Goal: Task Accomplishment & Management: Manage account settings

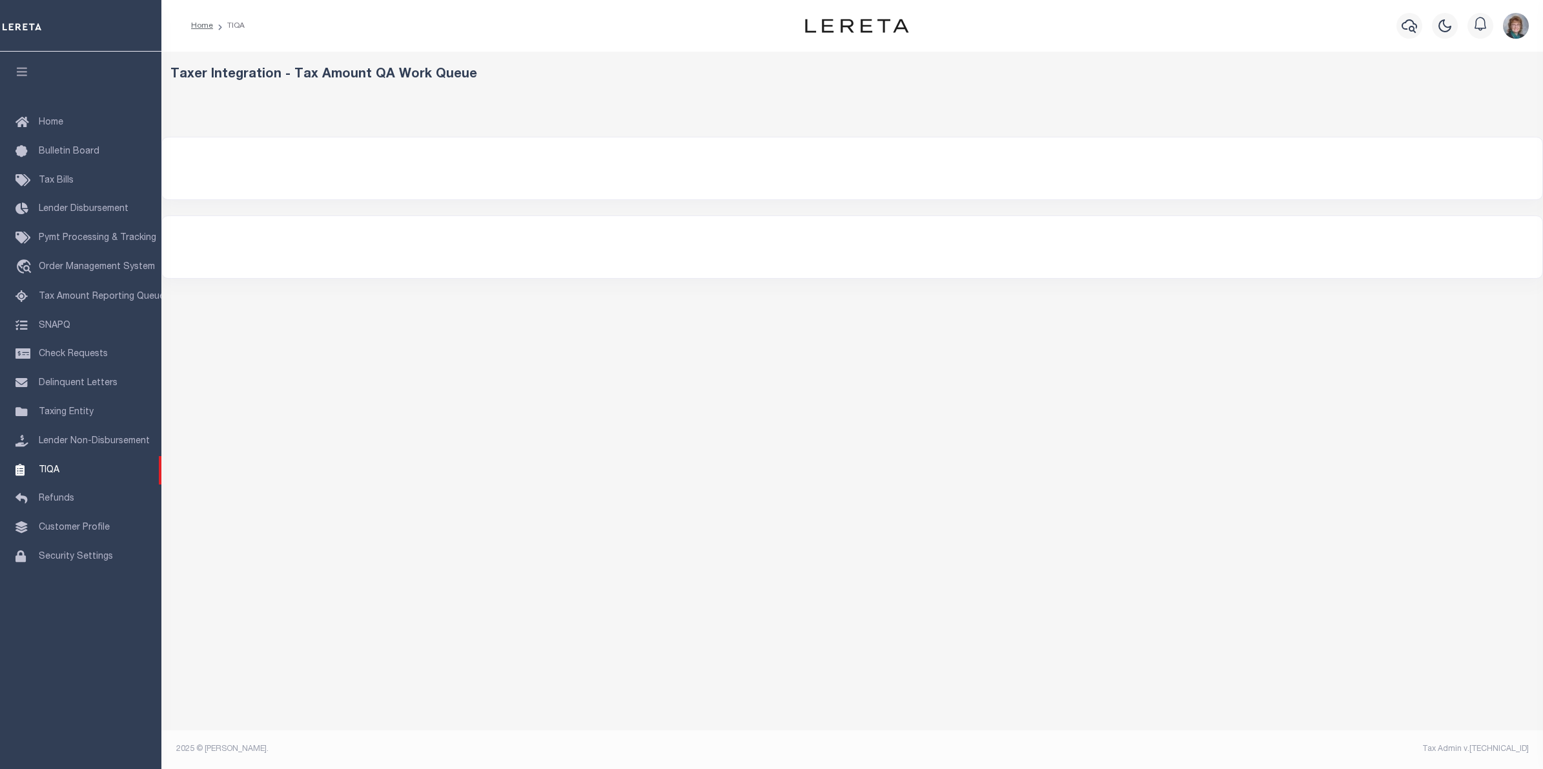
select select "200"
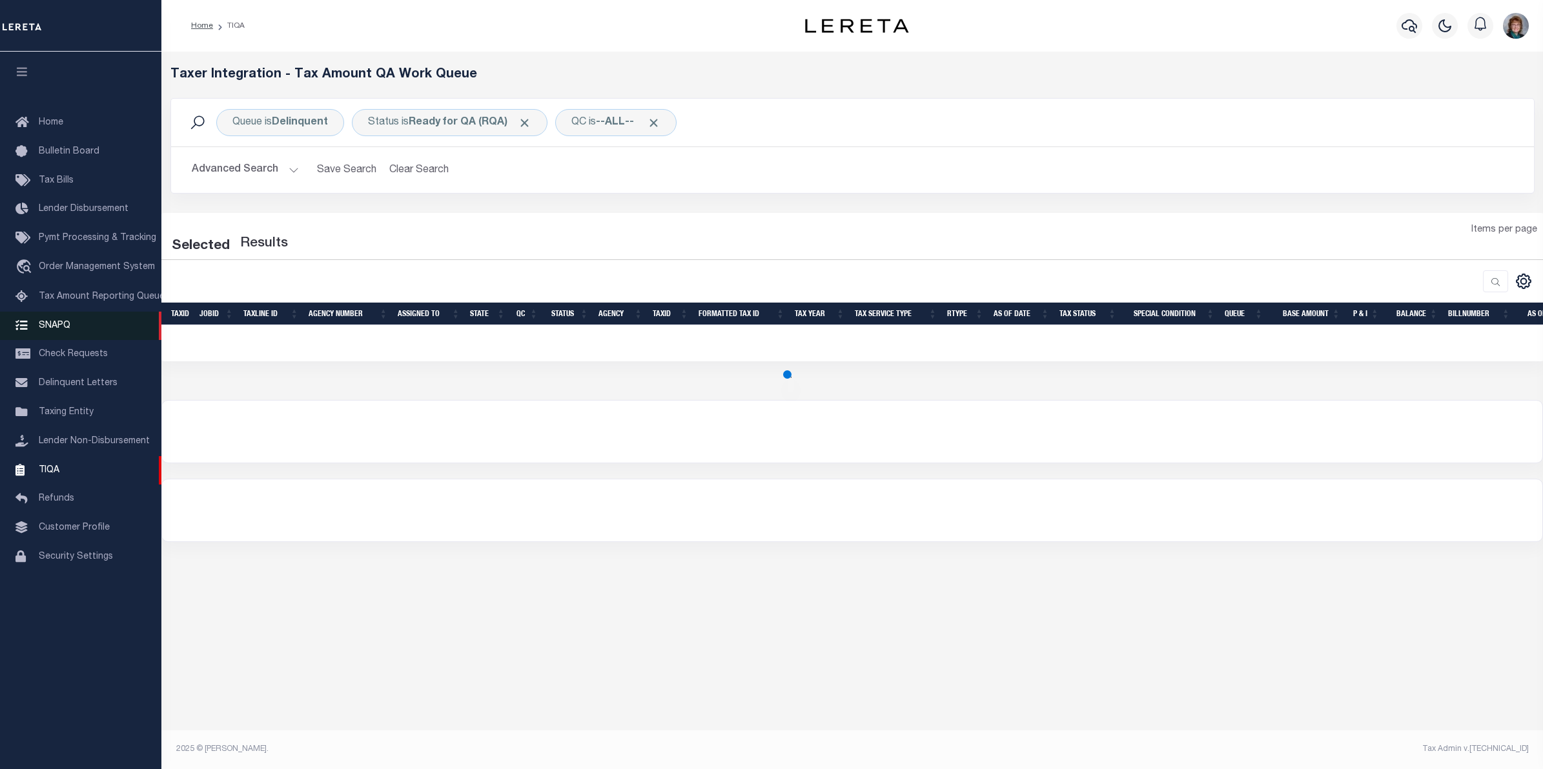
select select "200"
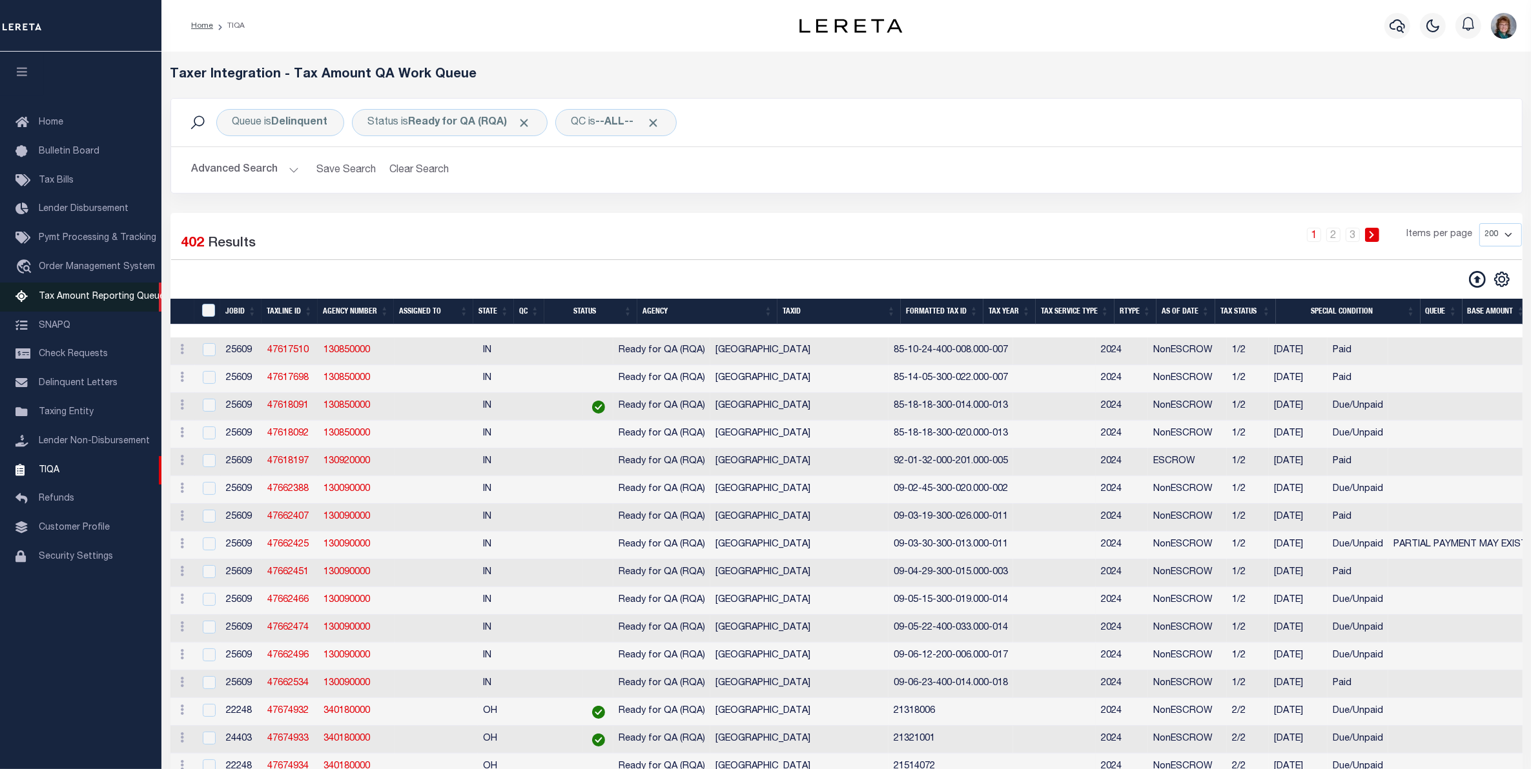
click at [63, 289] on link "Tax Amount Reporting Queue" at bounding box center [80, 297] width 161 height 29
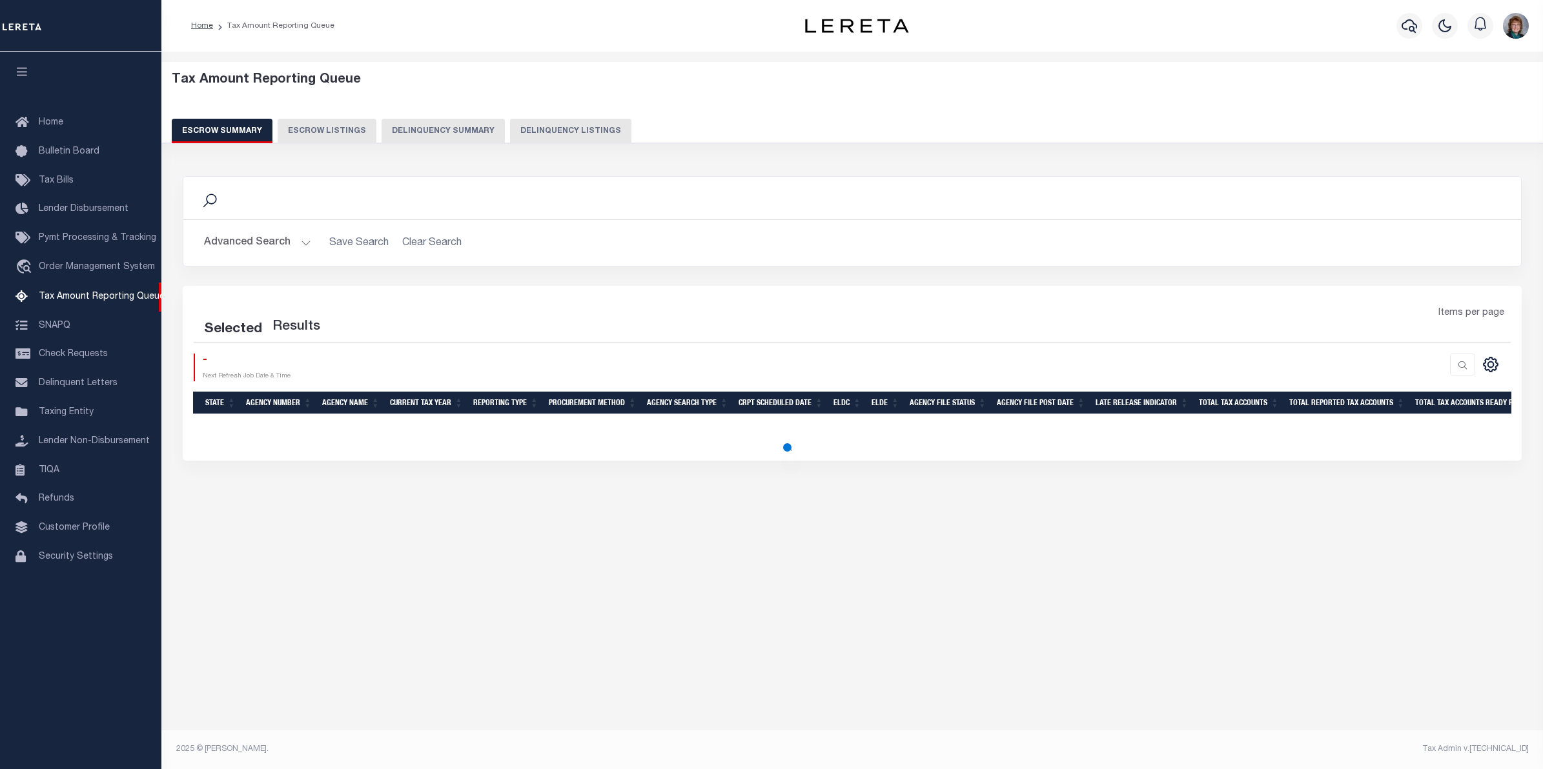
select select
select select "100"
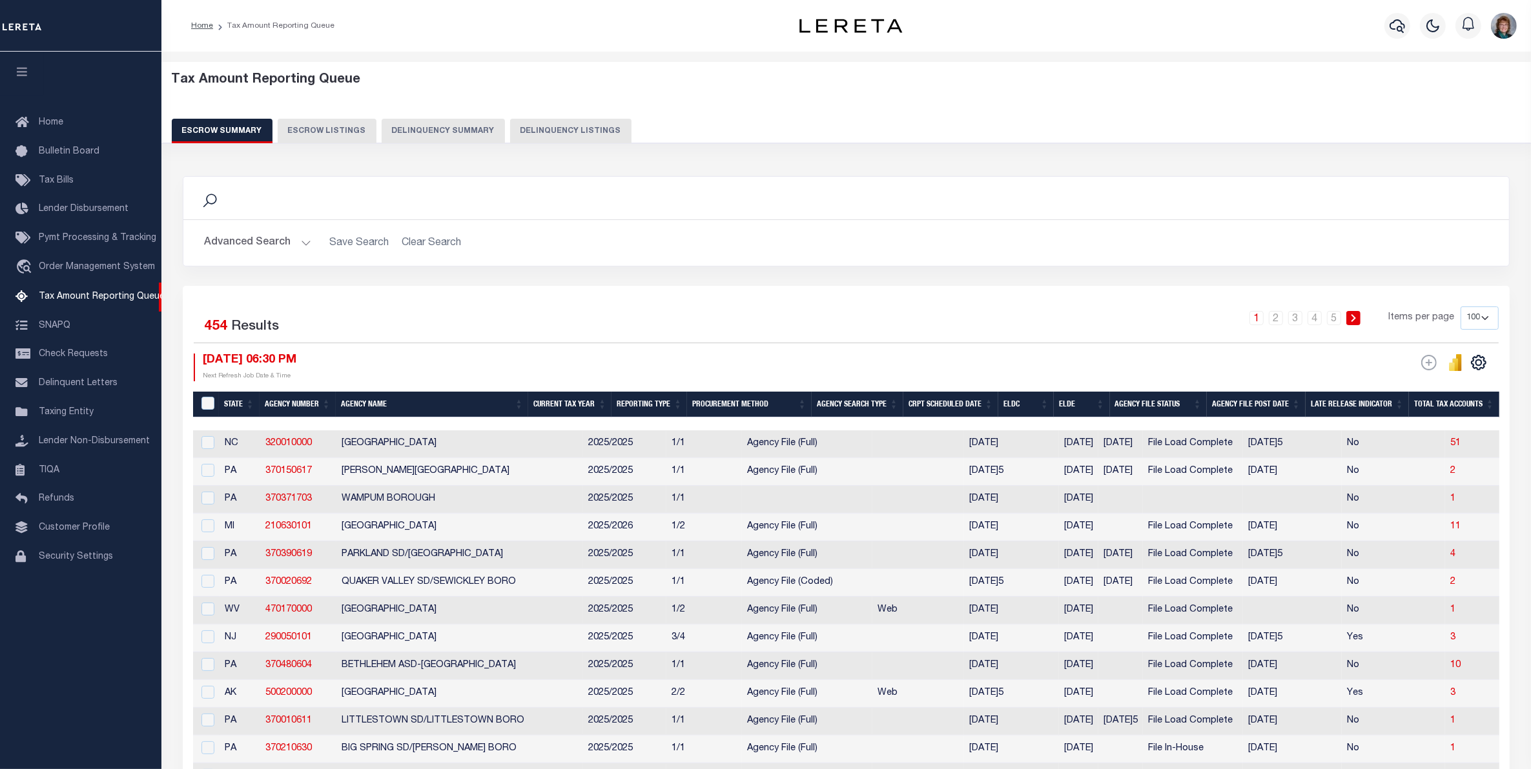
click at [275, 252] on button "Advanced Search" at bounding box center [257, 242] width 107 height 25
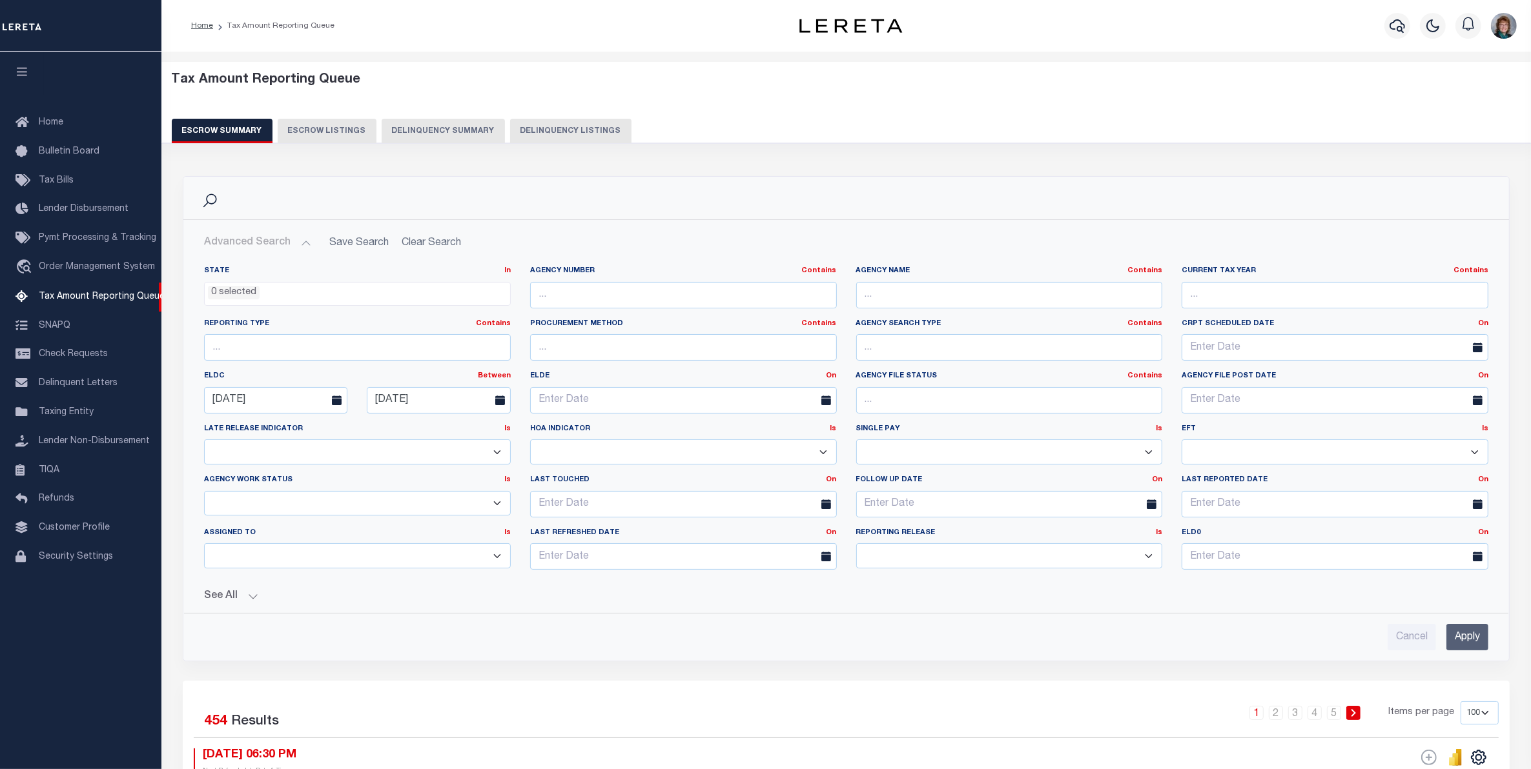
click at [250, 597] on button "See All" at bounding box center [846, 597] width 1284 height 12
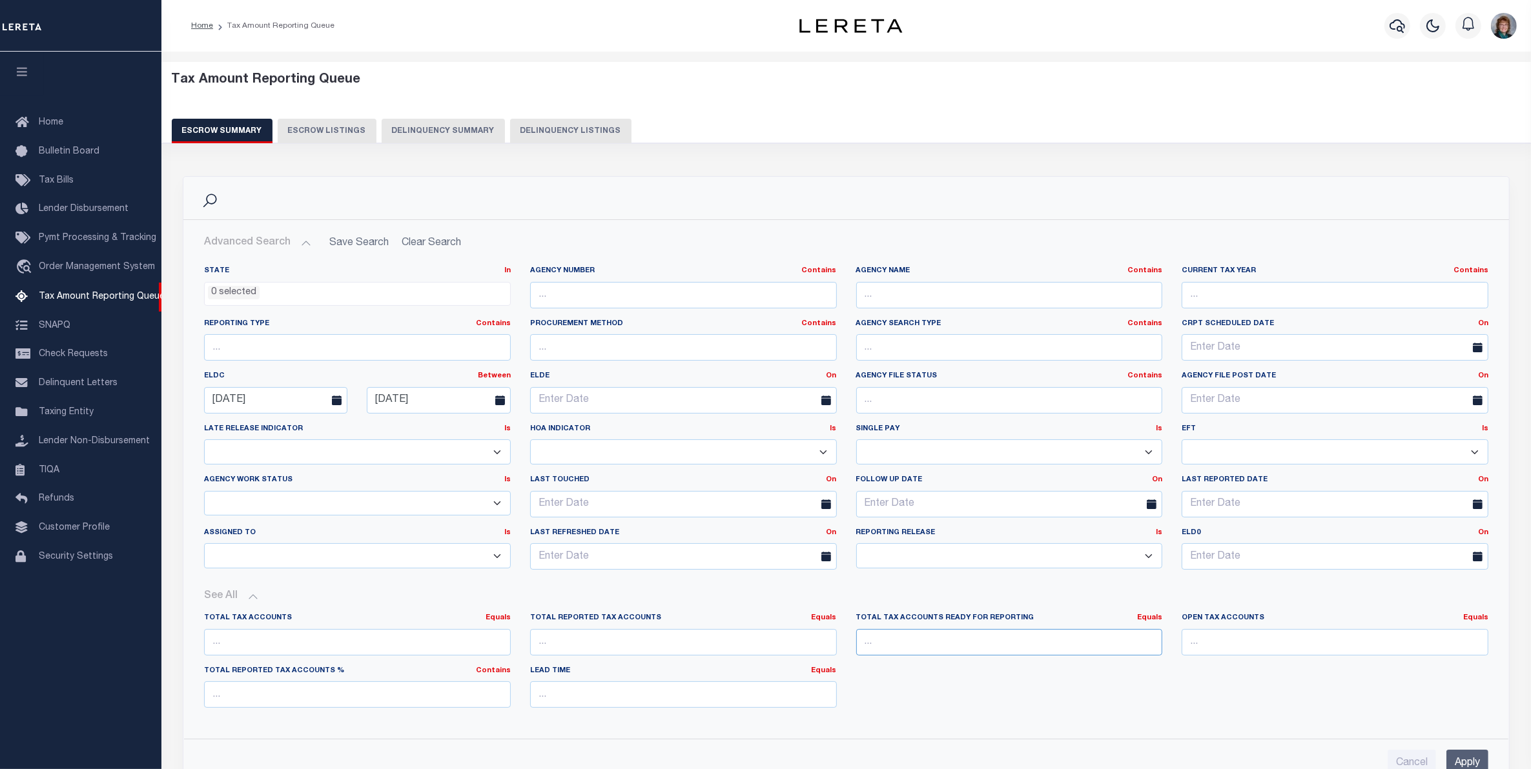
click at [939, 641] on input "number" at bounding box center [1009, 642] width 307 height 26
type input "0"
click at [1450, 759] on input "Apply" at bounding box center [1467, 763] width 42 height 26
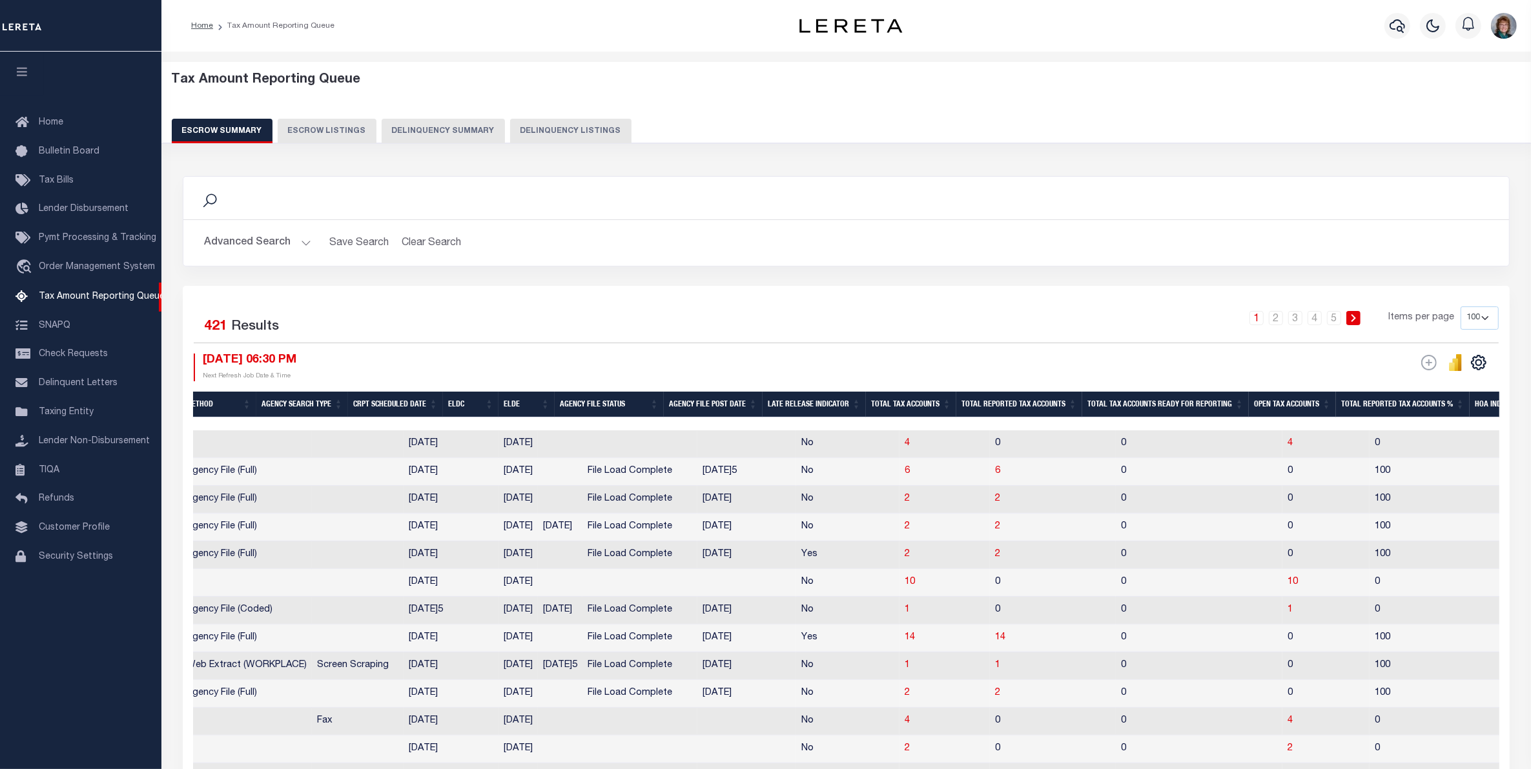
scroll to position [0, 560]
click at [266, 239] on button "Advanced Search" at bounding box center [257, 242] width 107 height 25
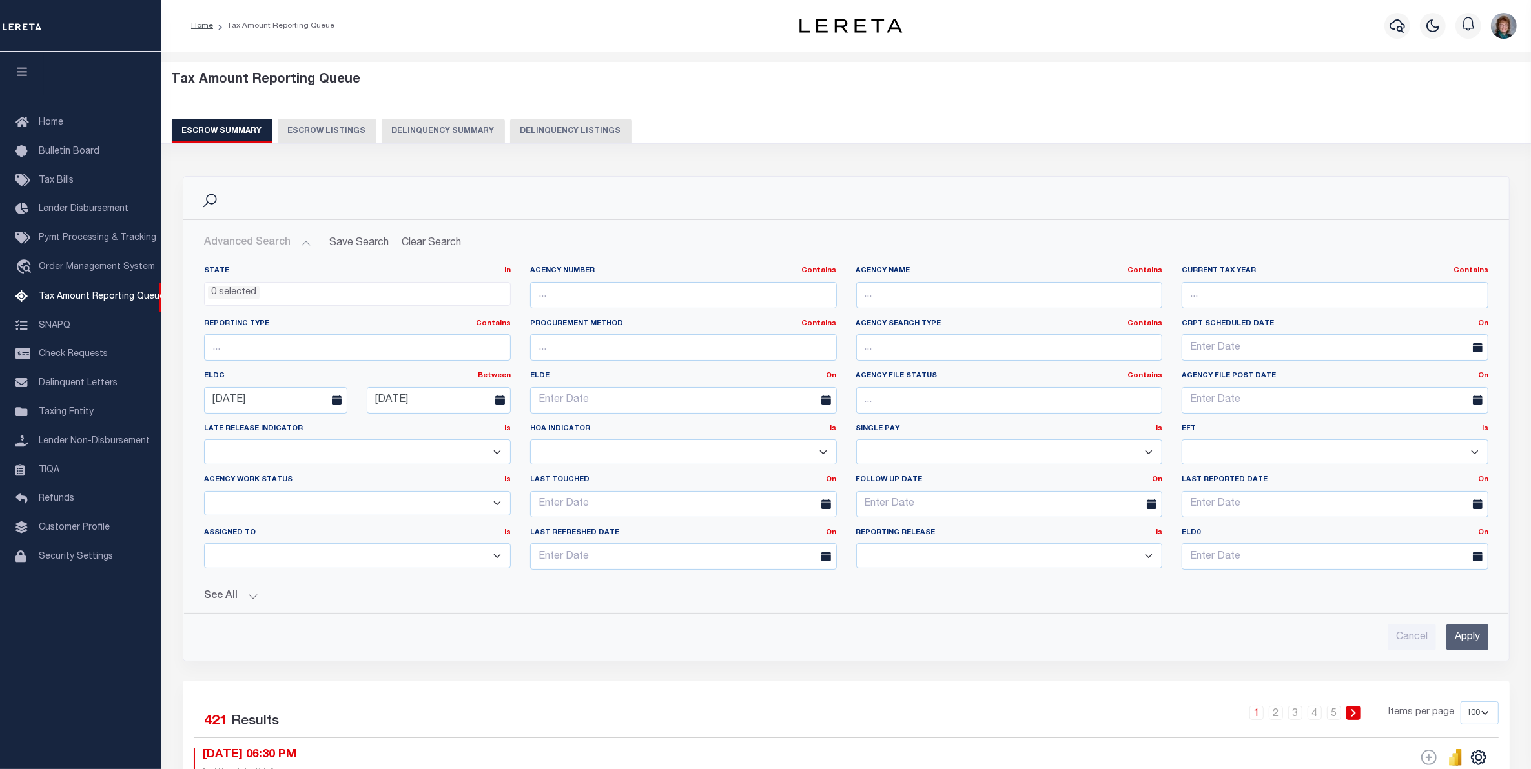
click at [224, 594] on button "See All" at bounding box center [846, 597] width 1284 height 12
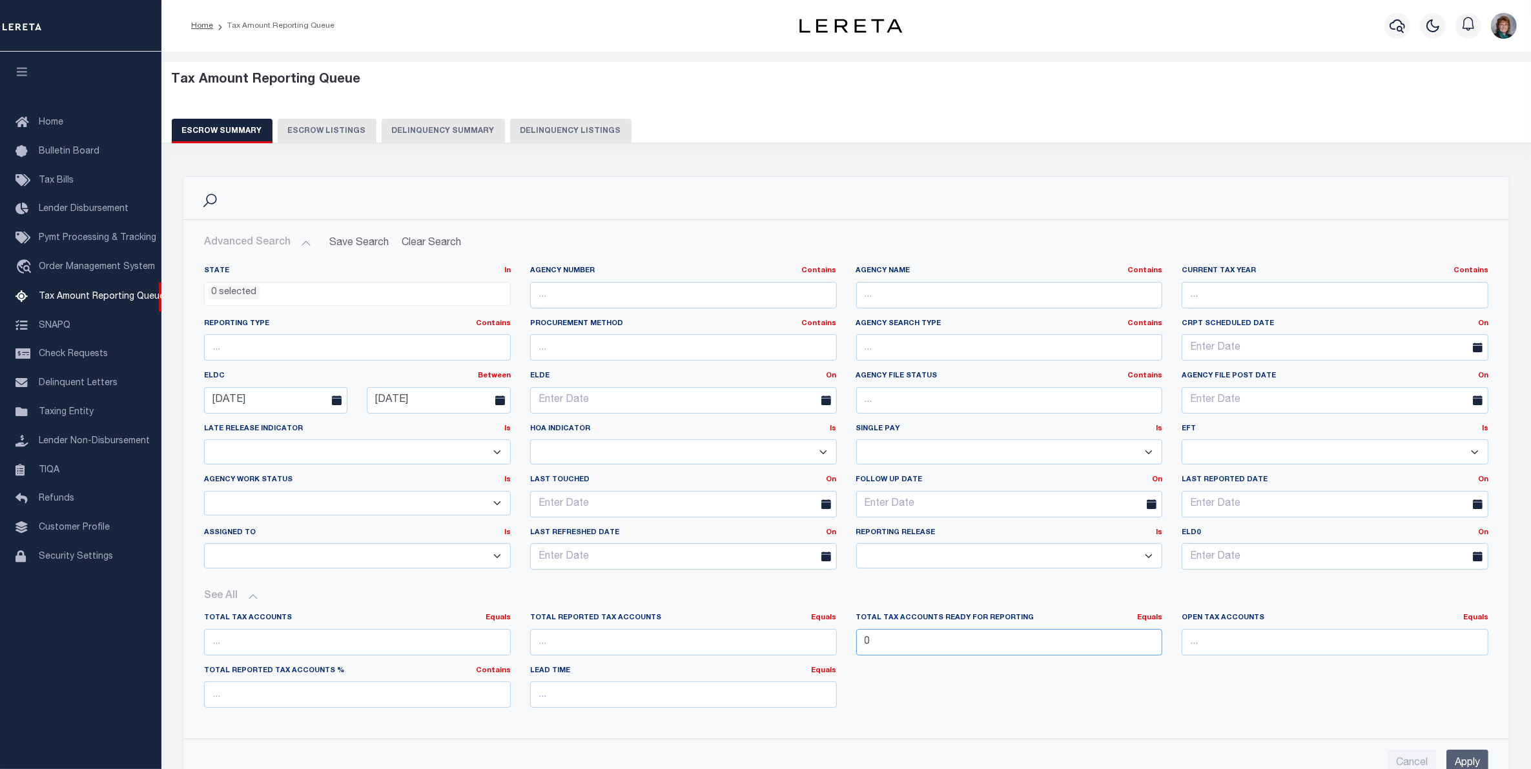
drag, startPoint x: 875, startPoint y: 646, endPoint x: 1080, endPoint y: 637, distance: 205.4
click at [1043, 646] on input "0" at bounding box center [1009, 642] width 307 height 26
click at [1144, 622] on link "Equals" at bounding box center [1149, 618] width 25 height 7
click at [1118, 676] on link "Is Greater Than" at bounding box center [1090, 671] width 141 height 19
click at [1467, 759] on input "Apply" at bounding box center [1467, 763] width 42 height 26
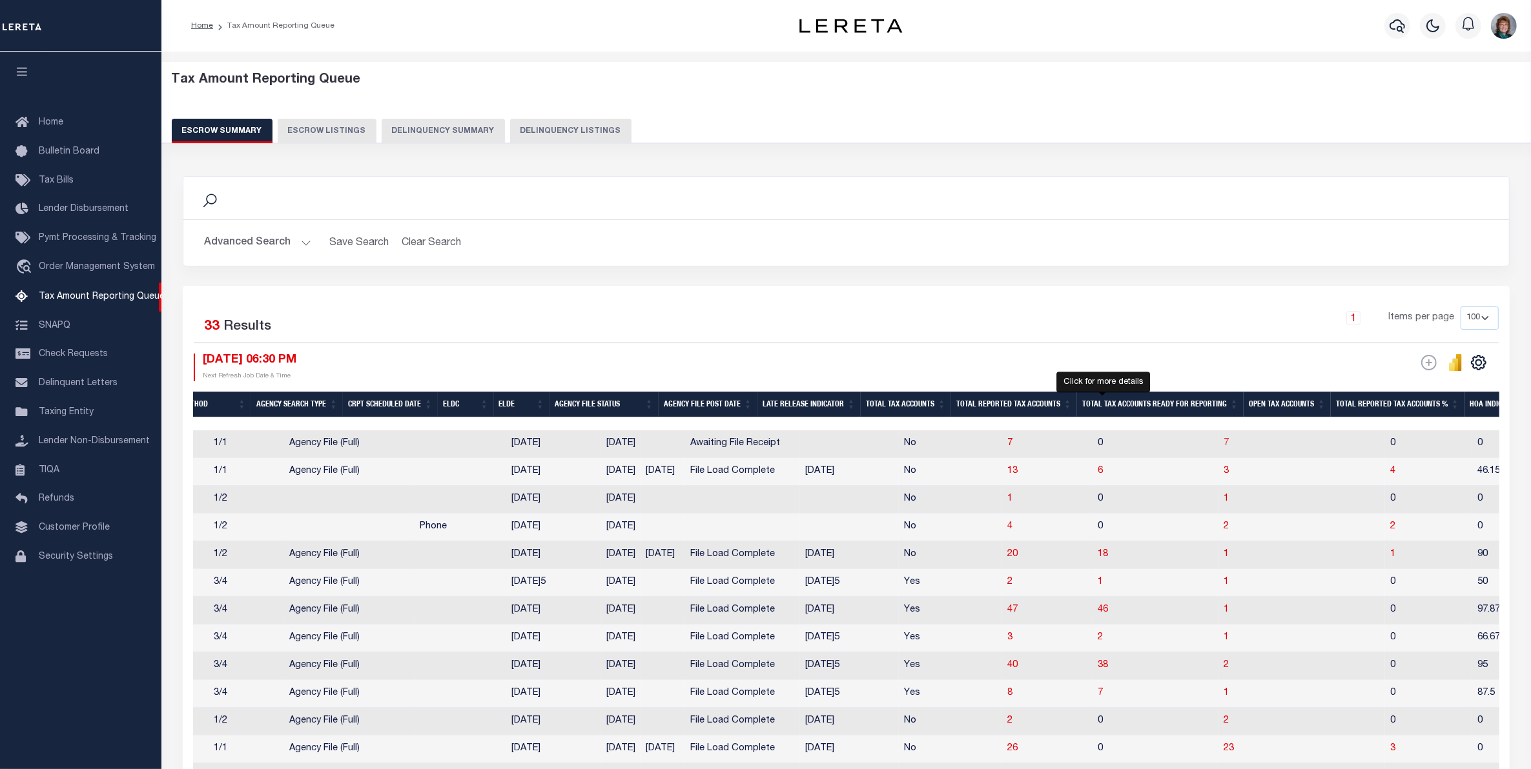
click at [1223, 447] on span "7" at bounding box center [1225, 443] width 5 height 9
select select "100"
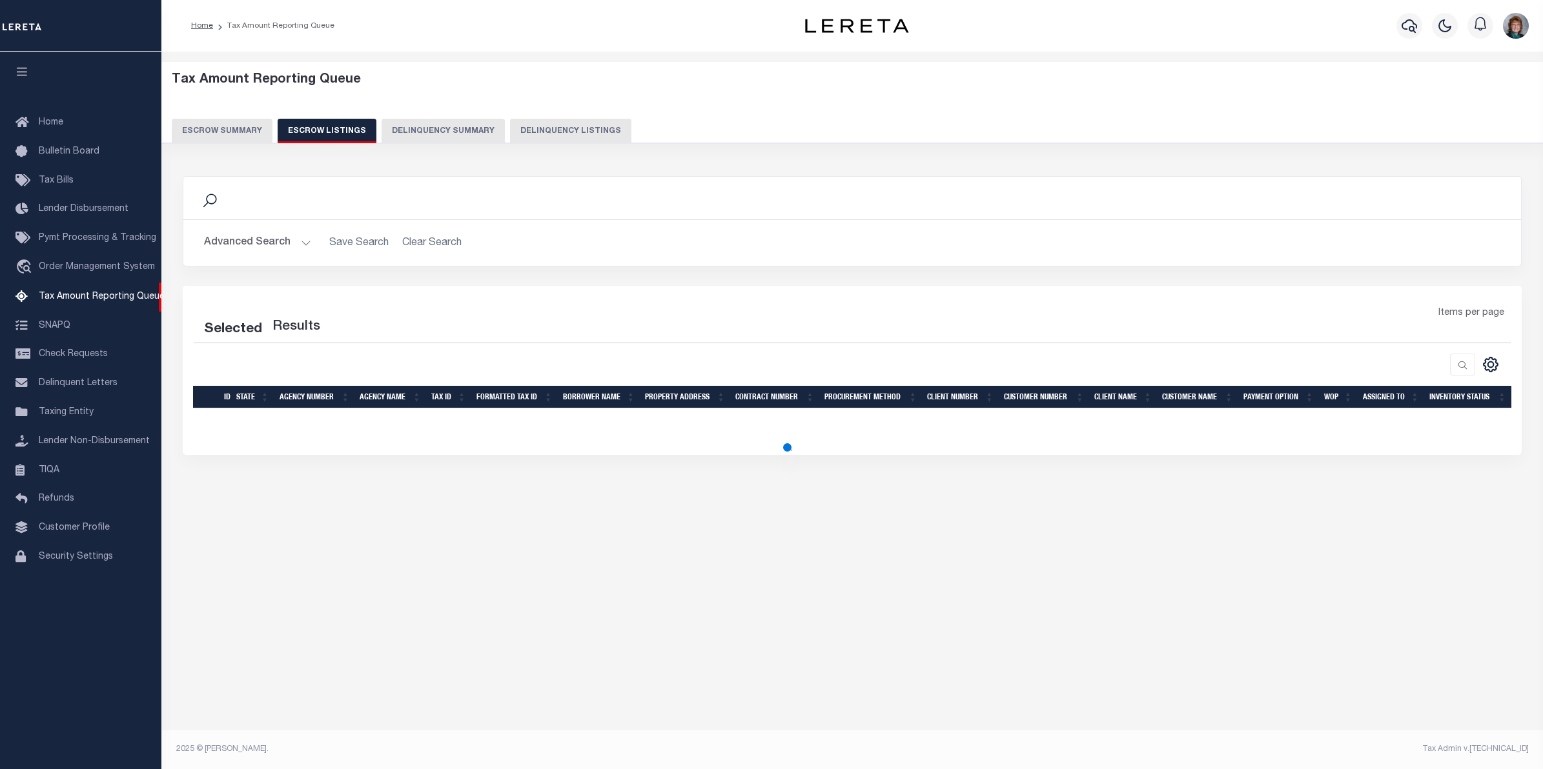
select select "100"
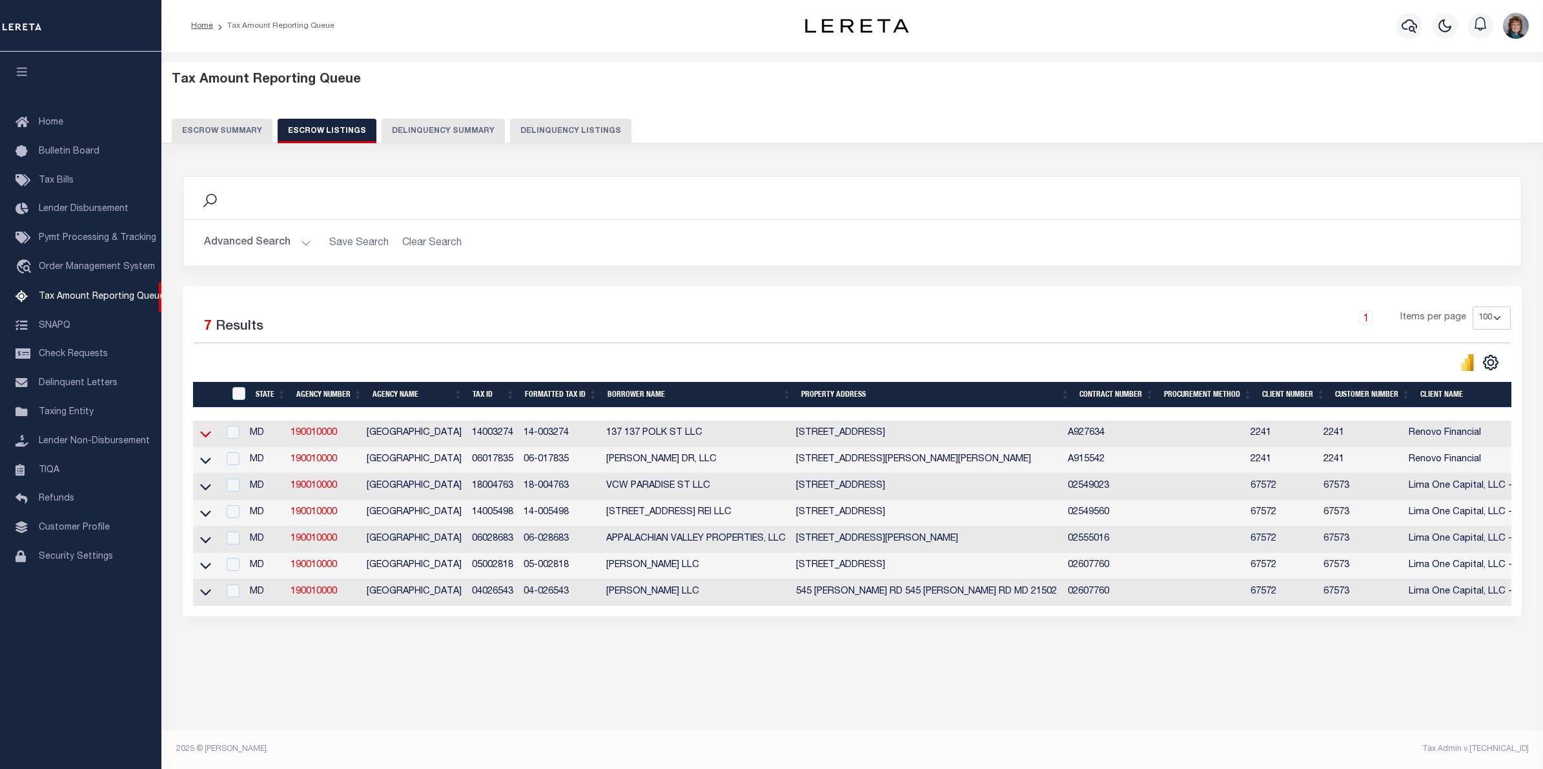
click at [202, 434] on icon at bounding box center [205, 434] width 11 height 14
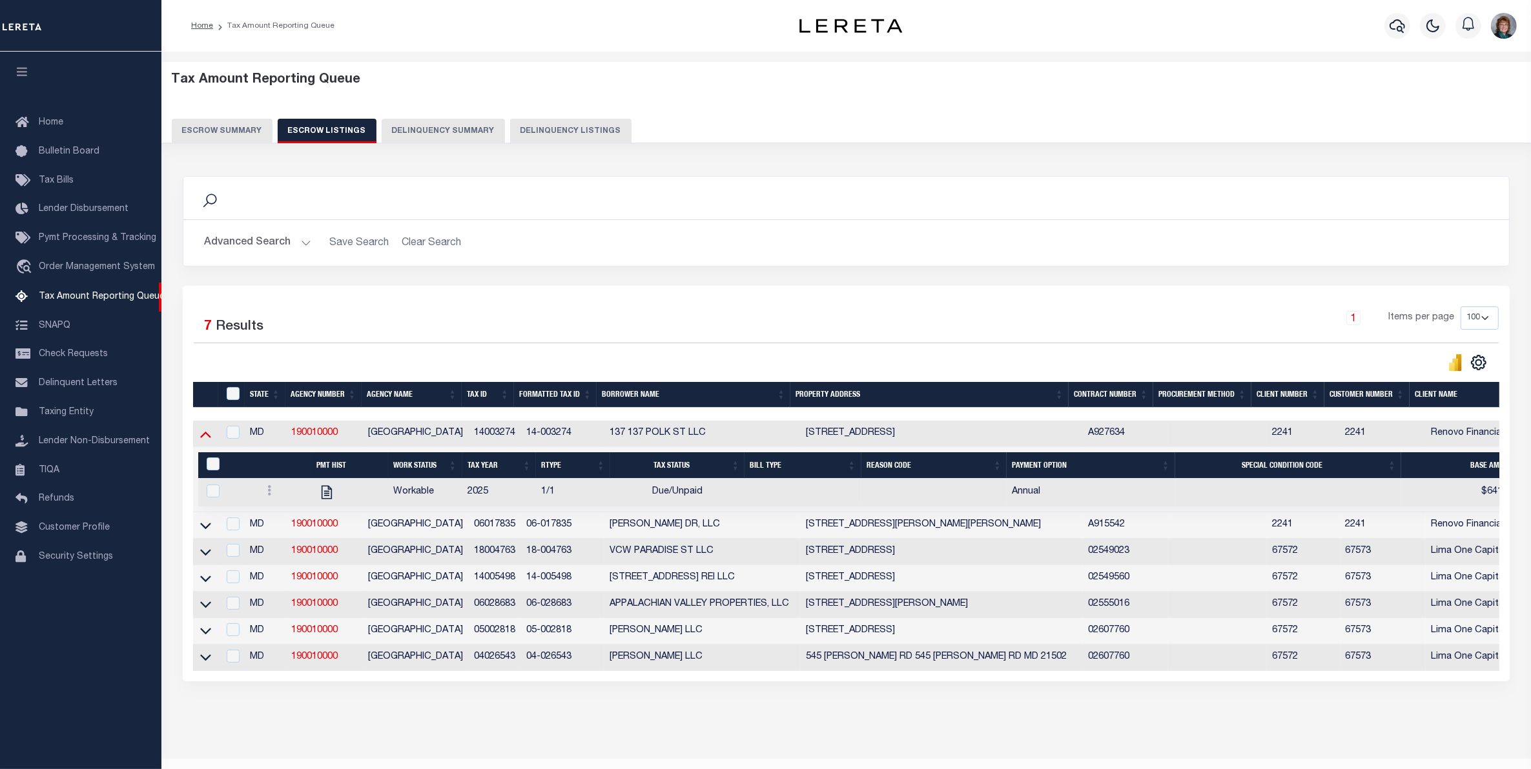
click at [207, 434] on icon at bounding box center [205, 434] width 11 height 14
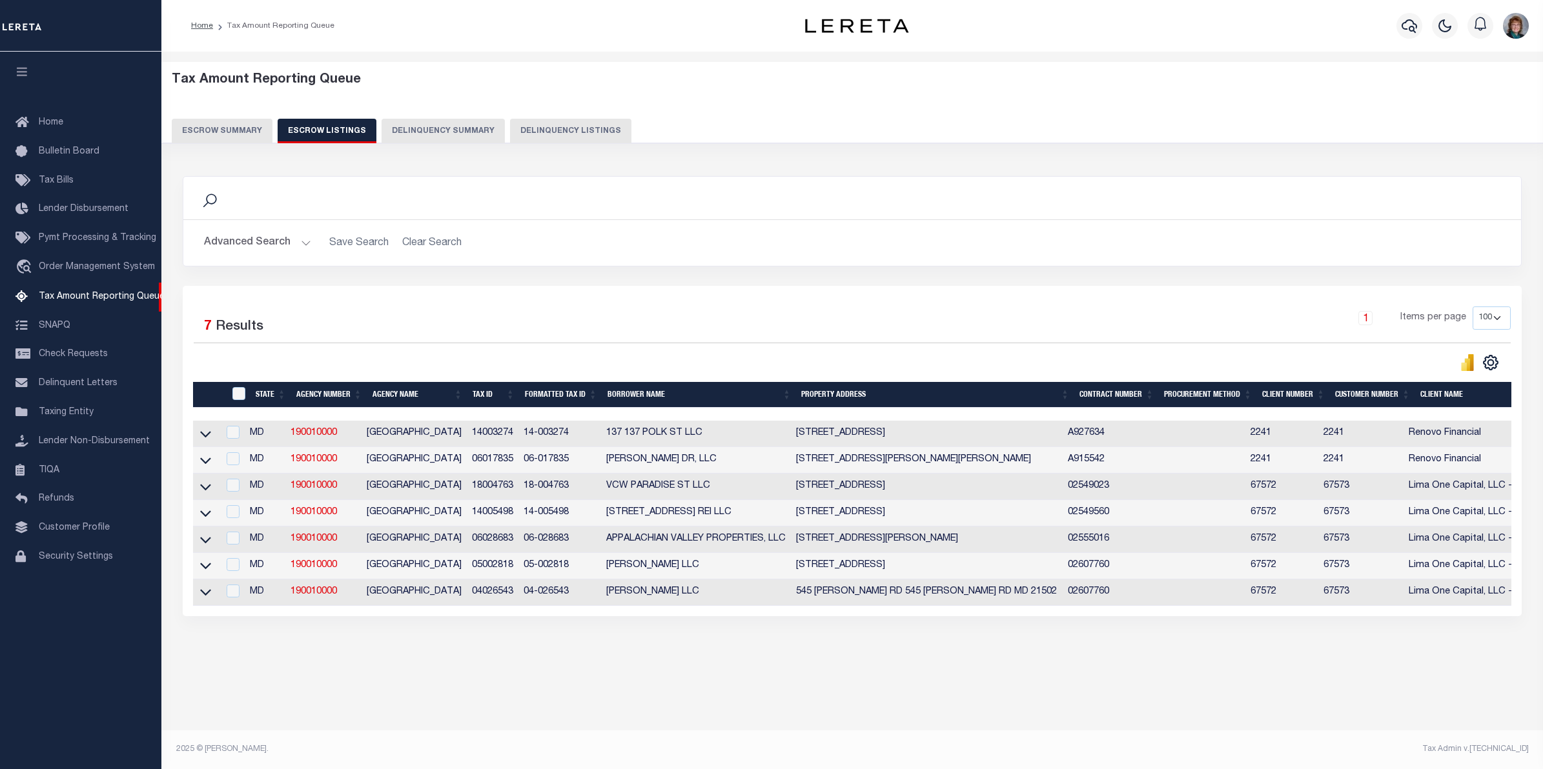
click at [218, 130] on button "Escrow Summary" at bounding box center [222, 131] width 101 height 25
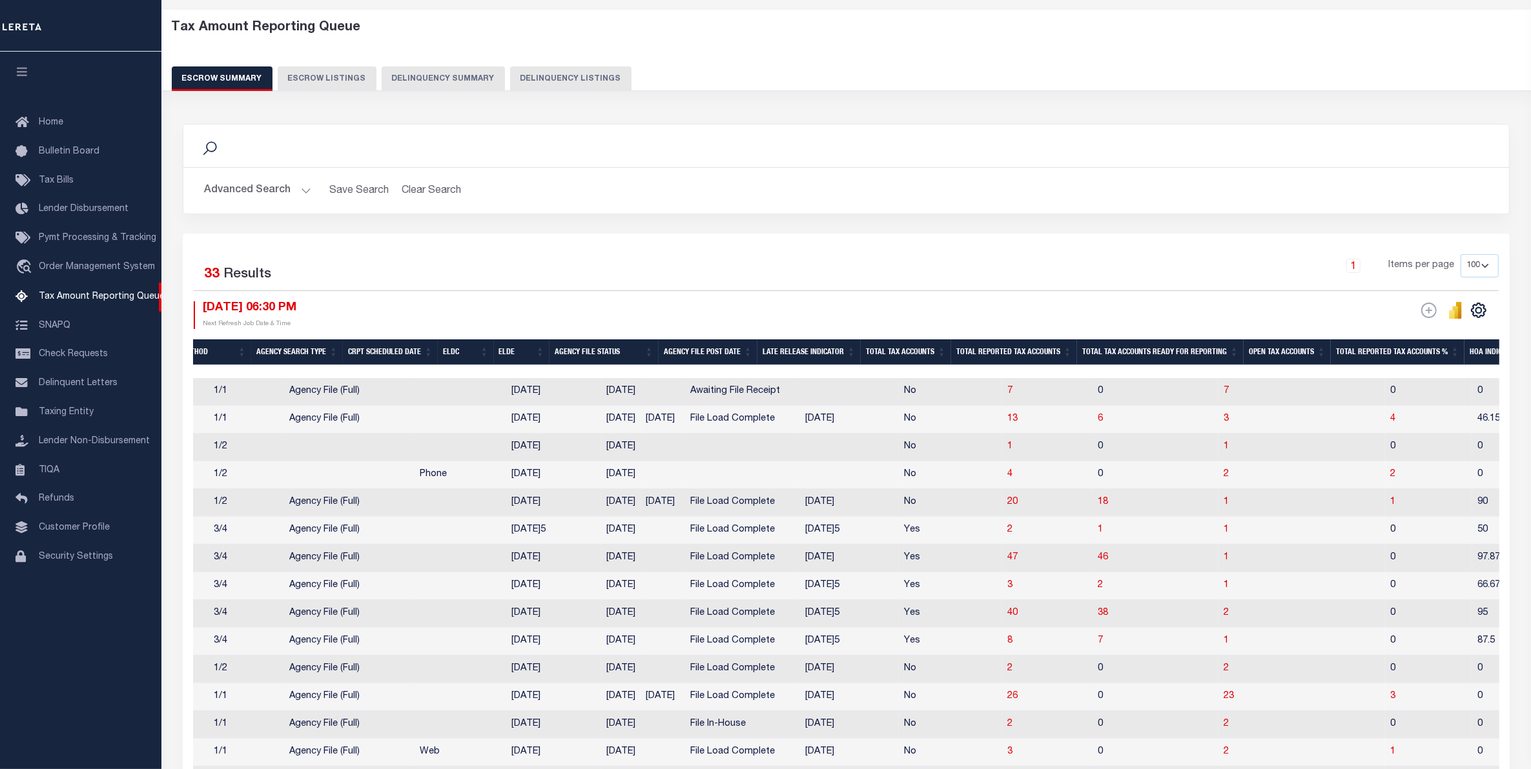
scroll to position [0, 0]
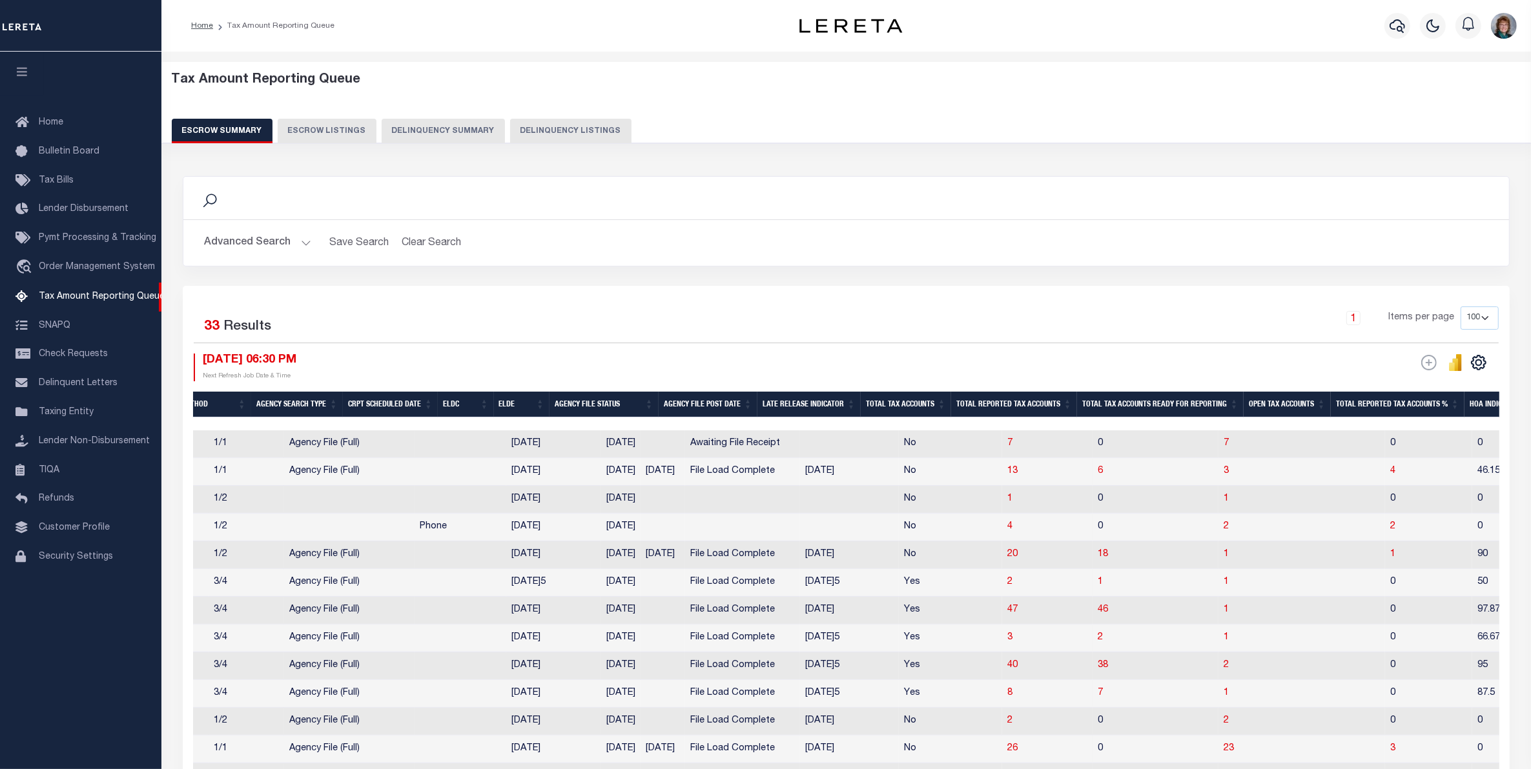
click at [476, 398] on th "ELDC" at bounding box center [466, 405] width 56 height 26
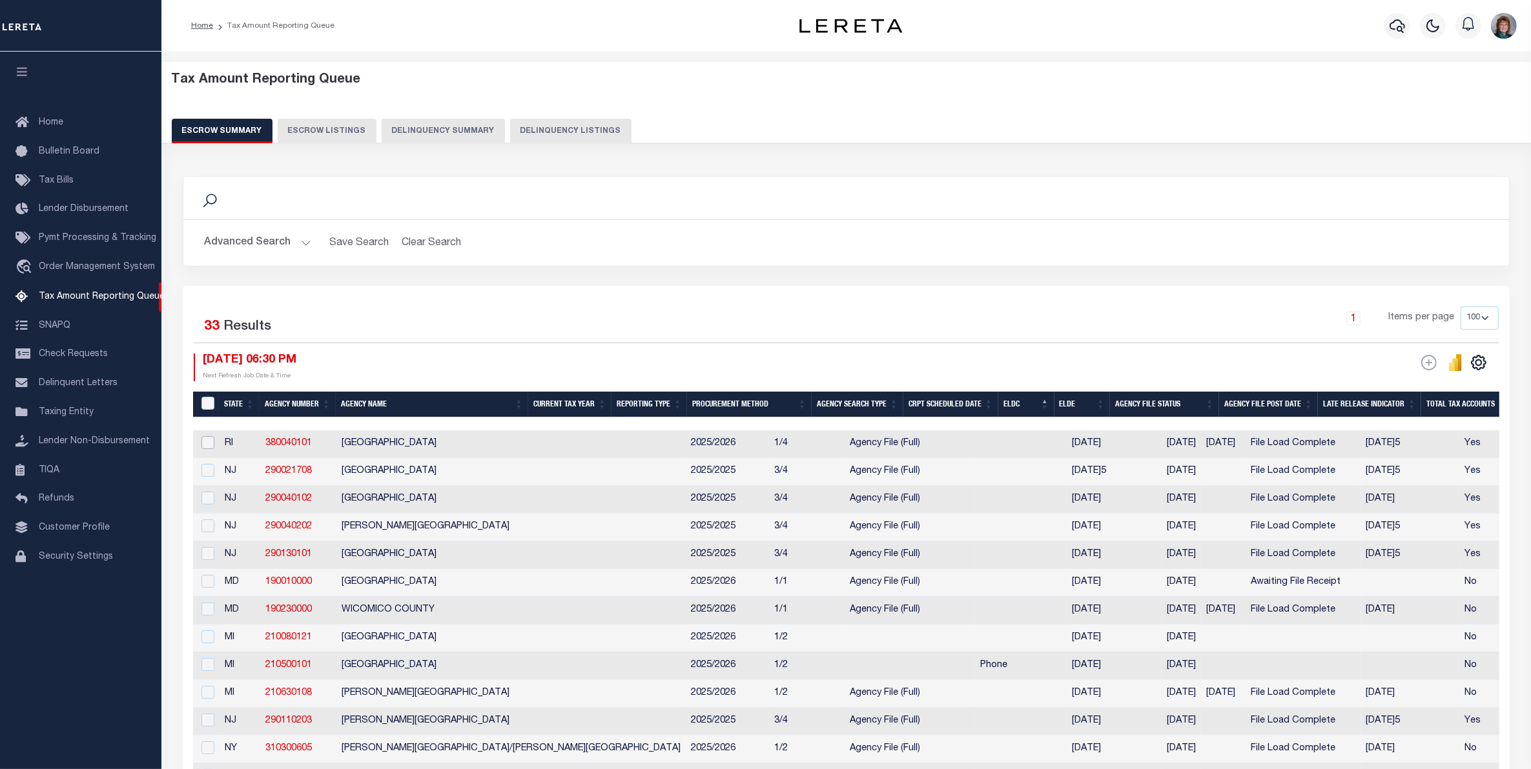
click at [208, 447] on input "checkbox" at bounding box center [207, 442] width 13 height 13
checkbox input "true"
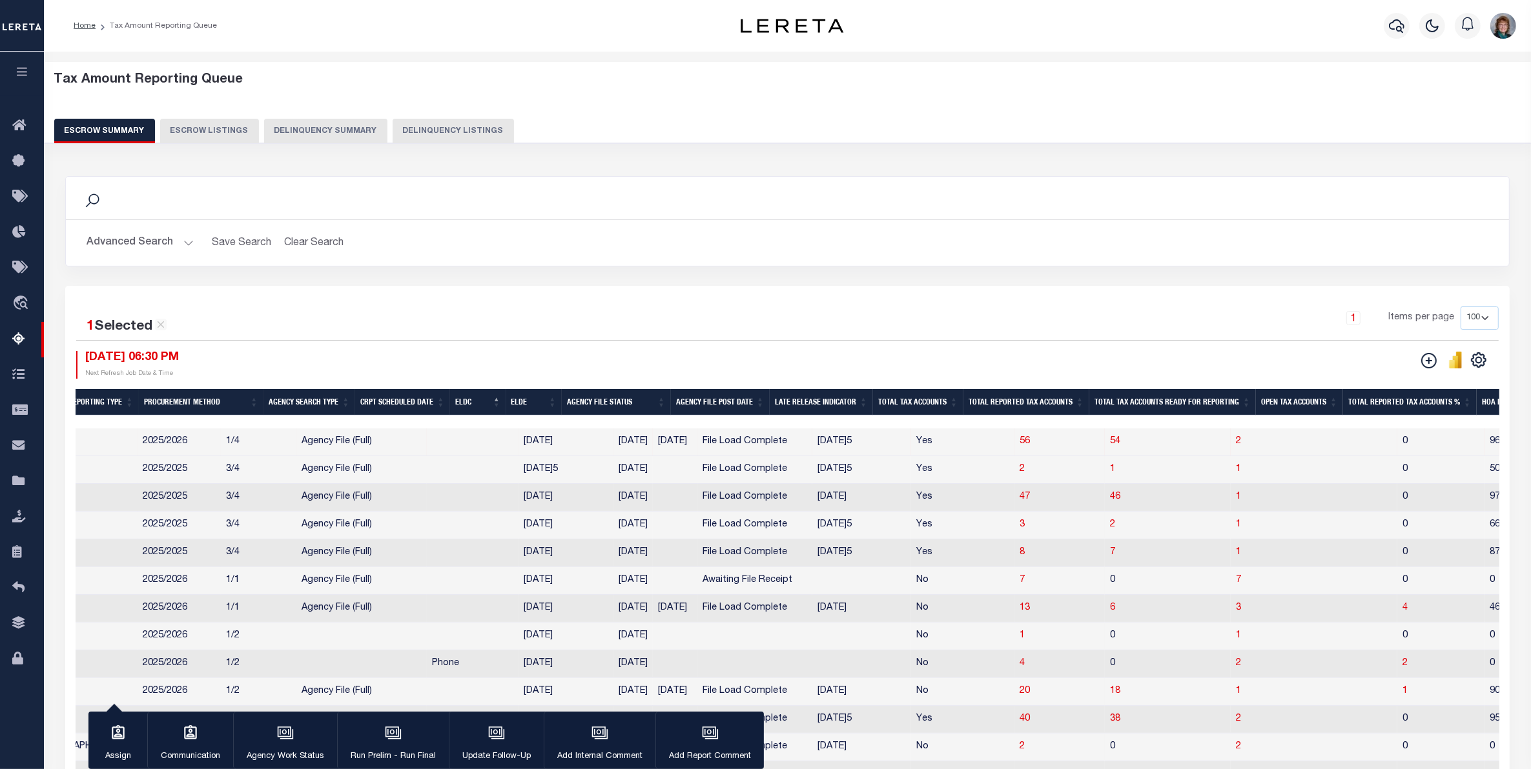
scroll to position [0, 715]
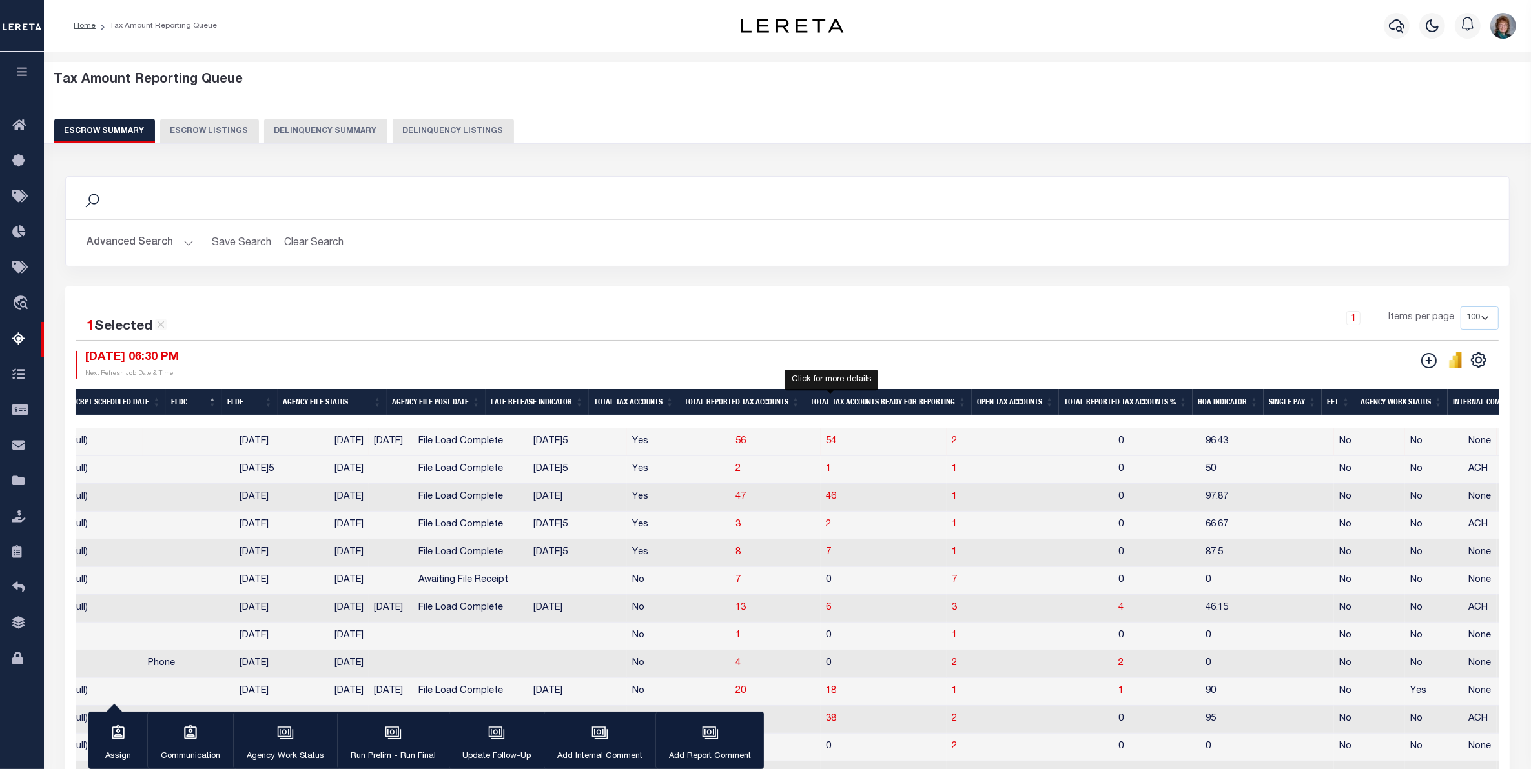
click at [951, 439] on span "2" at bounding box center [953, 441] width 5 height 9
select select "100"
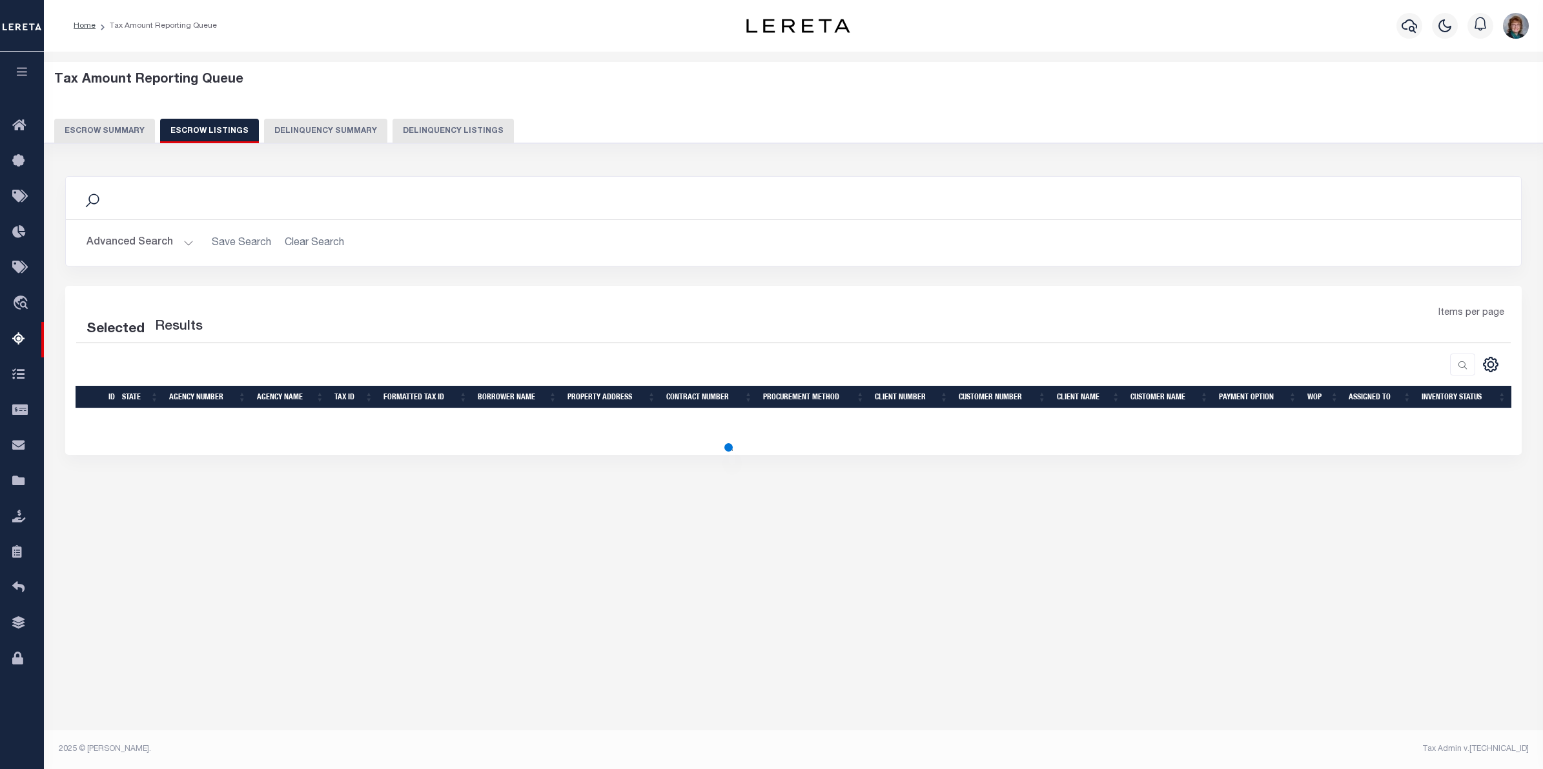
select select "100"
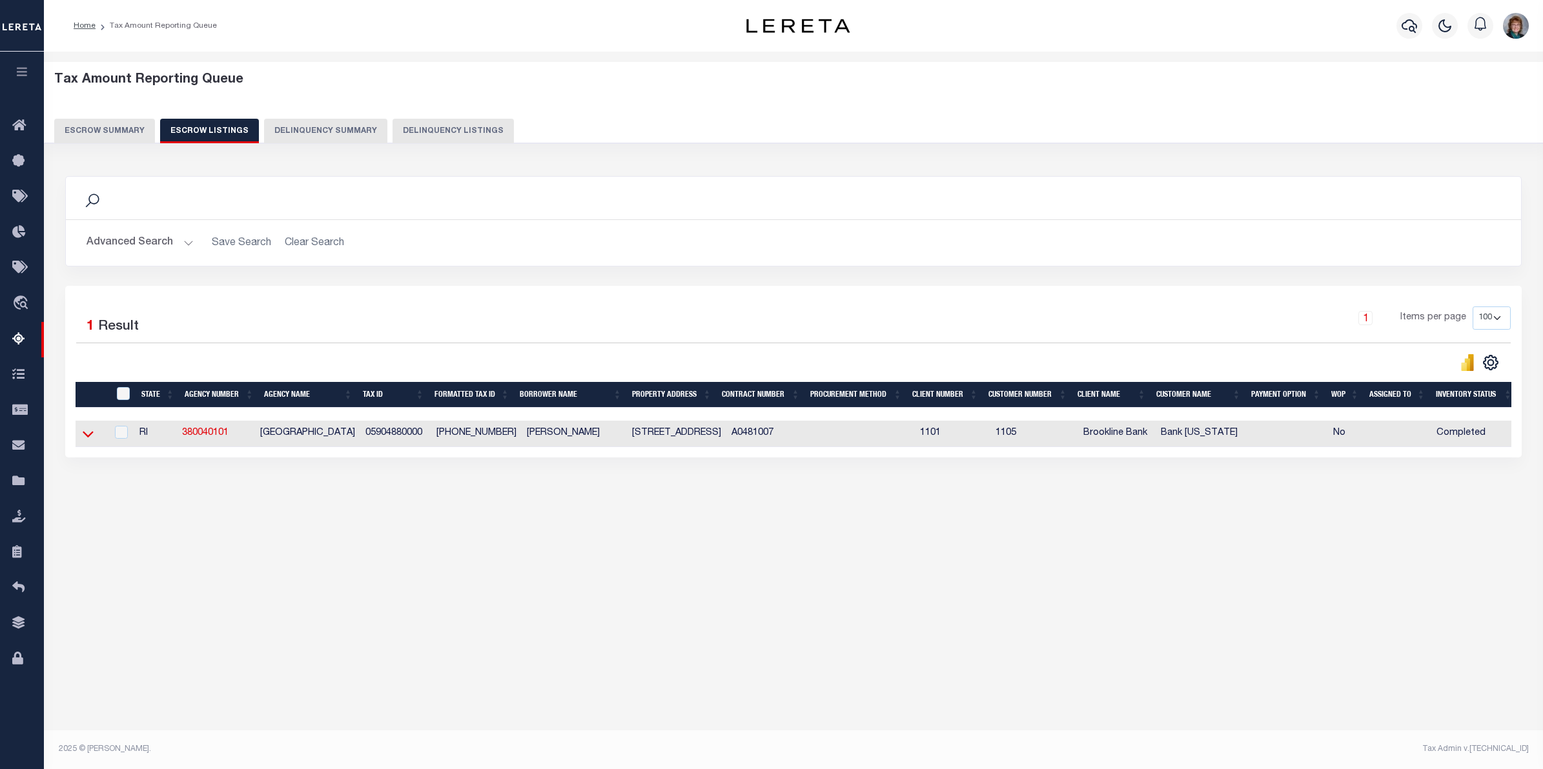
click at [87, 436] on icon at bounding box center [88, 434] width 11 height 14
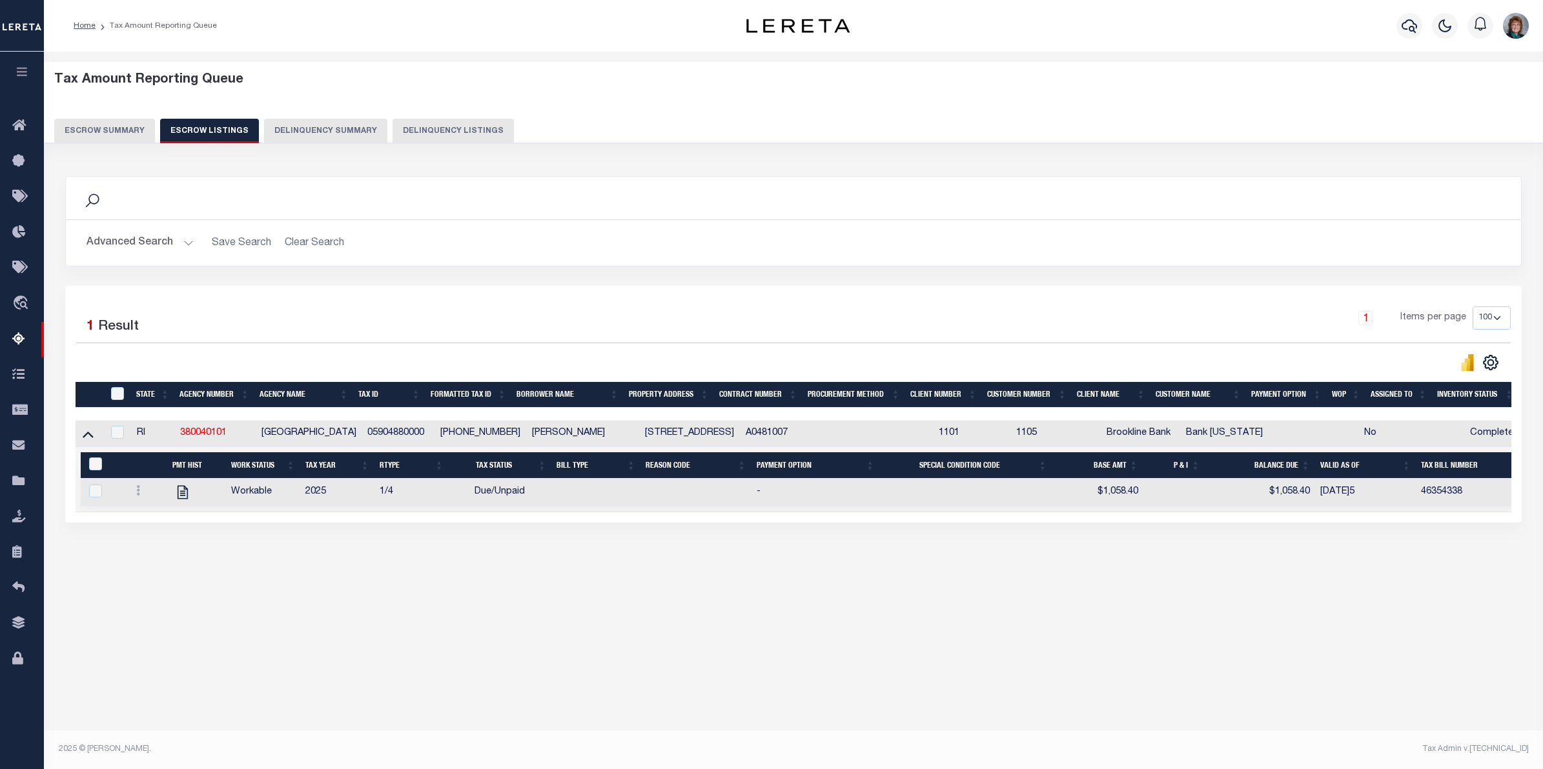
click at [98, 131] on button "Escrow Summary" at bounding box center [104, 131] width 101 height 25
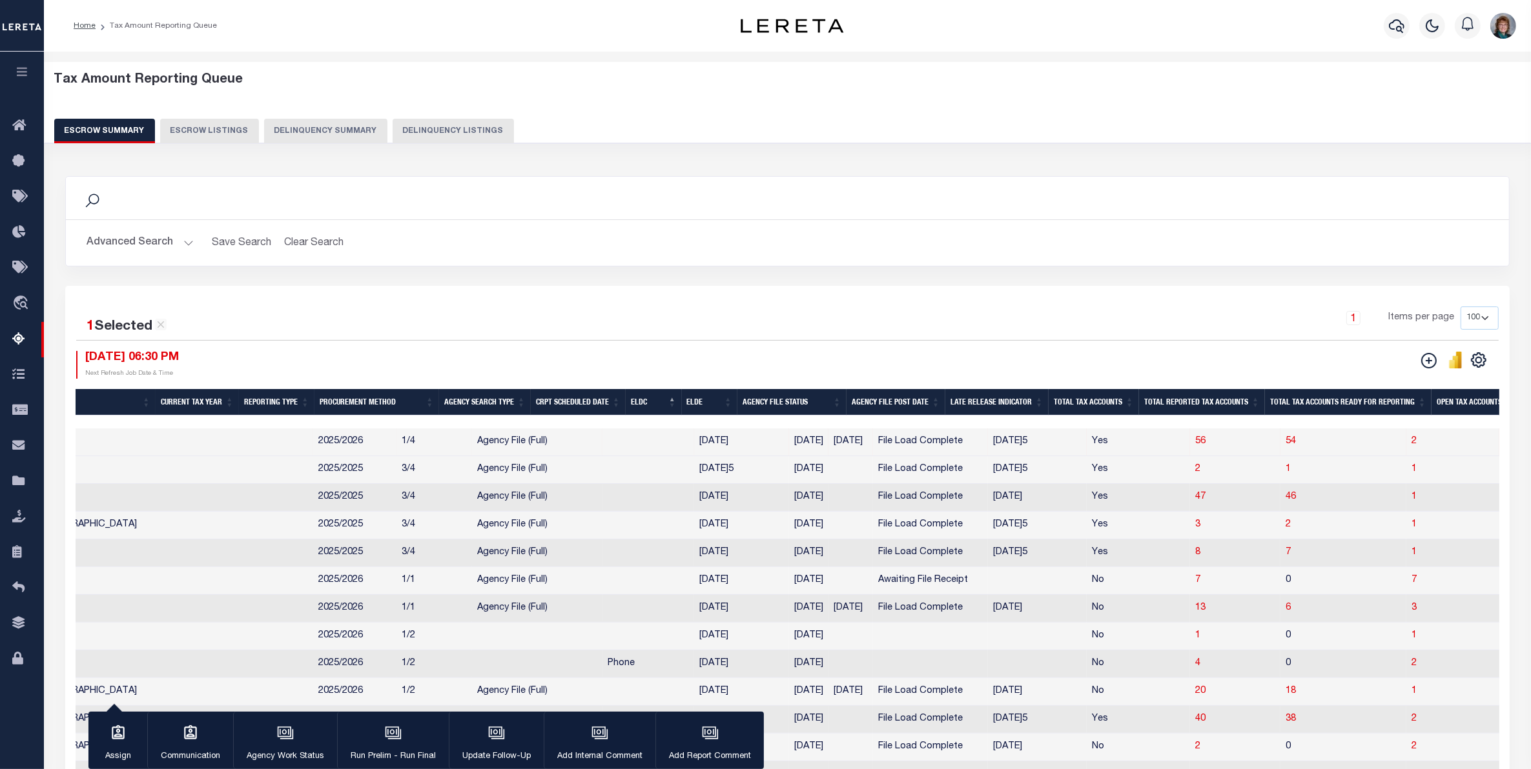
scroll to position [0, 0]
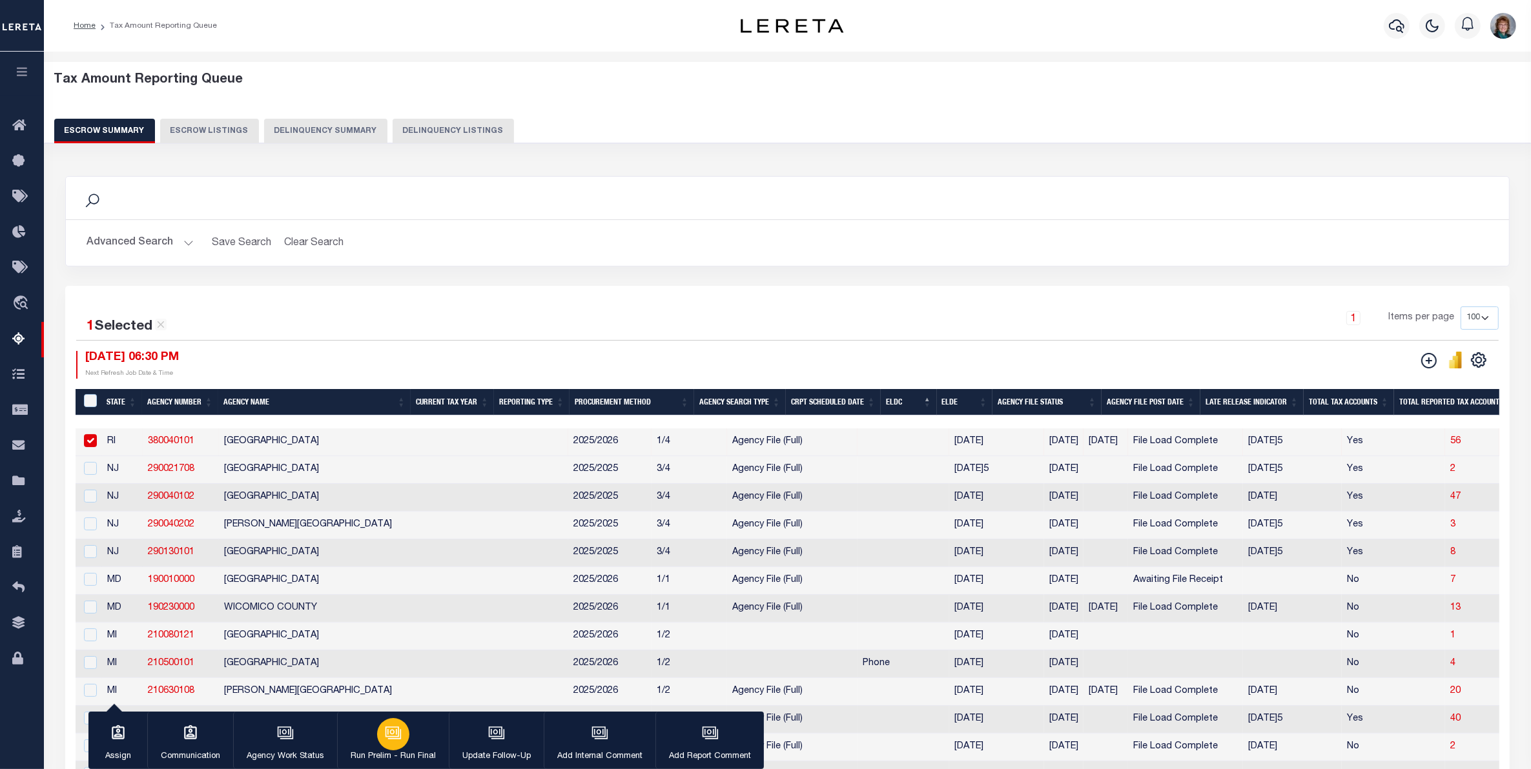
click at [385, 737] on icon "button" at bounding box center [393, 733] width 17 height 17
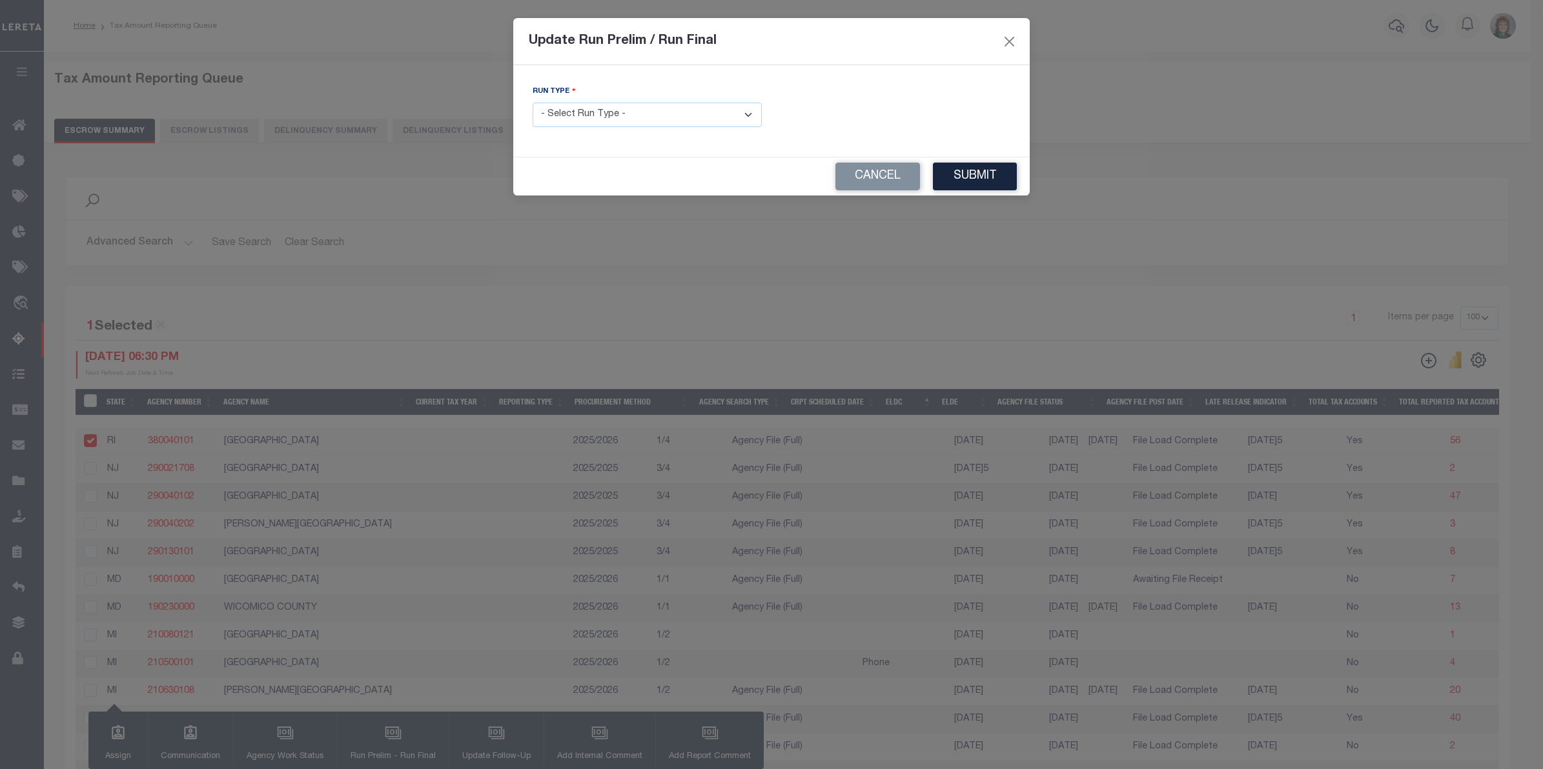
click at [655, 114] on select "- Select Run Type - Prelim Run Final Run" at bounding box center [647, 115] width 229 height 25
select select "P"
click at [533, 103] on select "- Select Run Type - Prelim Run Final Run" at bounding box center [647, 115] width 229 height 25
click at [962, 179] on button "Submit" at bounding box center [975, 177] width 84 height 28
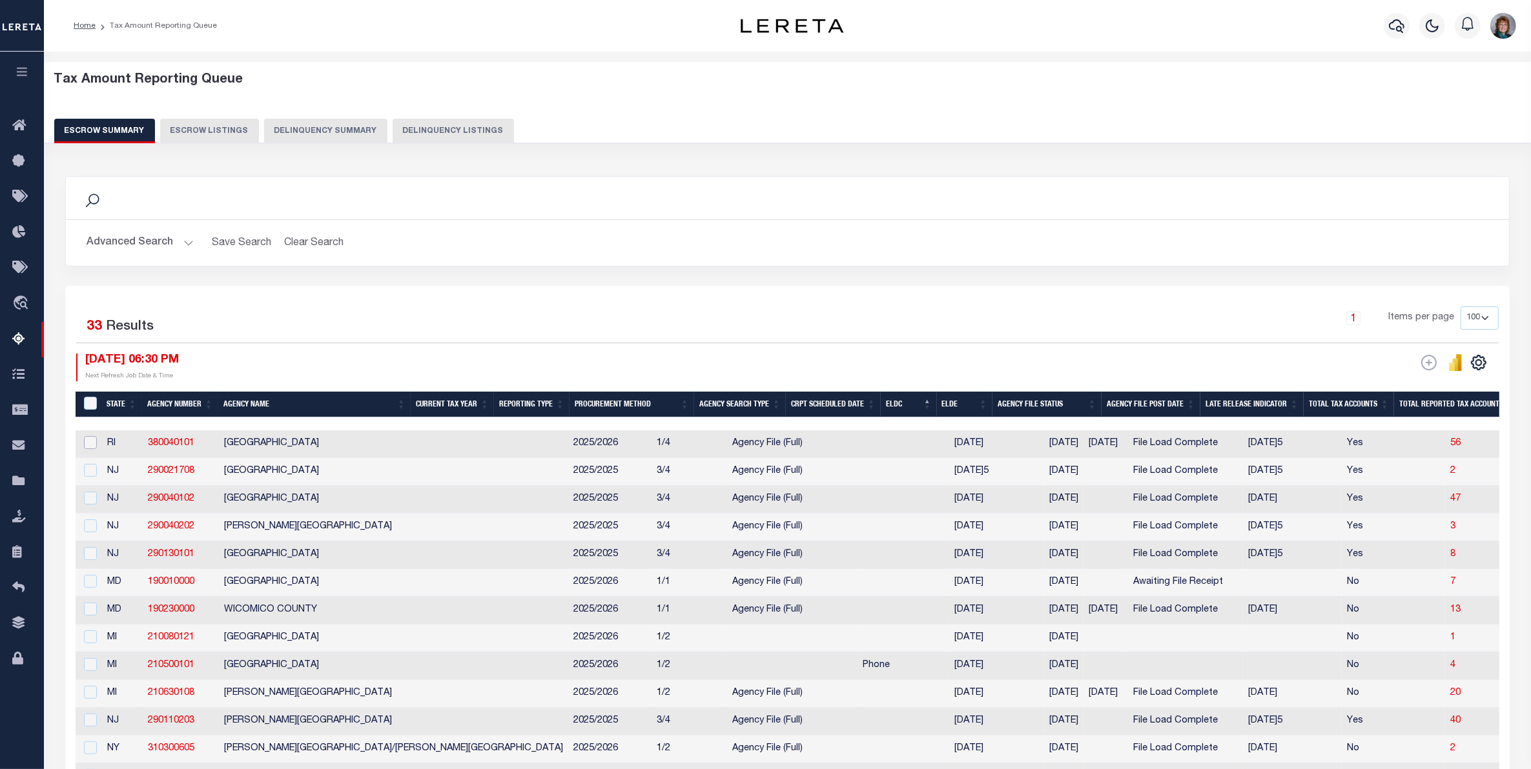
click at [92, 442] on input "checkbox" at bounding box center [90, 442] width 13 height 13
checkbox input "true"
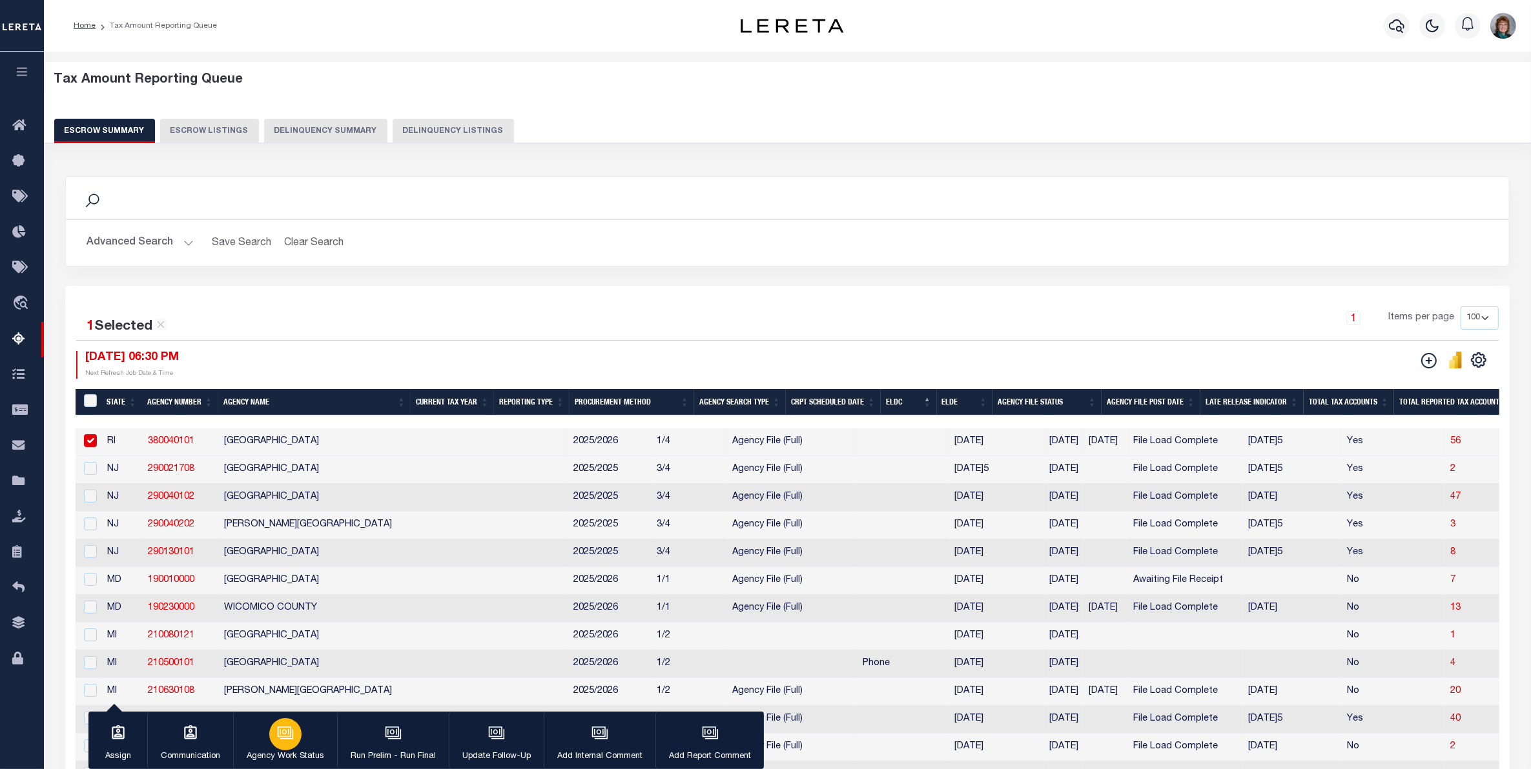
click at [278, 743] on div "button" at bounding box center [285, 734] width 32 height 32
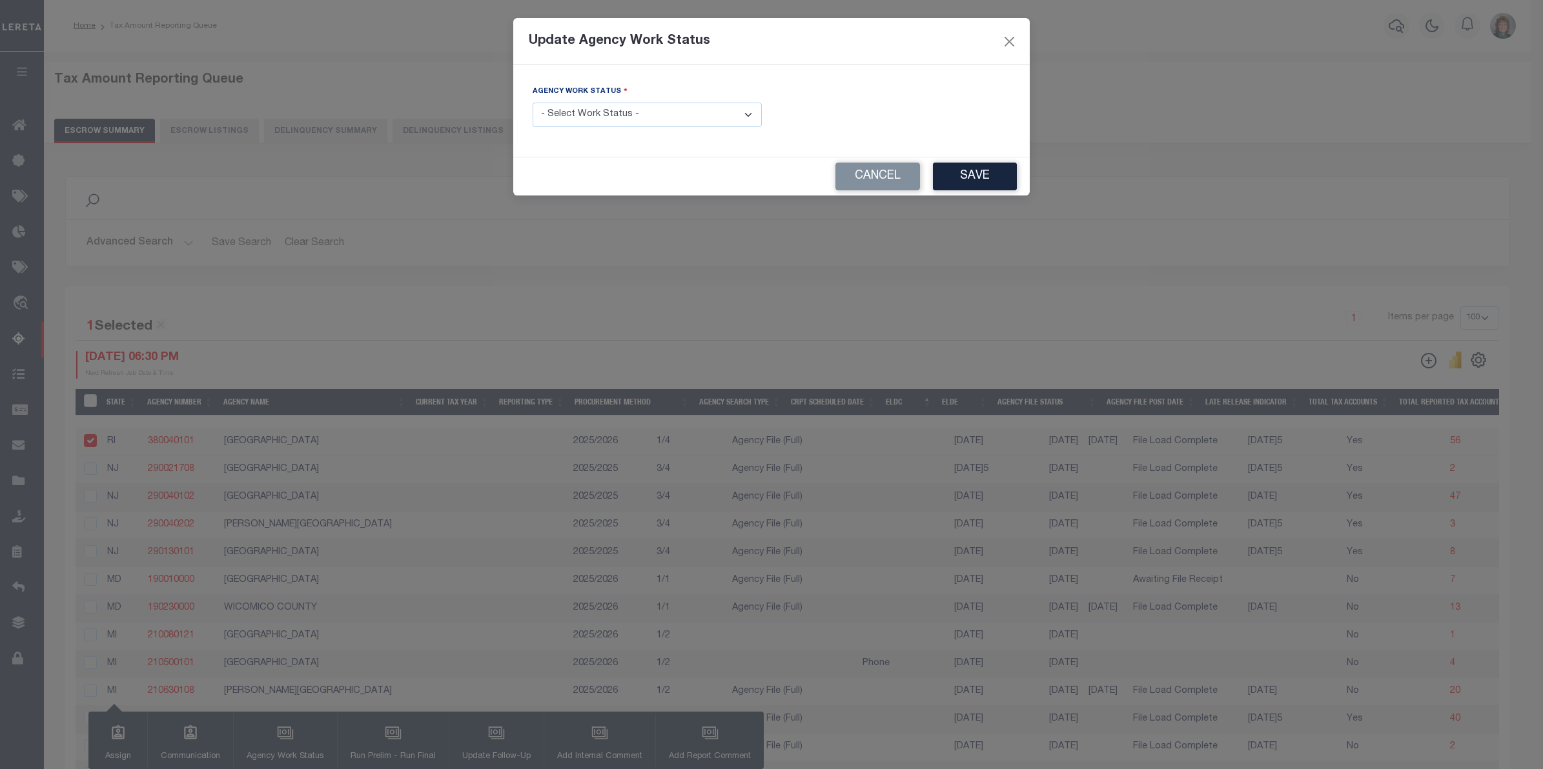
click at [589, 121] on select "- Select Work Status - New In Progress Pending Agency Follow-up Pending QC Read…" at bounding box center [647, 115] width 229 height 25
select select "7"
click at [533, 103] on select "- Select Work Status - New In Progress Pending Agency Follow-up Pending QC Read…" at bounding box center [647, 115] width 229 height 25
click at [963, 174] on button "Save" at bounding box center [975, 177] width 84 height 28
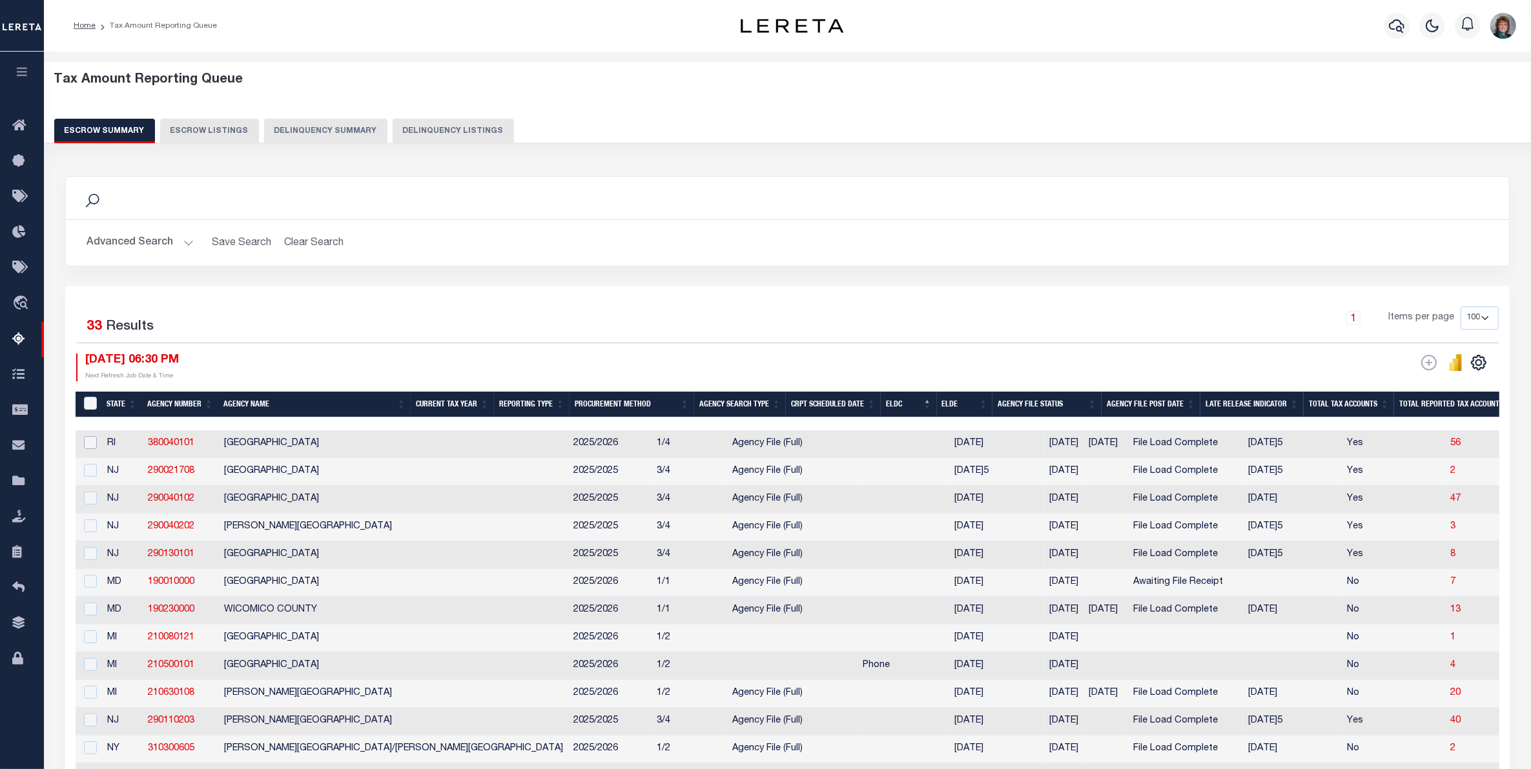
click at [91, 449] on input "checkbox" at bounding box center [90, 442] width 13 height 13
checkbox input "true"
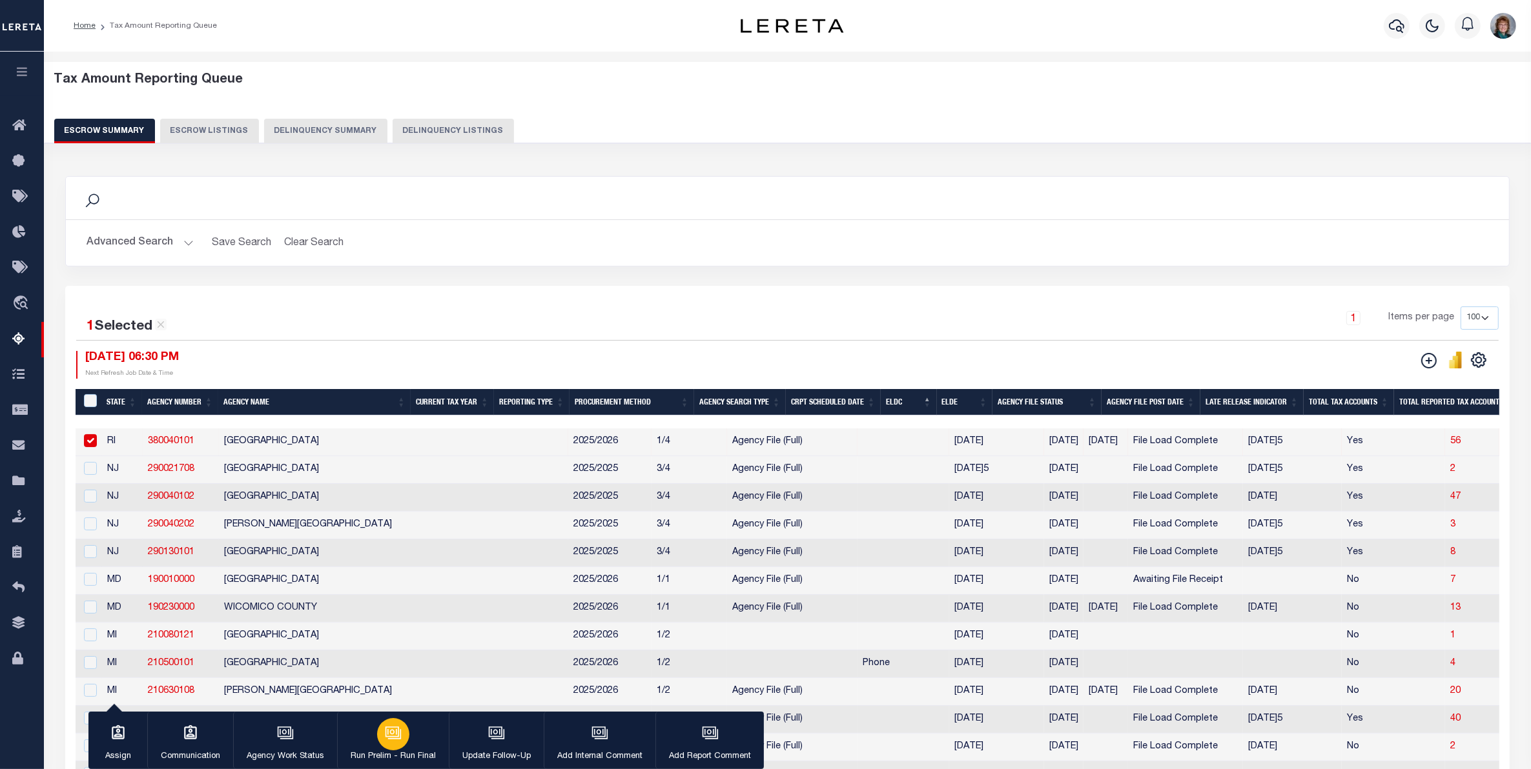
click at [379, 749] on button "Run Prelim - Run Final" at bounding box center [393, 741] width 112 height 58
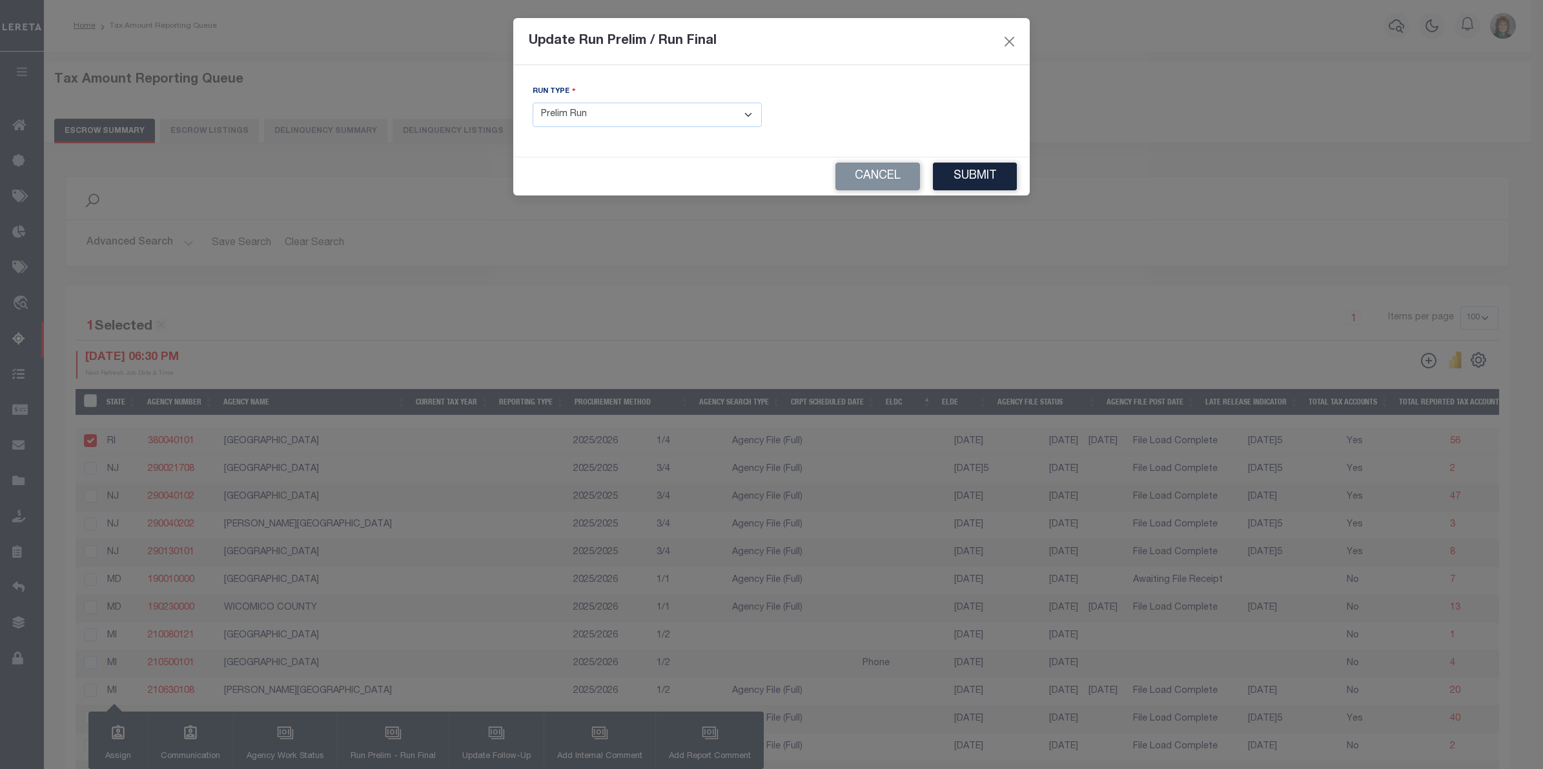
click at [642, 107] on select "- Select Run Type - Prelim Run Final Run" at bounding box center [647, 115] width 229 height 25
select select "F"
click at [533, 103] on select "- Select Run Type - Prelim Run Final Run" at bounding box center [647, 115] width 229 height 25
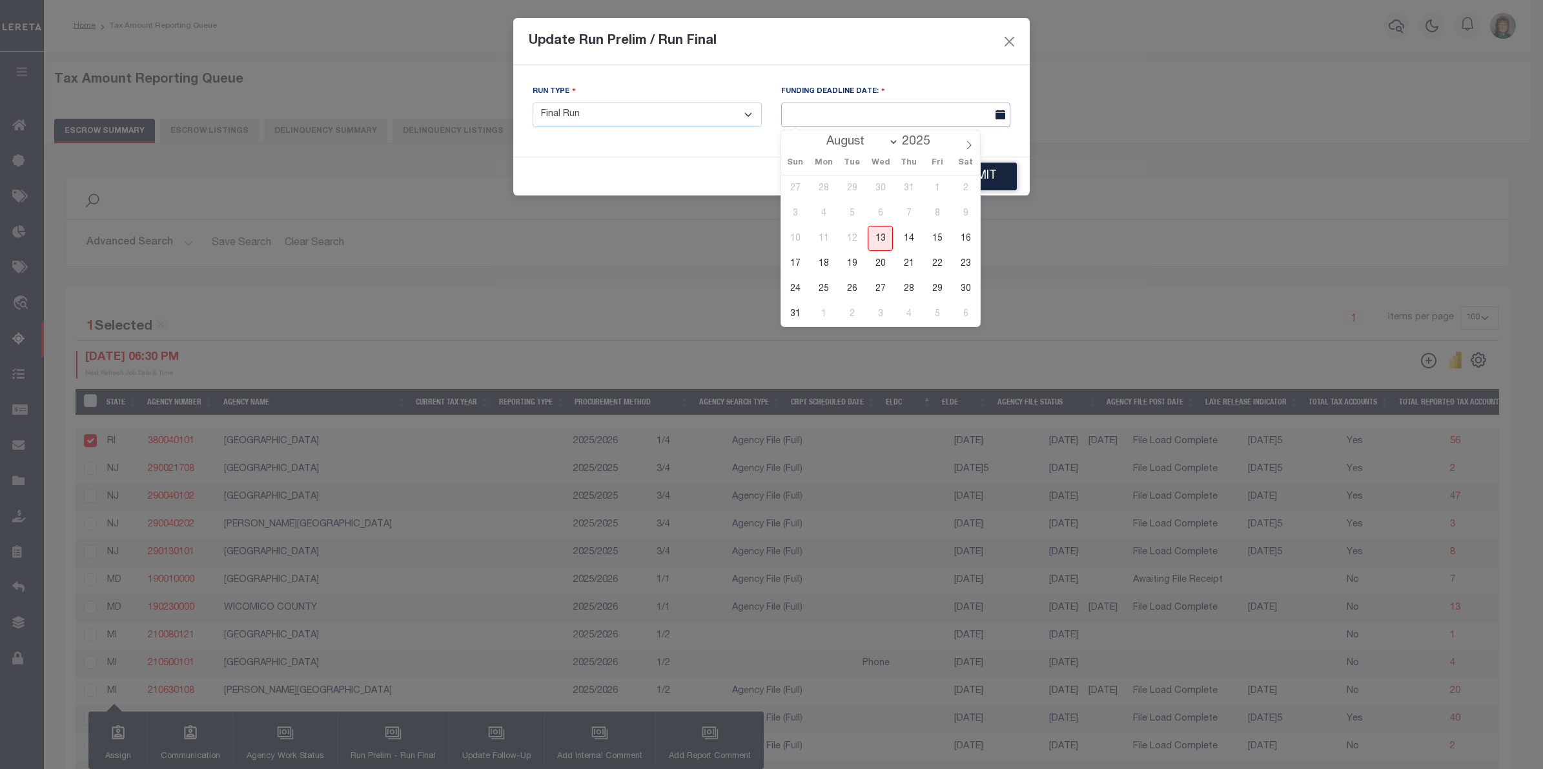
click at [940, 121] on input "text" at bounding box center [895, 115] width 229 height 25
click at [925, 232] on span "15" at bounding box center [936, 238] width 25 height 25
type input "08/15/2025"
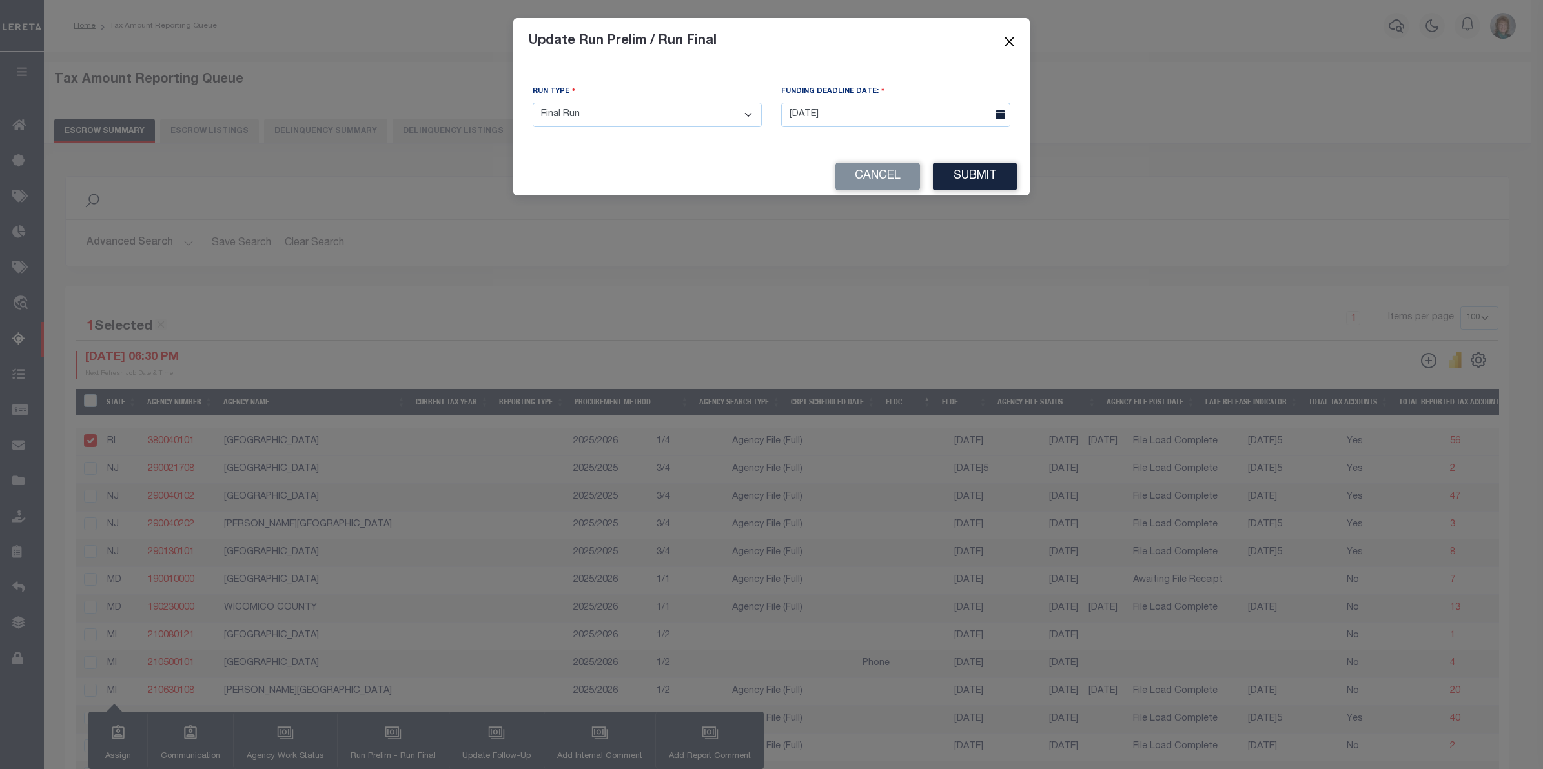
drag, startPoint x: 1008, startPoint y: 40, endPoint x: 1101, endPoint y: 168, distance: 158.6
click at [1095, 159] on div "Update Run Prelim / Run Final Run Type - Select Run Type - Prelim Run Final Run…" at bounding box center [771, 384] width 1543 height 769
click at [846, 170] on button "Cancel" at bounding box center [877, 177] width 85 height 28
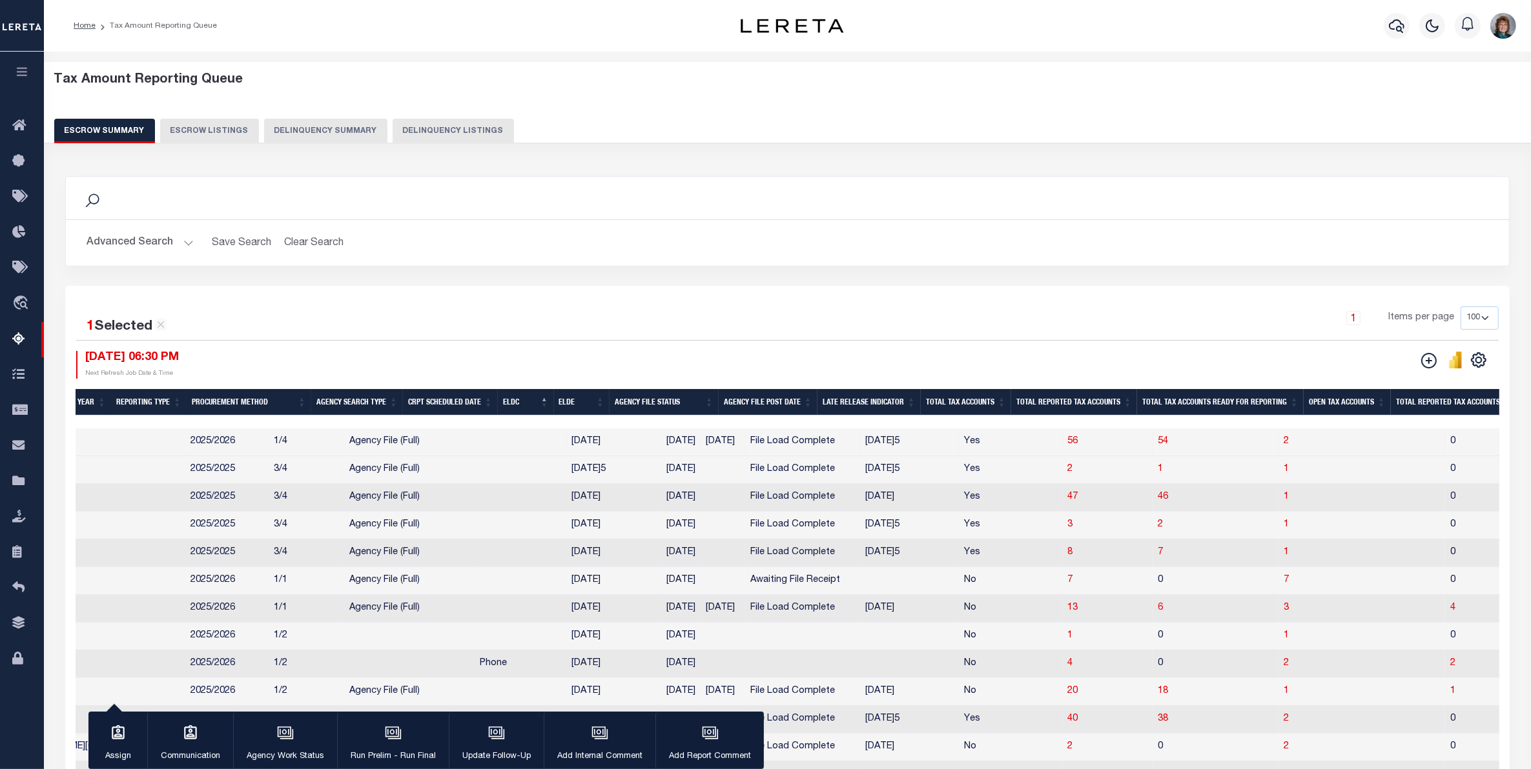
scroll to position [0, 387]
click at [1279, 446] on span "2" at bounding box center [1281, 441] width 5 height 9
select select "100"
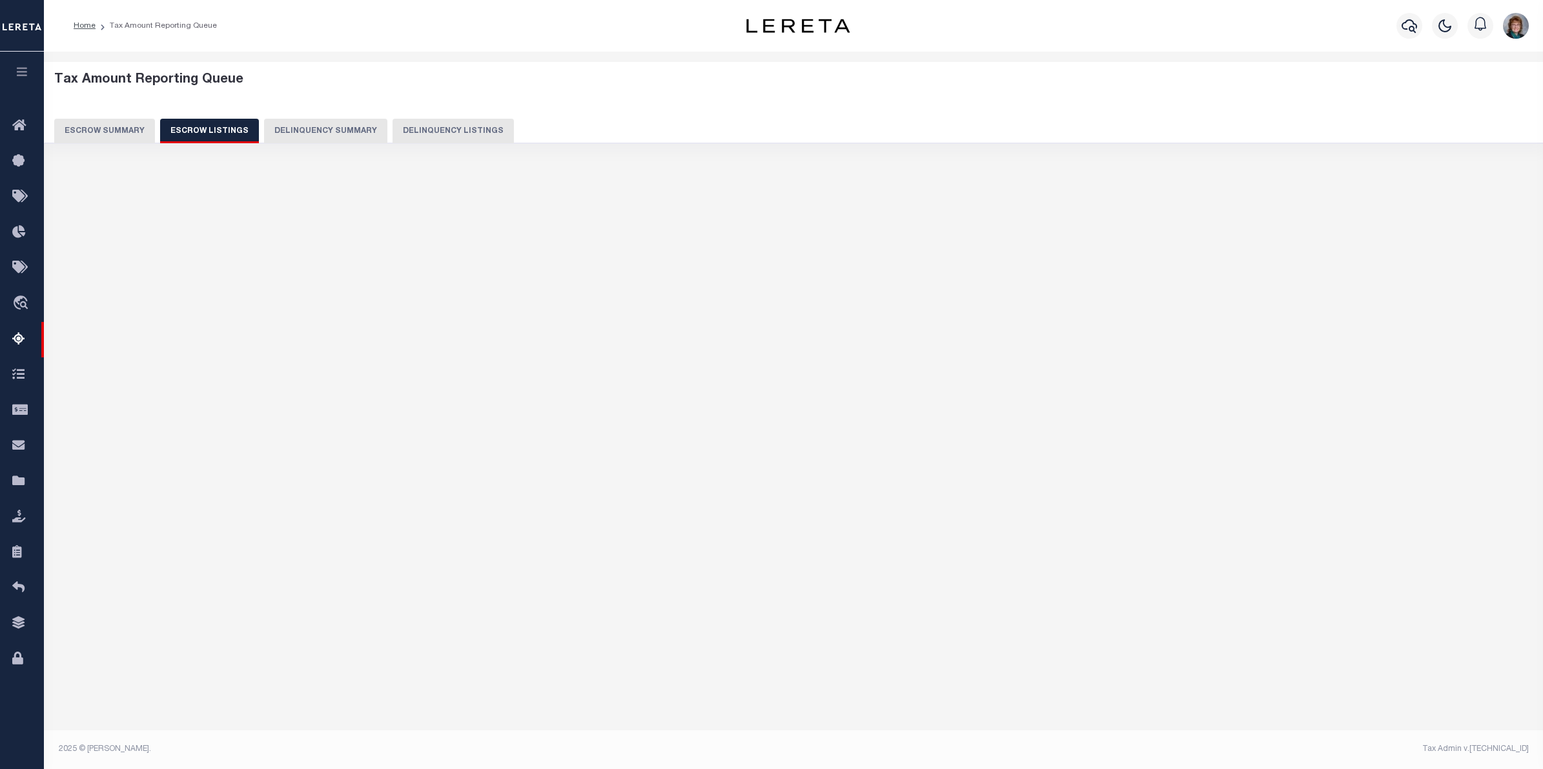
select select "100"
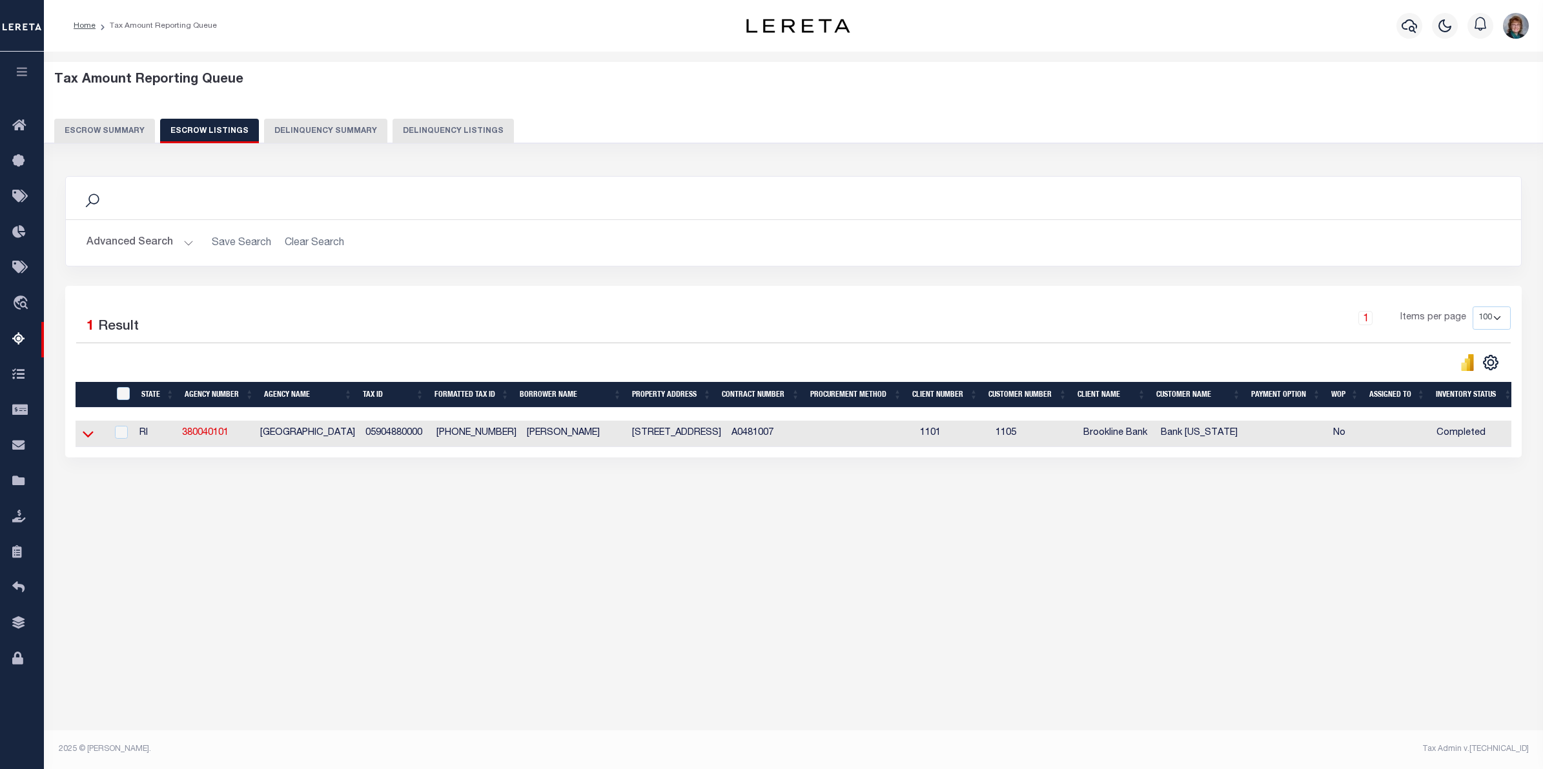
click at [85, 440] on icon at bounding box center [88, 434] width 11 height 14
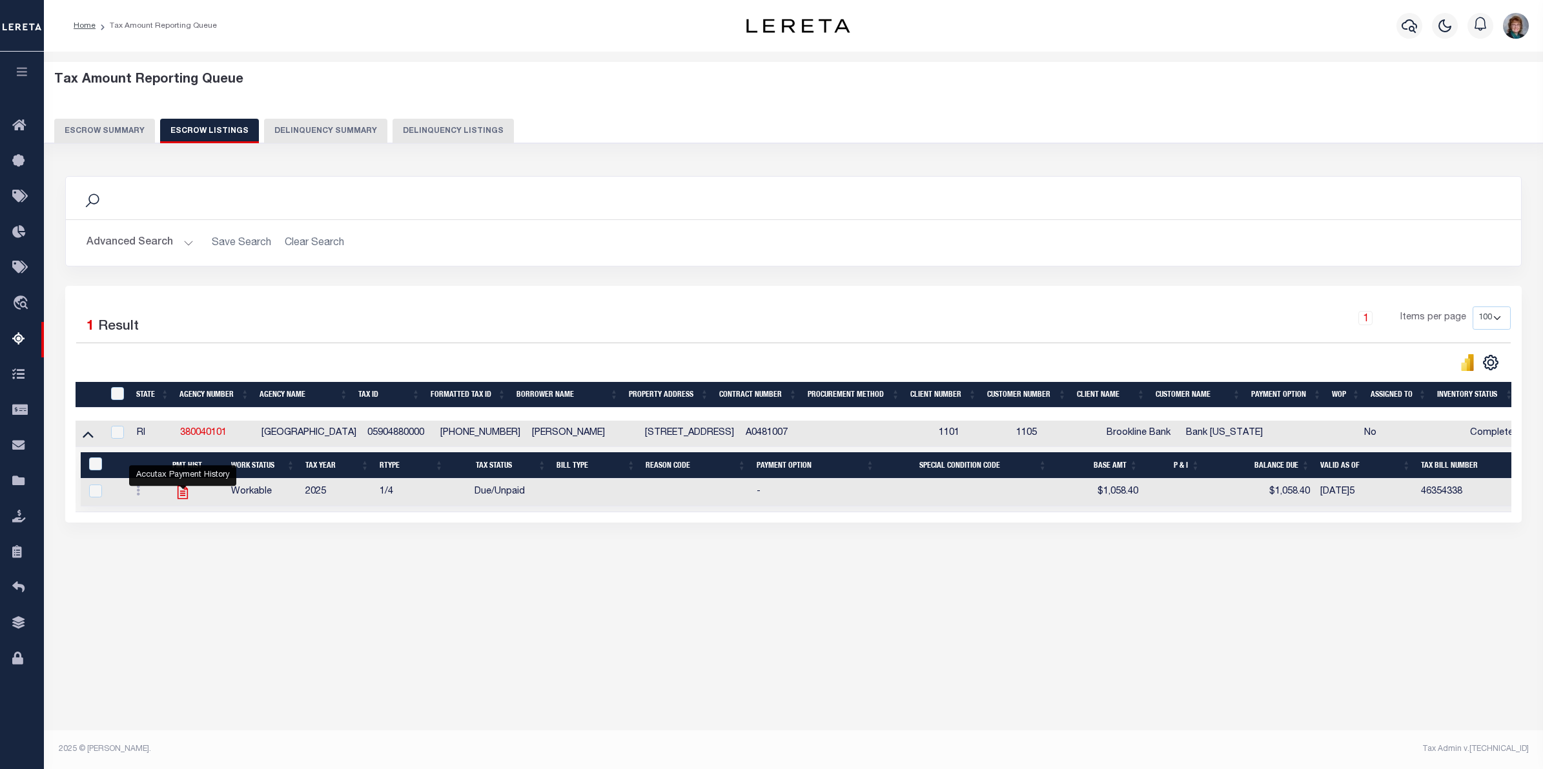
click at [182, 499] on icon "" at bounding box center [182, 492] width 17 height 17
checkbox input "true"
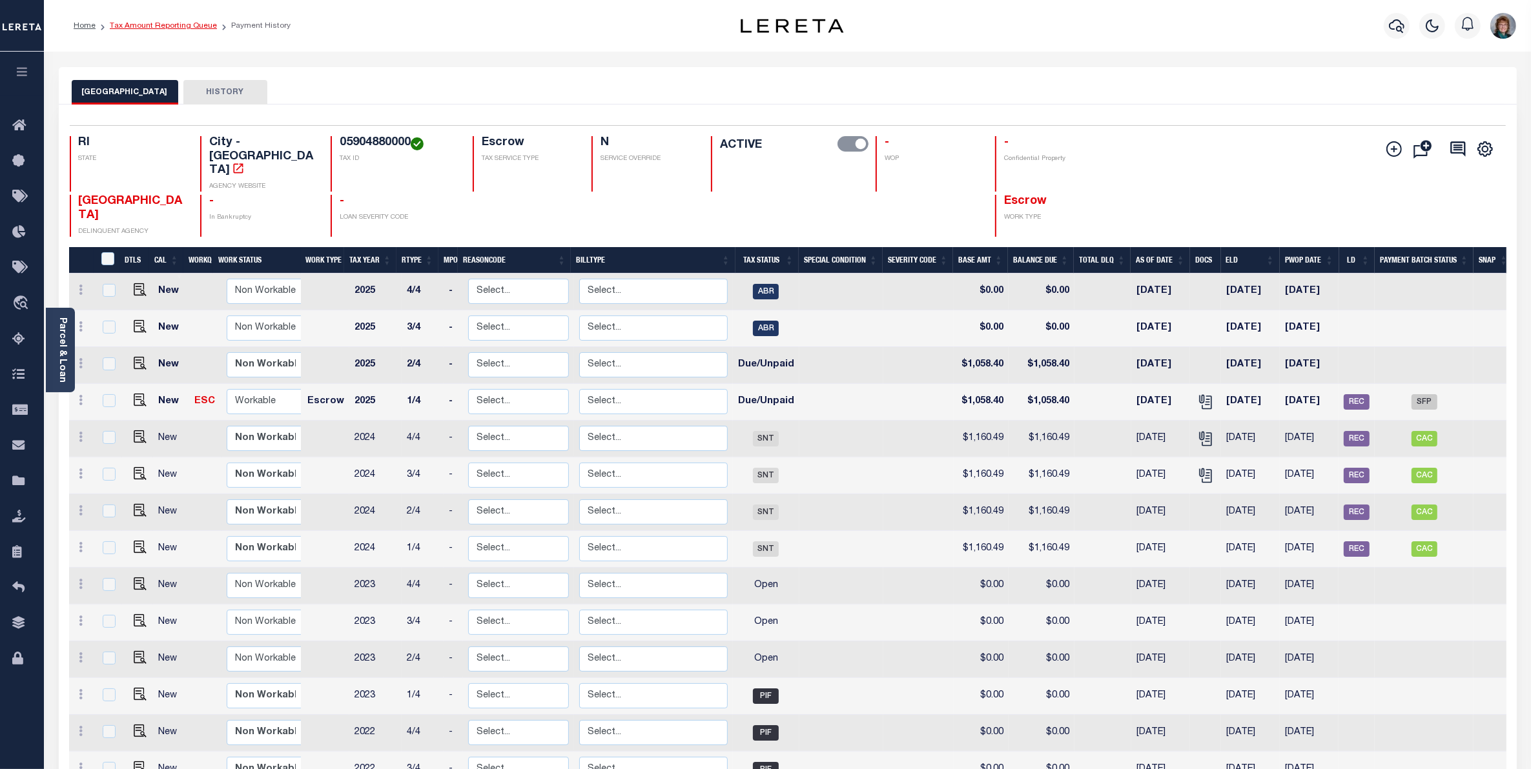
click at [170, 23] on link "Tax Amount Reporting Queue" at bounding box center [163, 26] width 107 height 8
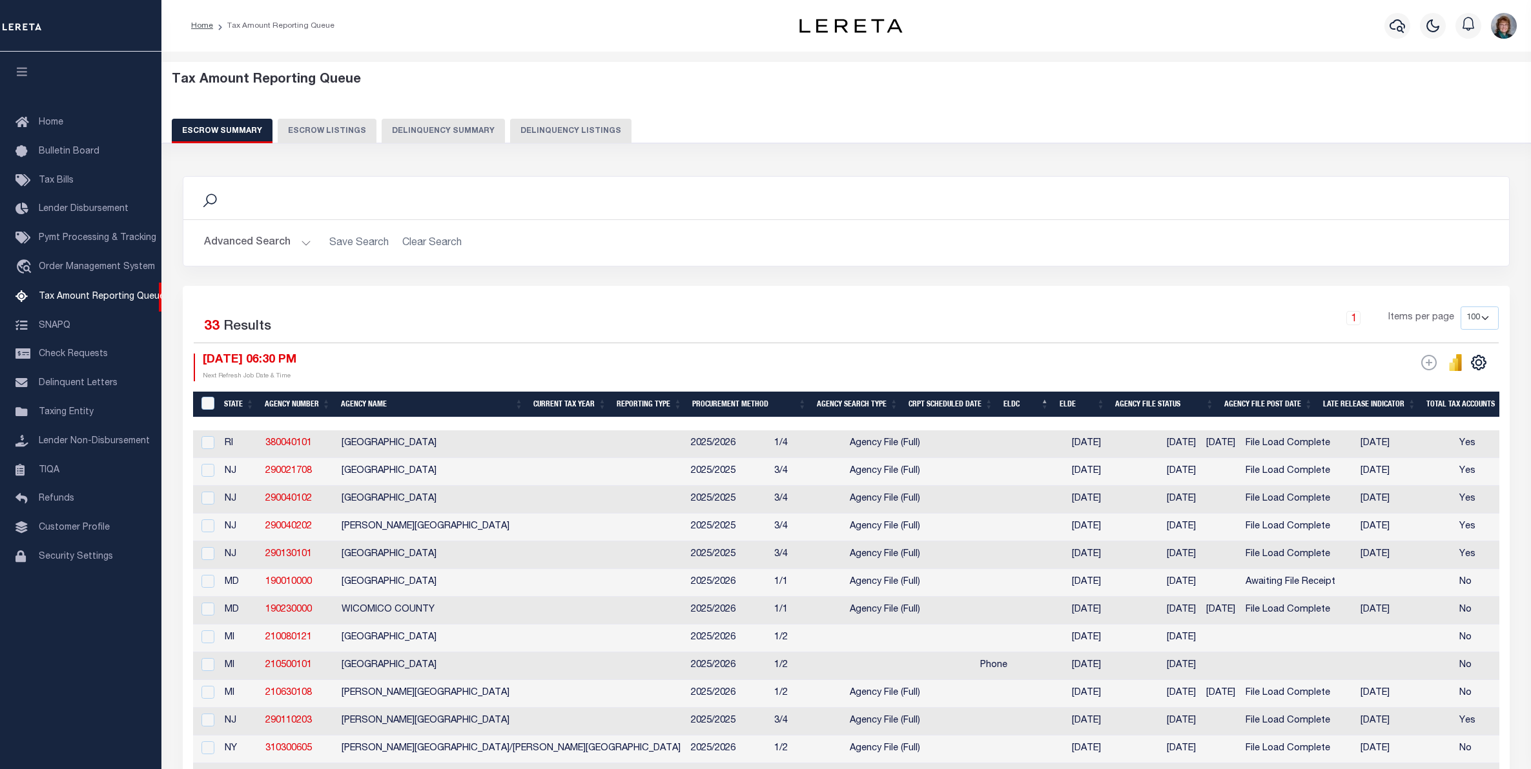
select select "100"
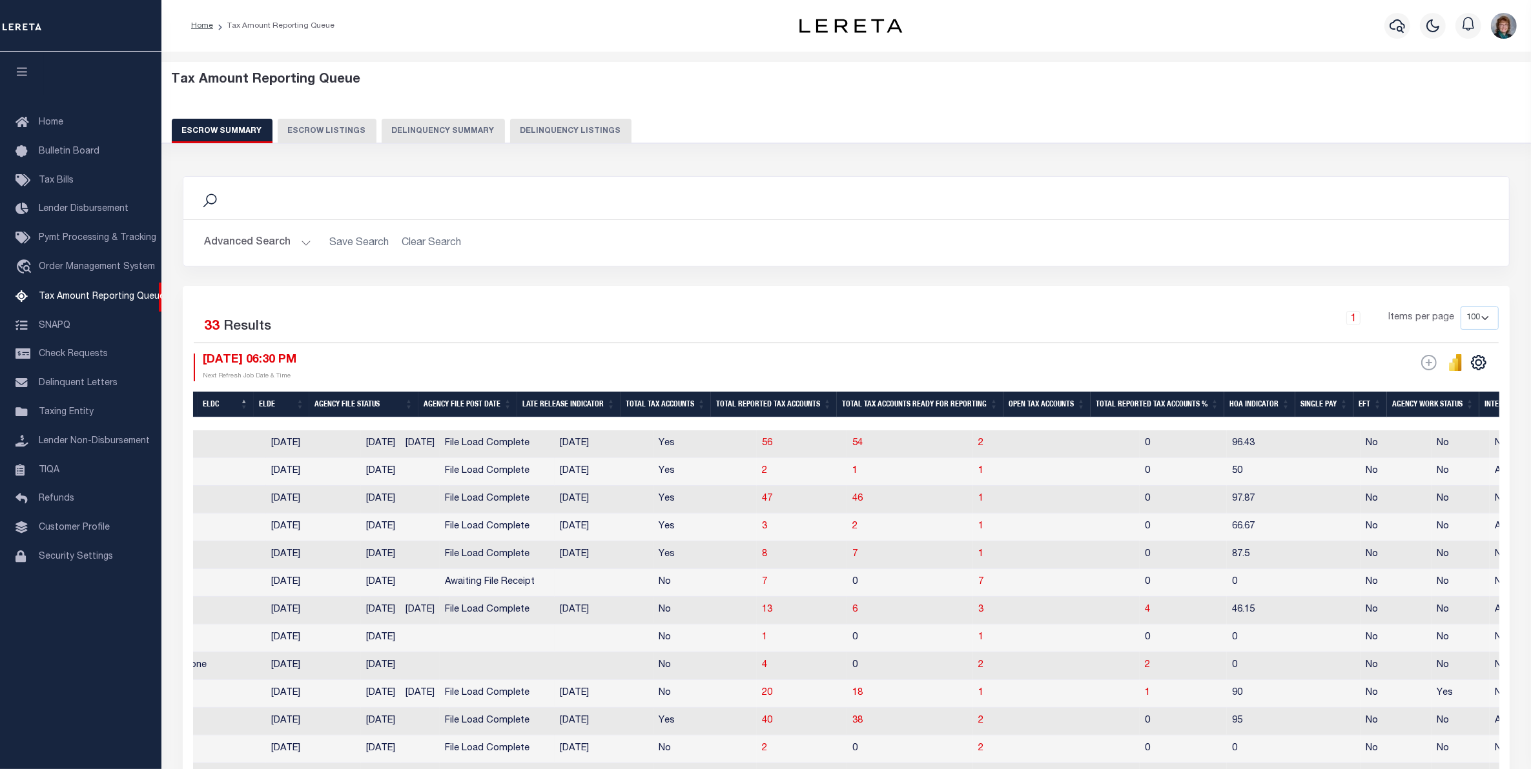
scroll to position [0, 997]
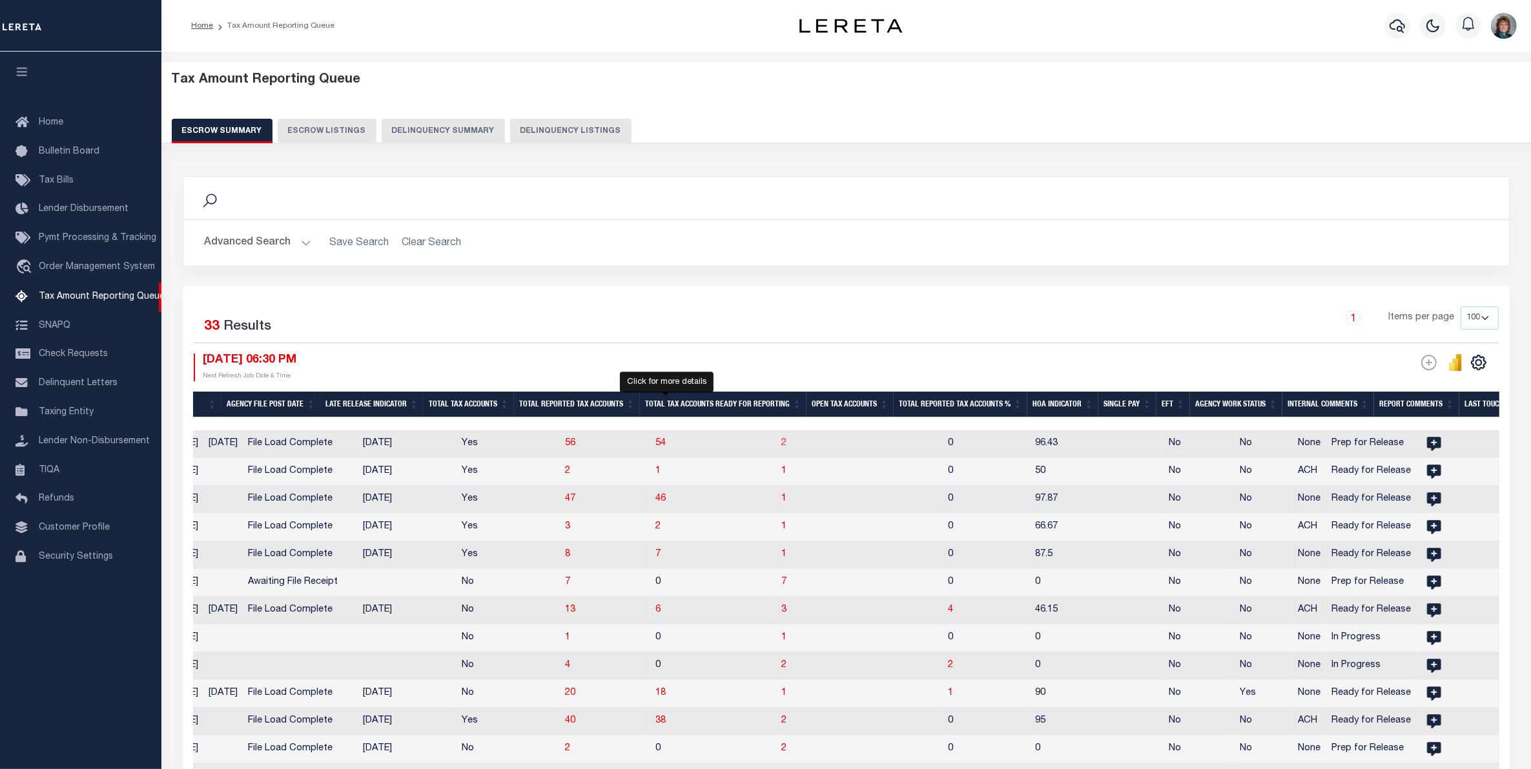
click at [781, 445] on span "2" at bounding box center [783, 443] width 5 height 9
select select "100"
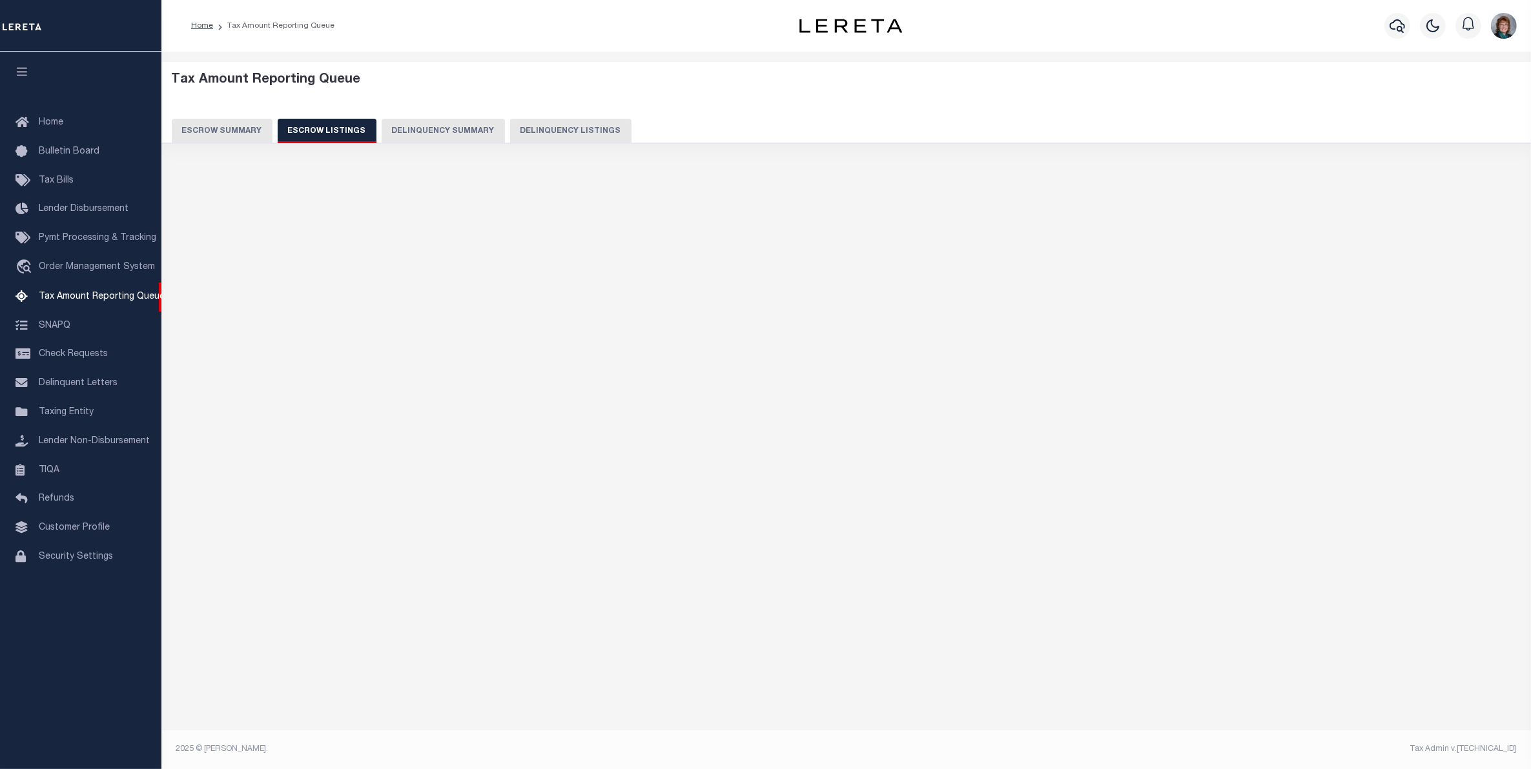
select select "100"
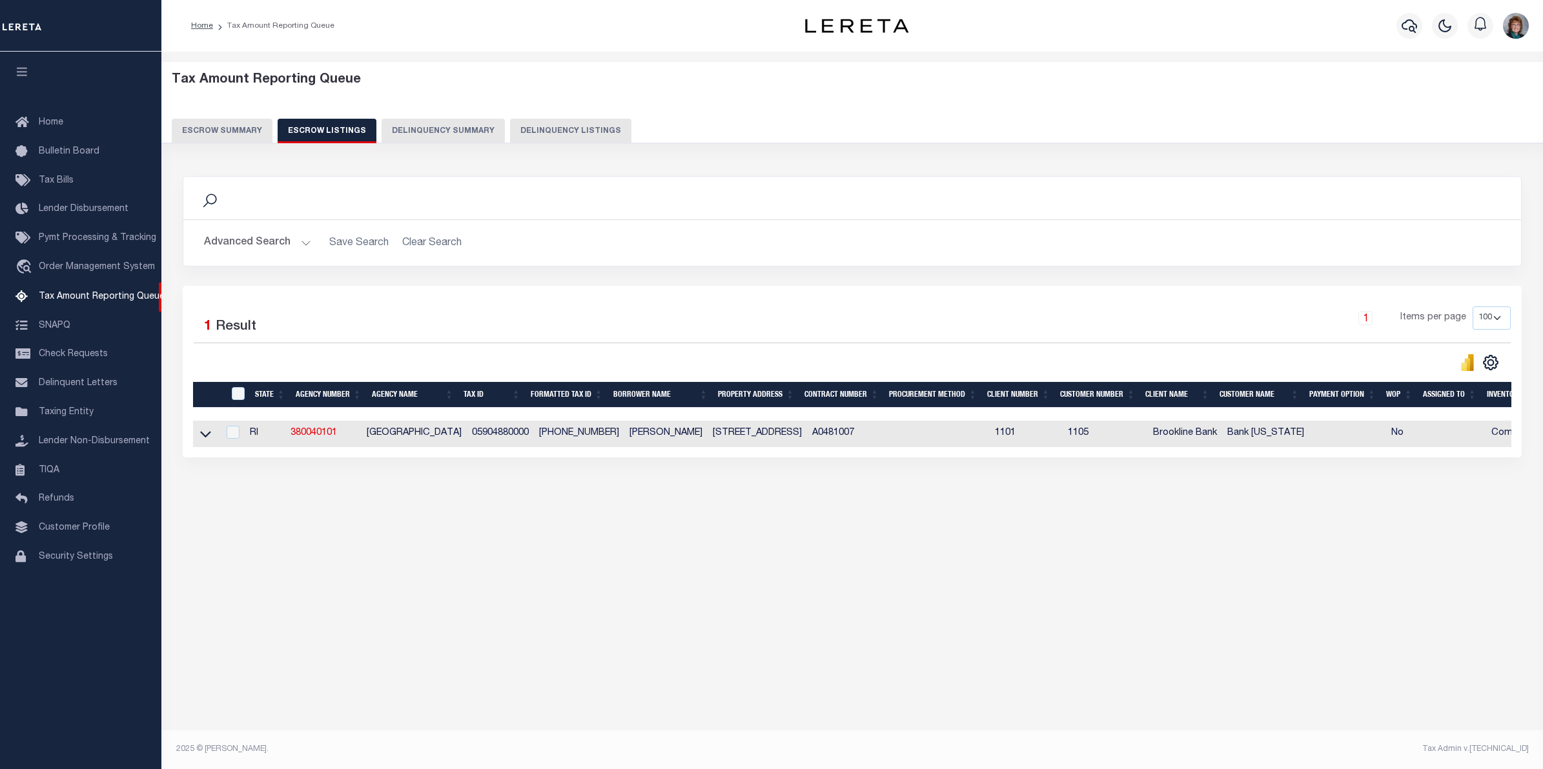
click at [232, 387] on th "ID" at bounding box center [236, 395] width 26 height 26
click at [242, 395] on input "ID" at bounding box center [238, 393] width 13 height 13
checkbox input "true"
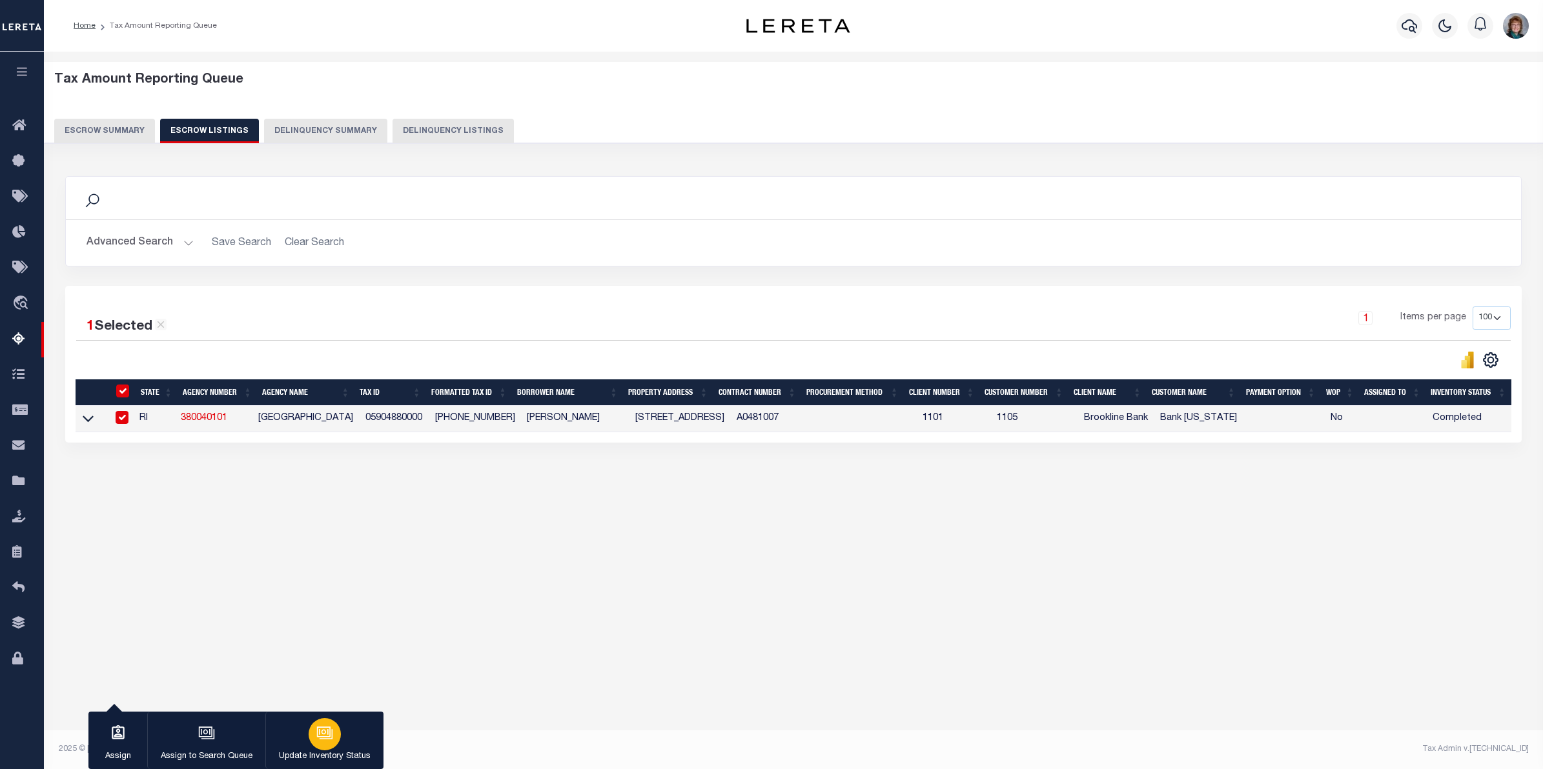
click at [292, 752] on p "Update Inventory Status" at bounding box center [325, 757] width 92 height 13
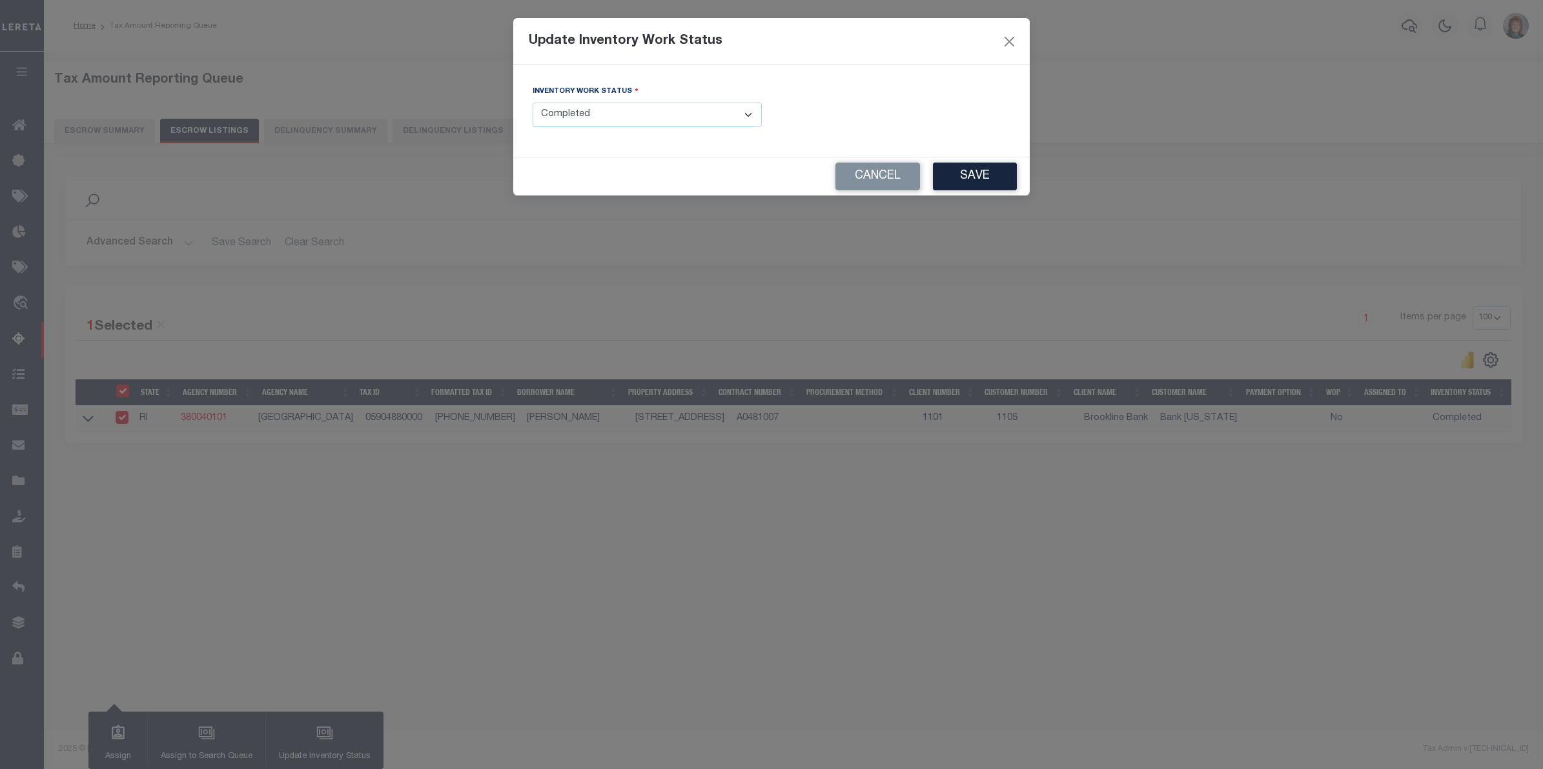
drag, startPoint x: 695, startPoint y: 107, endPoint x: 691, endPoint y: 117, distance: 11.6
click at [695, 107] on select "- Select Inventory Status - Manual - Exception Pended - Awaiting Search Late Ad…" at bounding box center [647, 115] width 229 height 25
select select "6"
click at [533, 103] on select "- Select Inventory Status - Manual - Exception Pended - Awaiting Search Late Ad…" at bounding box center [647, 115] width 229 height 25
click at [954, 183] on button "Save" at bounding box center [975, 177] width 84 height 28
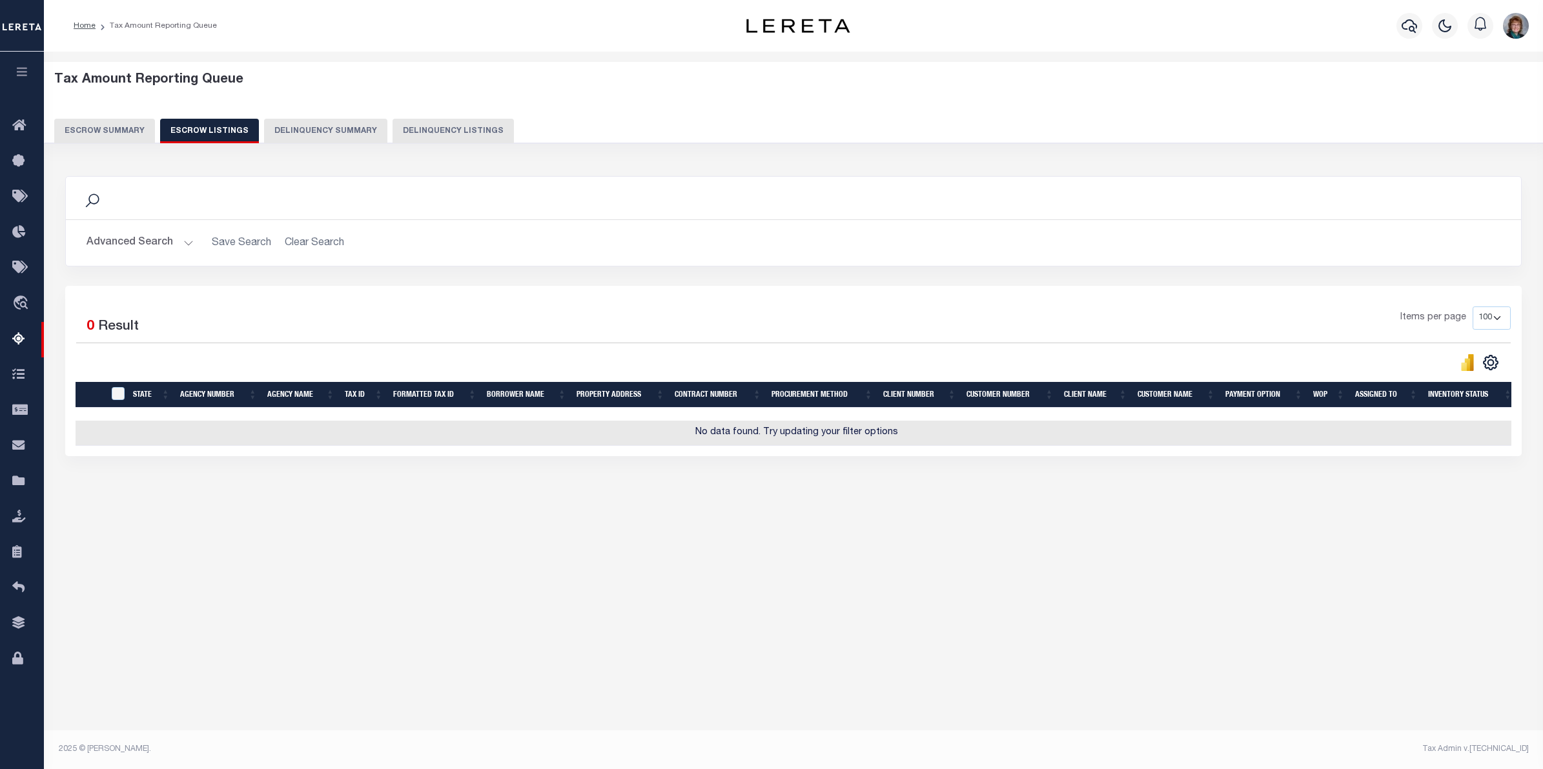
click at [128, 127] on button "Escrow Summary" at bounding box center [104, 131] width 101 height 25
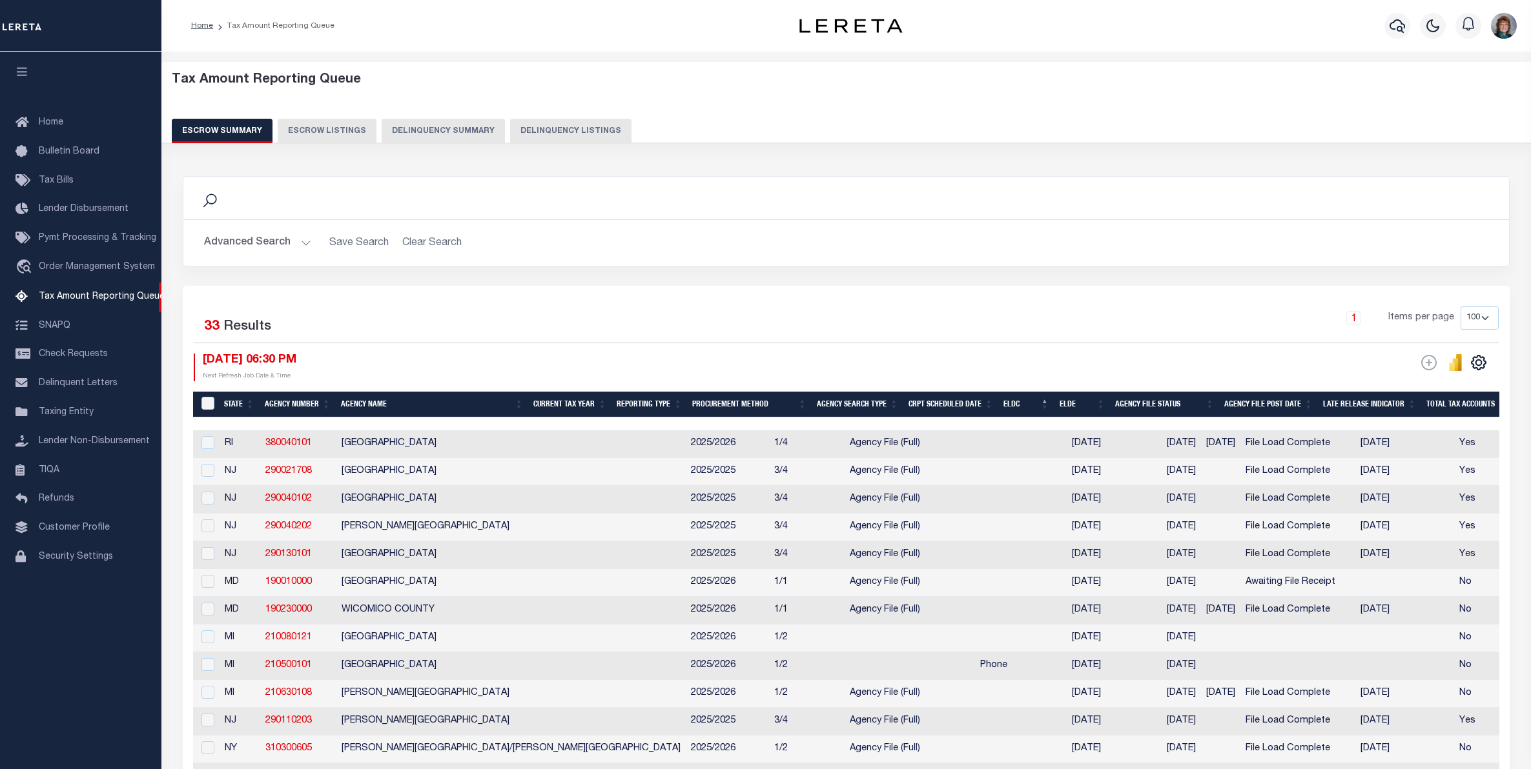
select select "100"
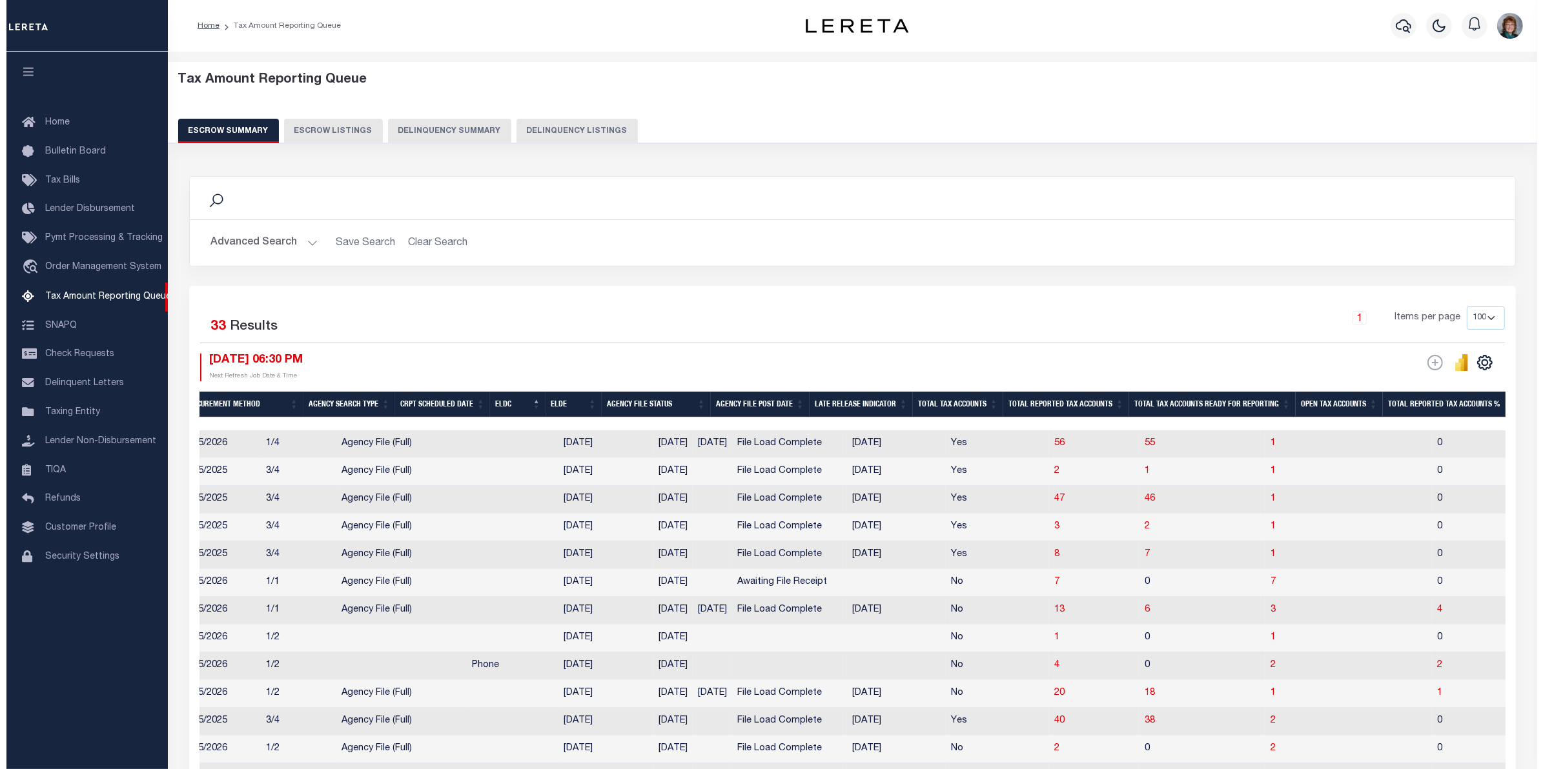
scroll to position [0, 528]
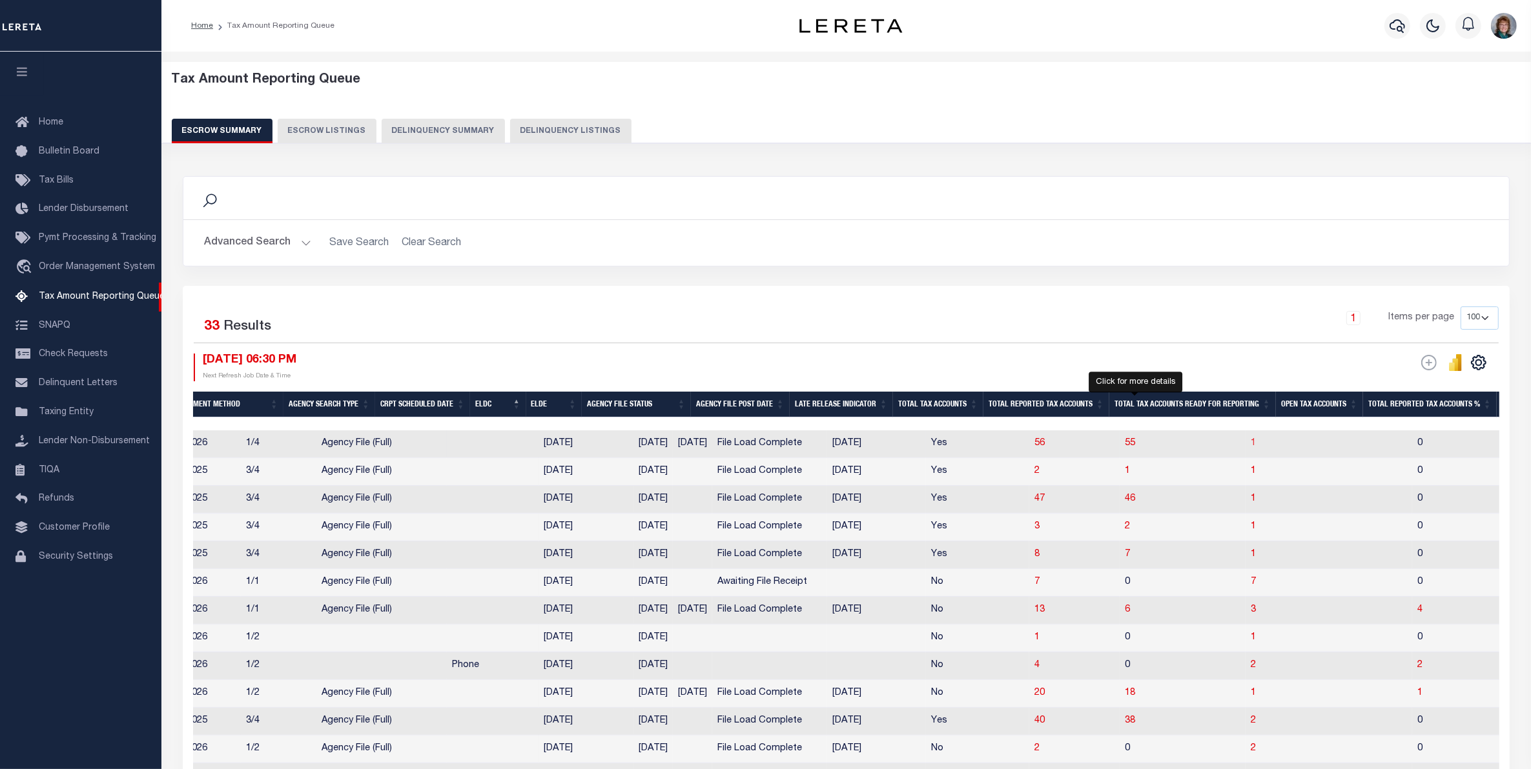
click at [1250, 447] on span "1" at bounding box center [1252, 443] width 5 height 9
select select "100"
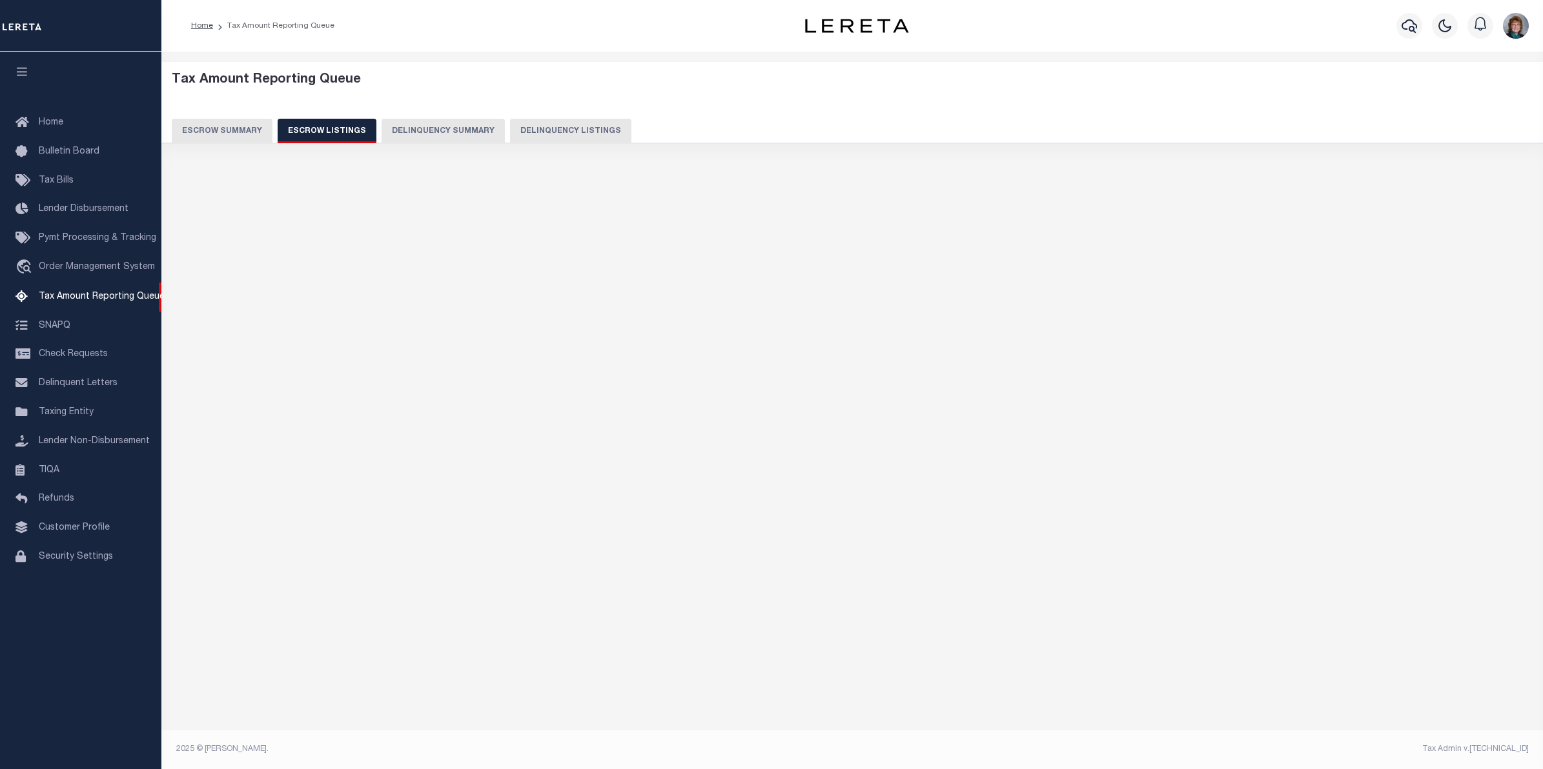
select select "100"
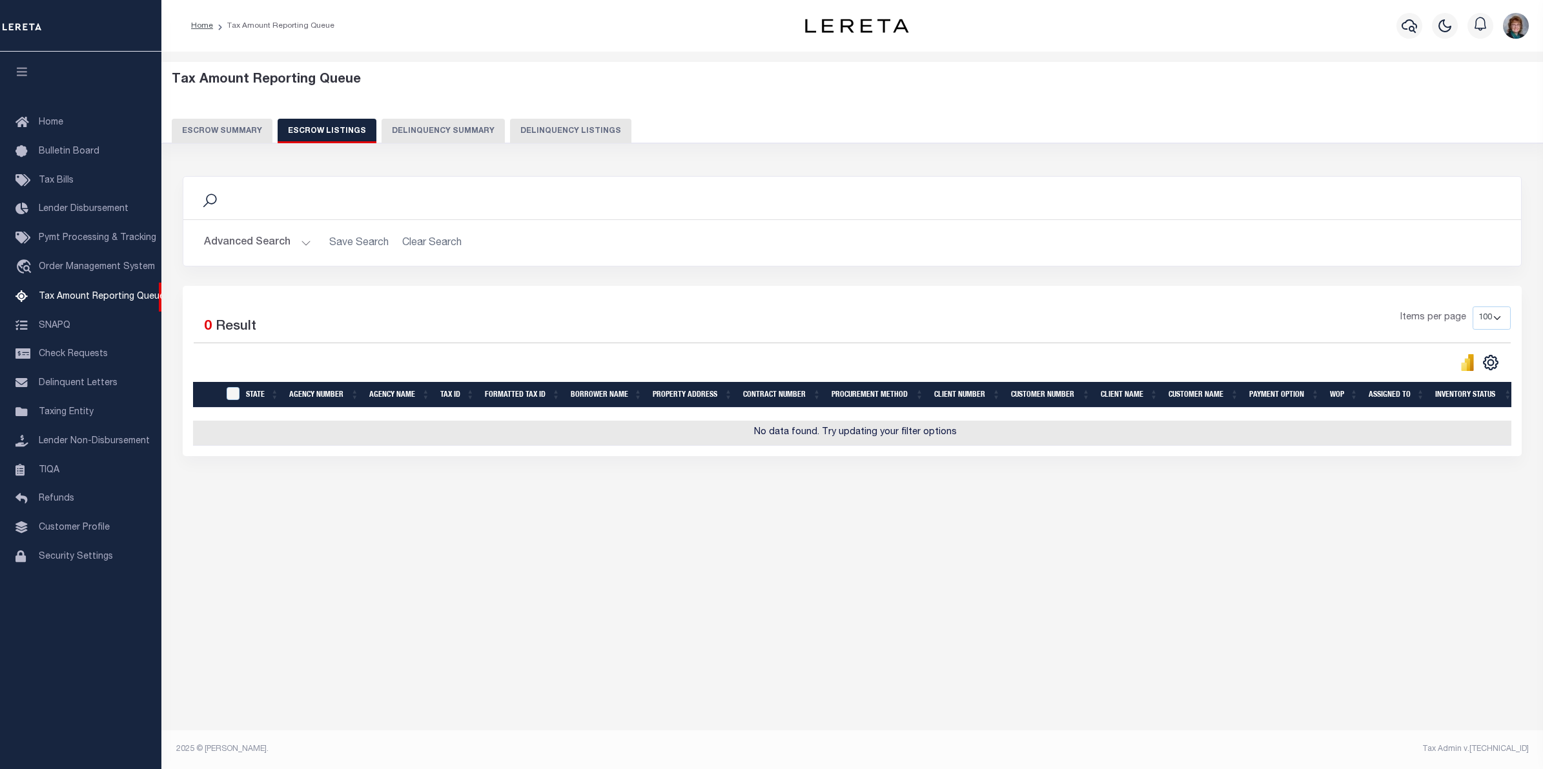
click at [234, 130] on button "Escrow Summary" at bounding box center [222, 131] width 101 height 25
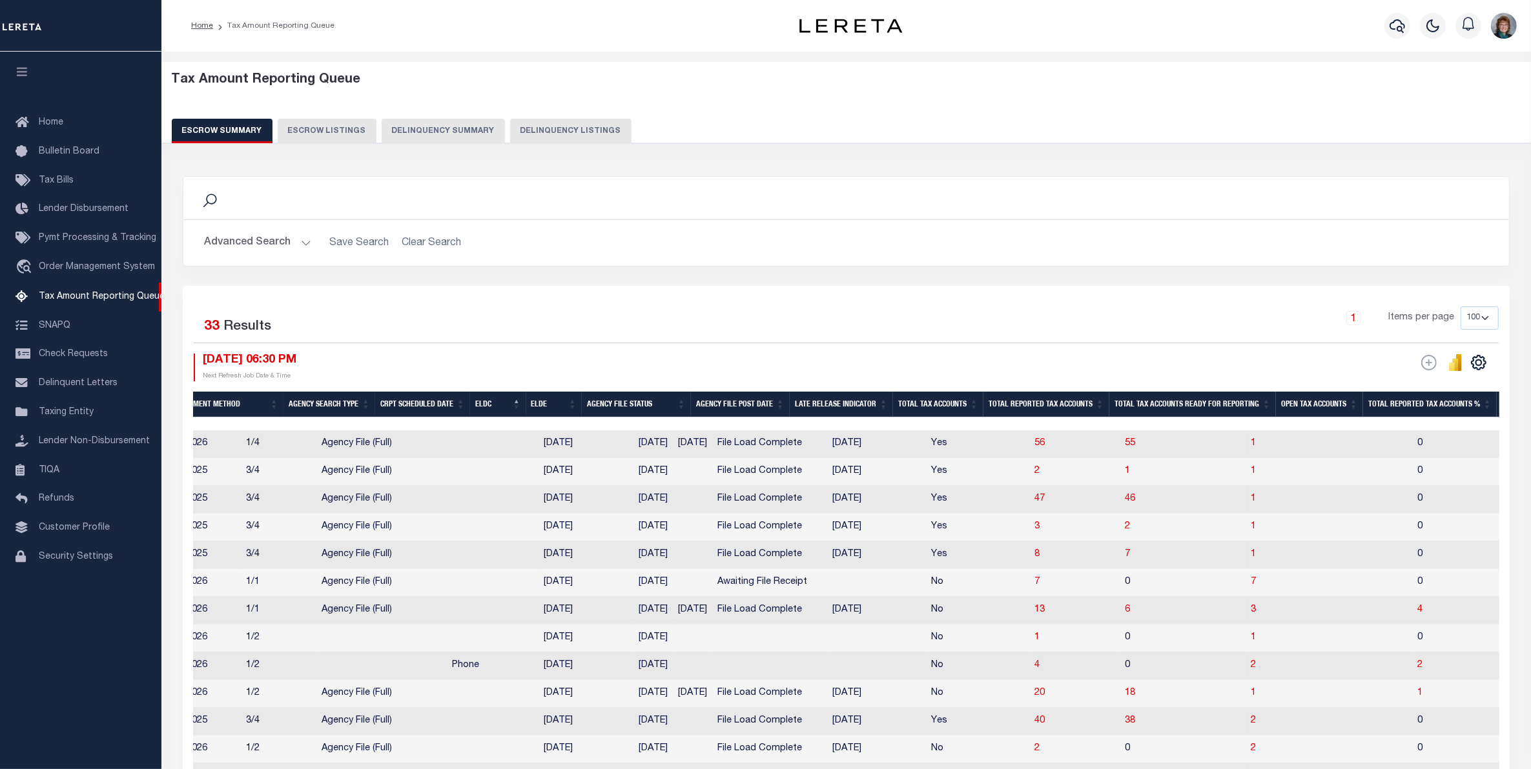
click at [1245, 478] on td "1" at bounding box center [1328, 472] width 167 height 28
checkbox input "true"
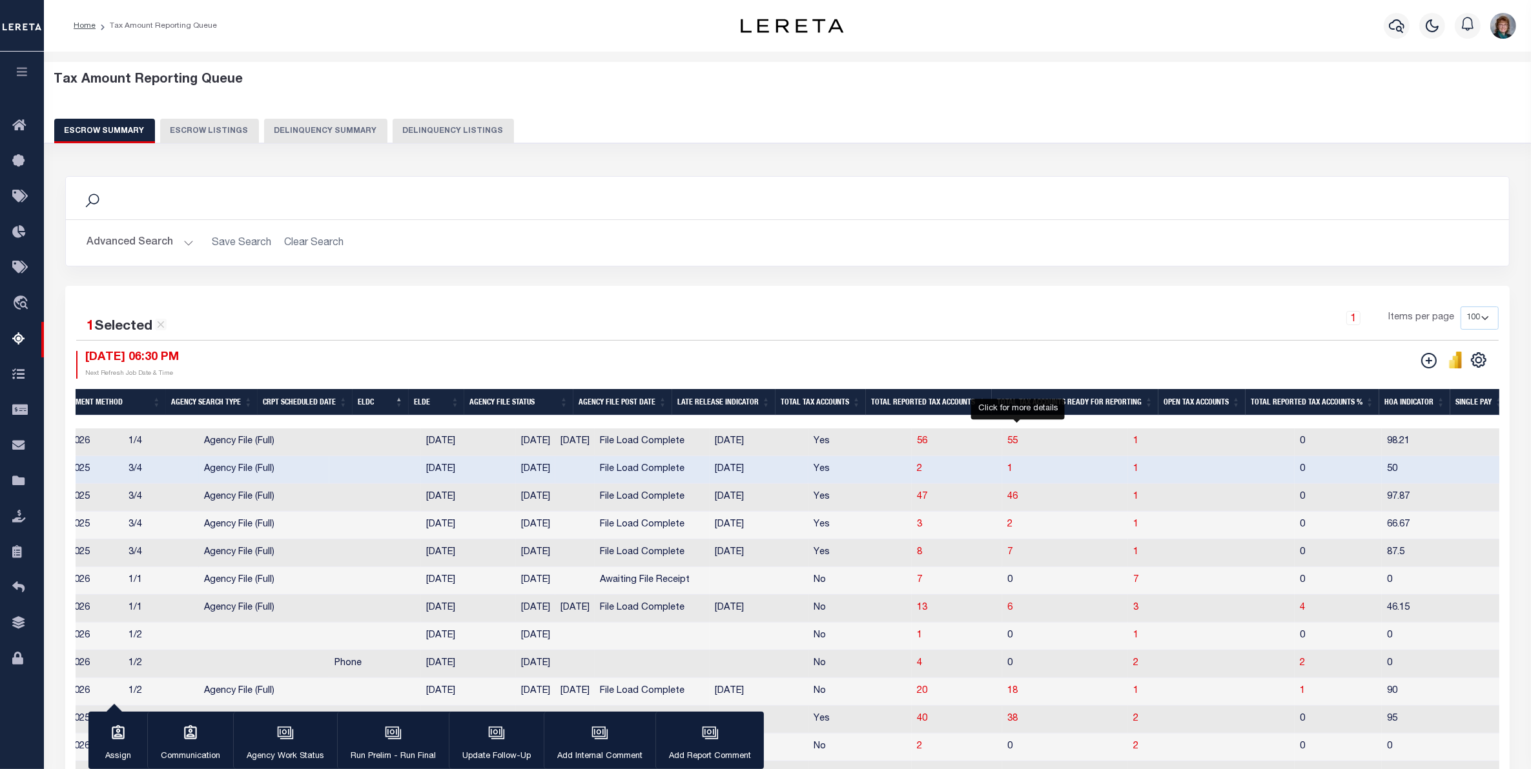
click at [1133, 474] on span "1" at bounding box center [1135, 469] width 5 height 9
select select "100"
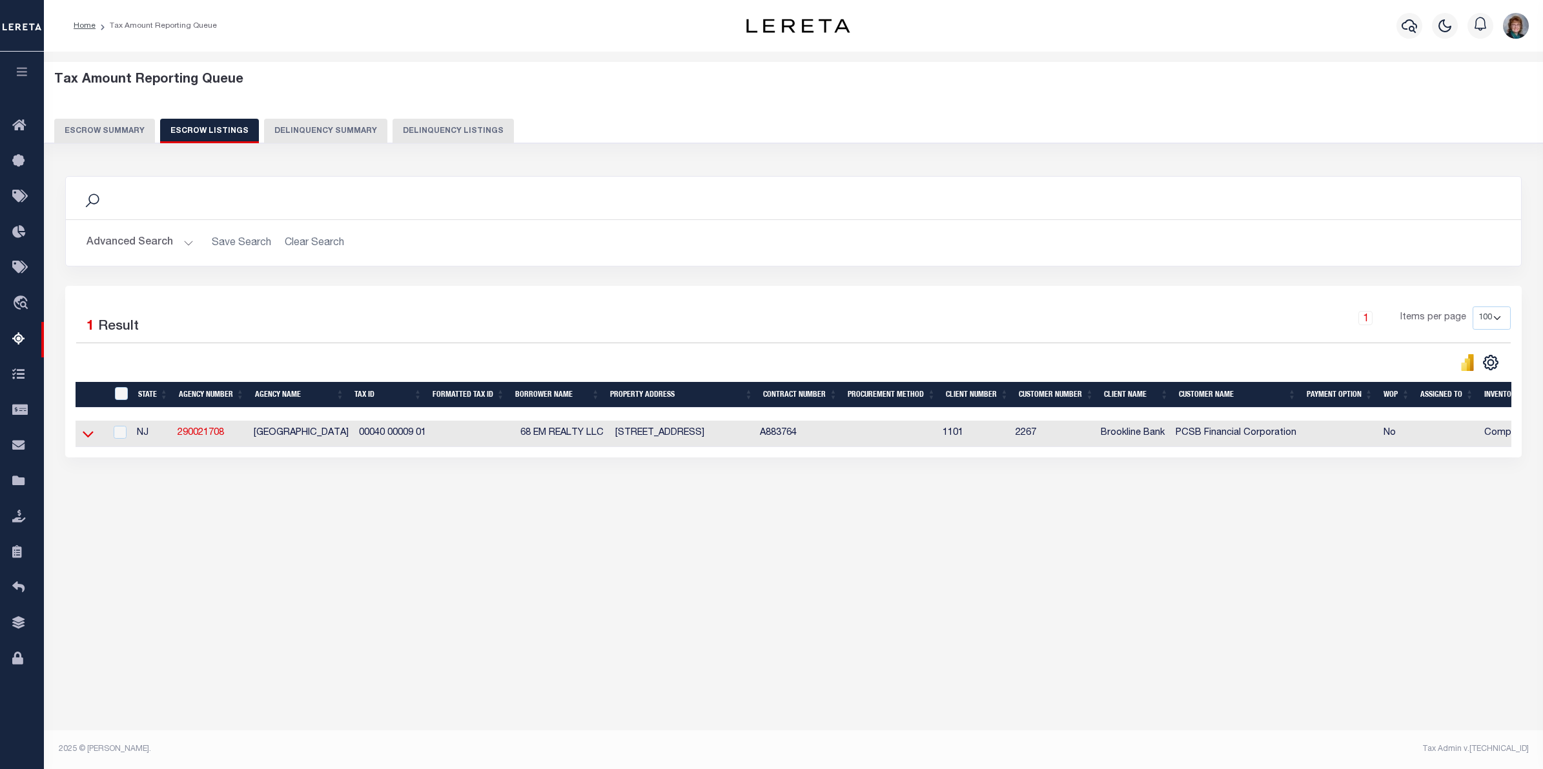
click at [92, 440] on icon at bounding box center [88, 434] width 11 height 14
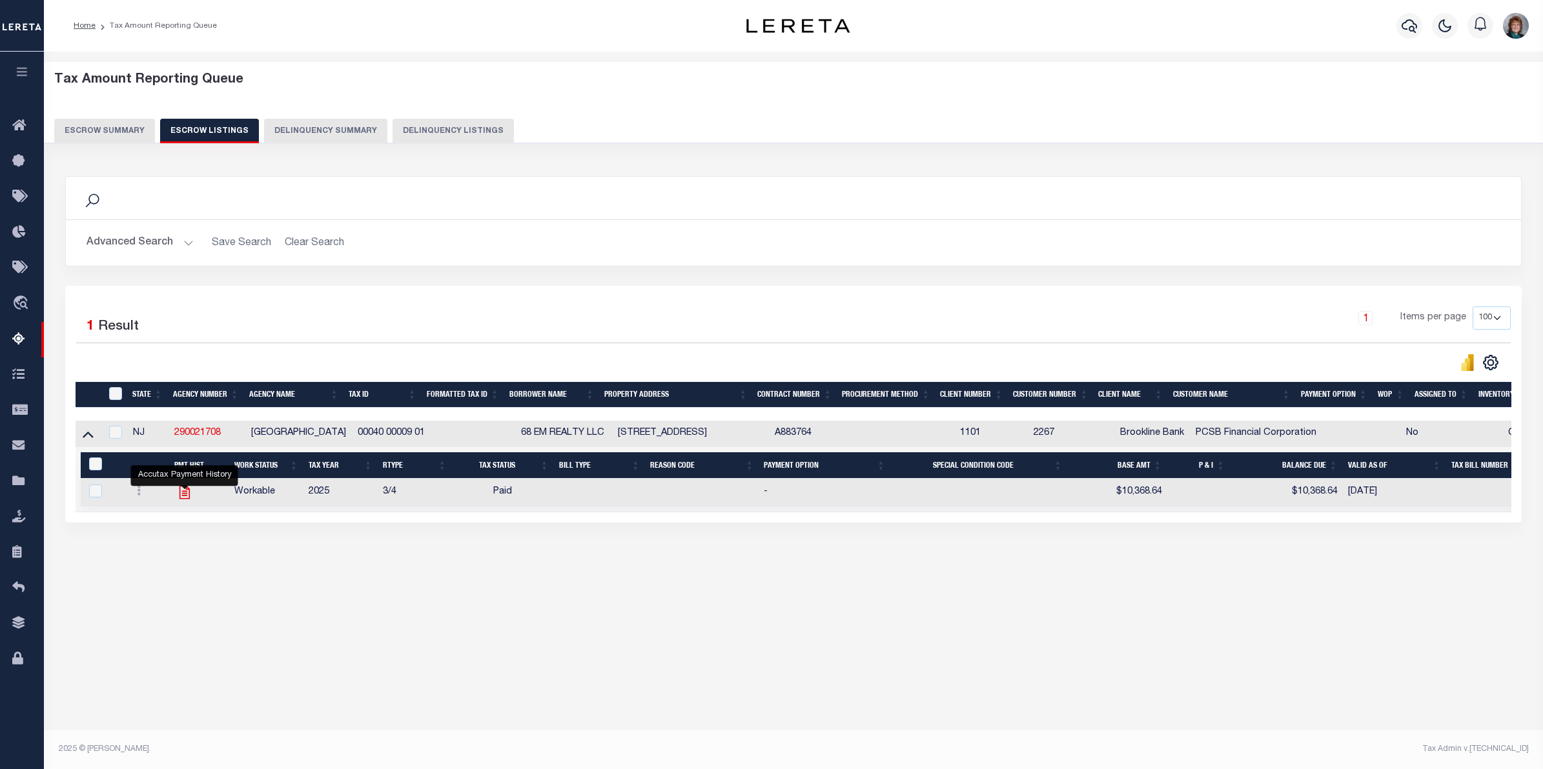
click at [179, 501] on icon "" at bounding box center [184, 492] width 17 height 17
checkbox input "true"
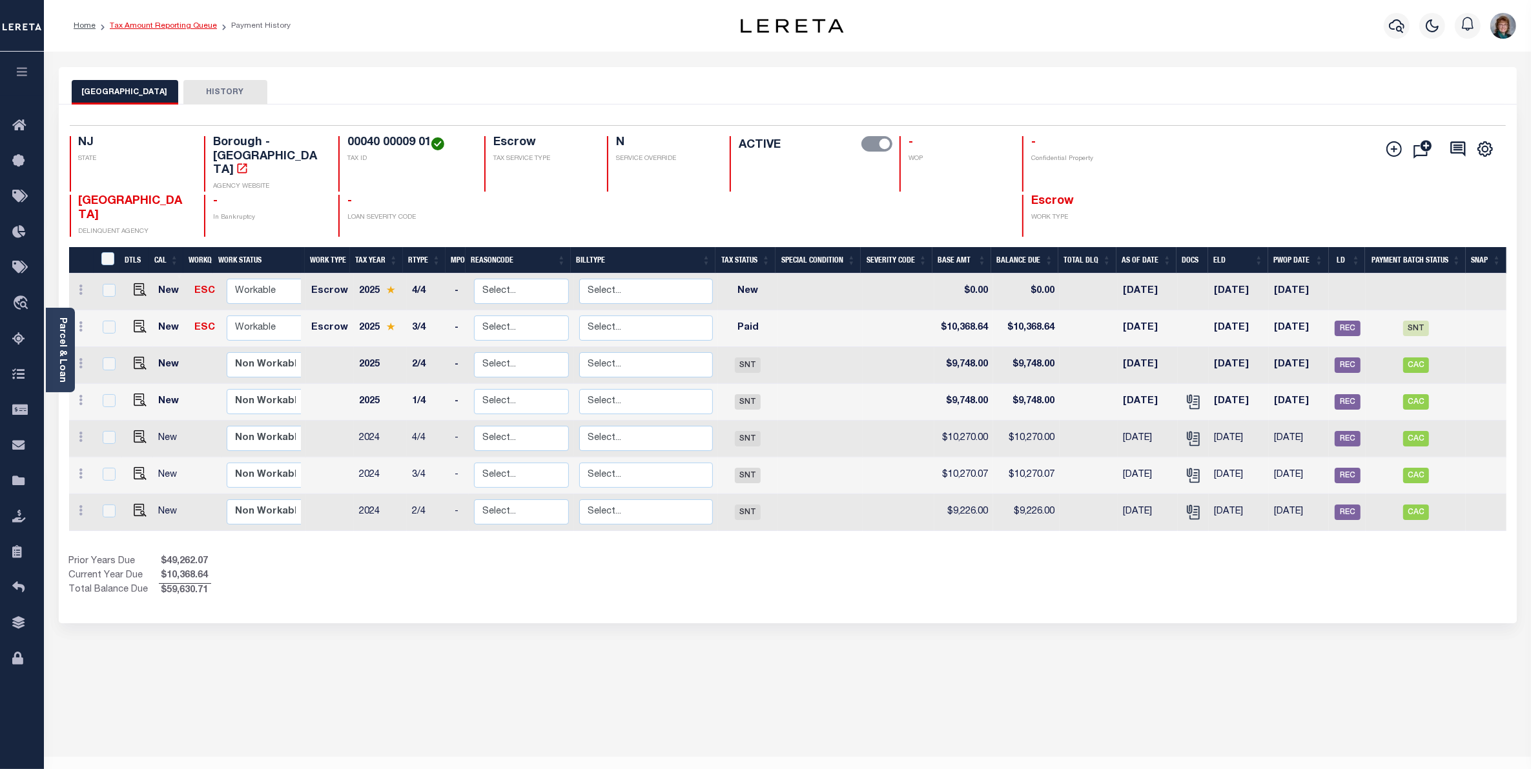
click at [163, 23] on link "Tax Amount Reporting Queue" at bounding box center [163, 26] width 107 height 8
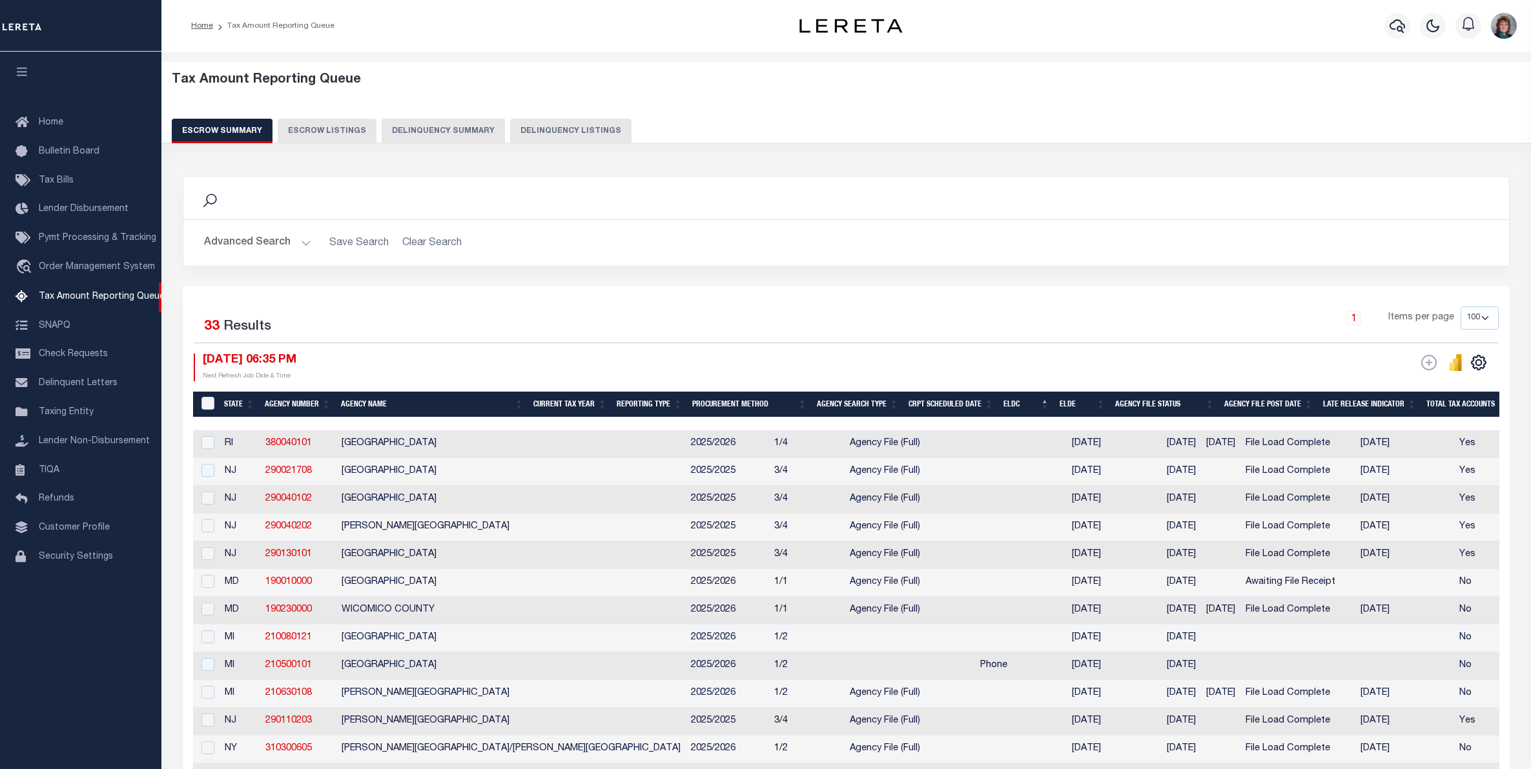
select select "100"
click at [208, 447] on input "checkbox" at bounding box center [207, 442] width 13 height 13
checkbox input "true"
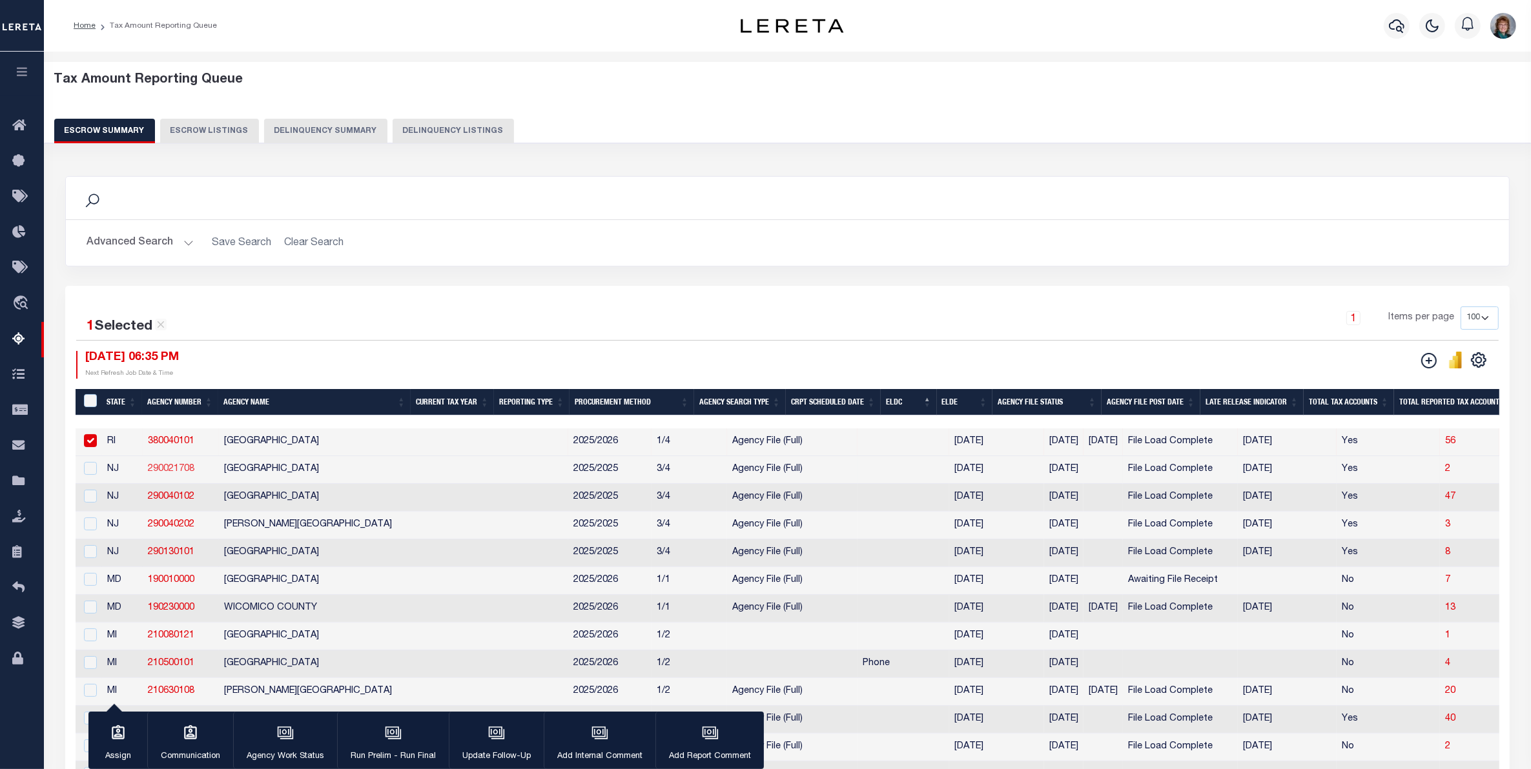
click at [194, 469] on link "290021708" at bounding box center [171, 469] width 46 height 9
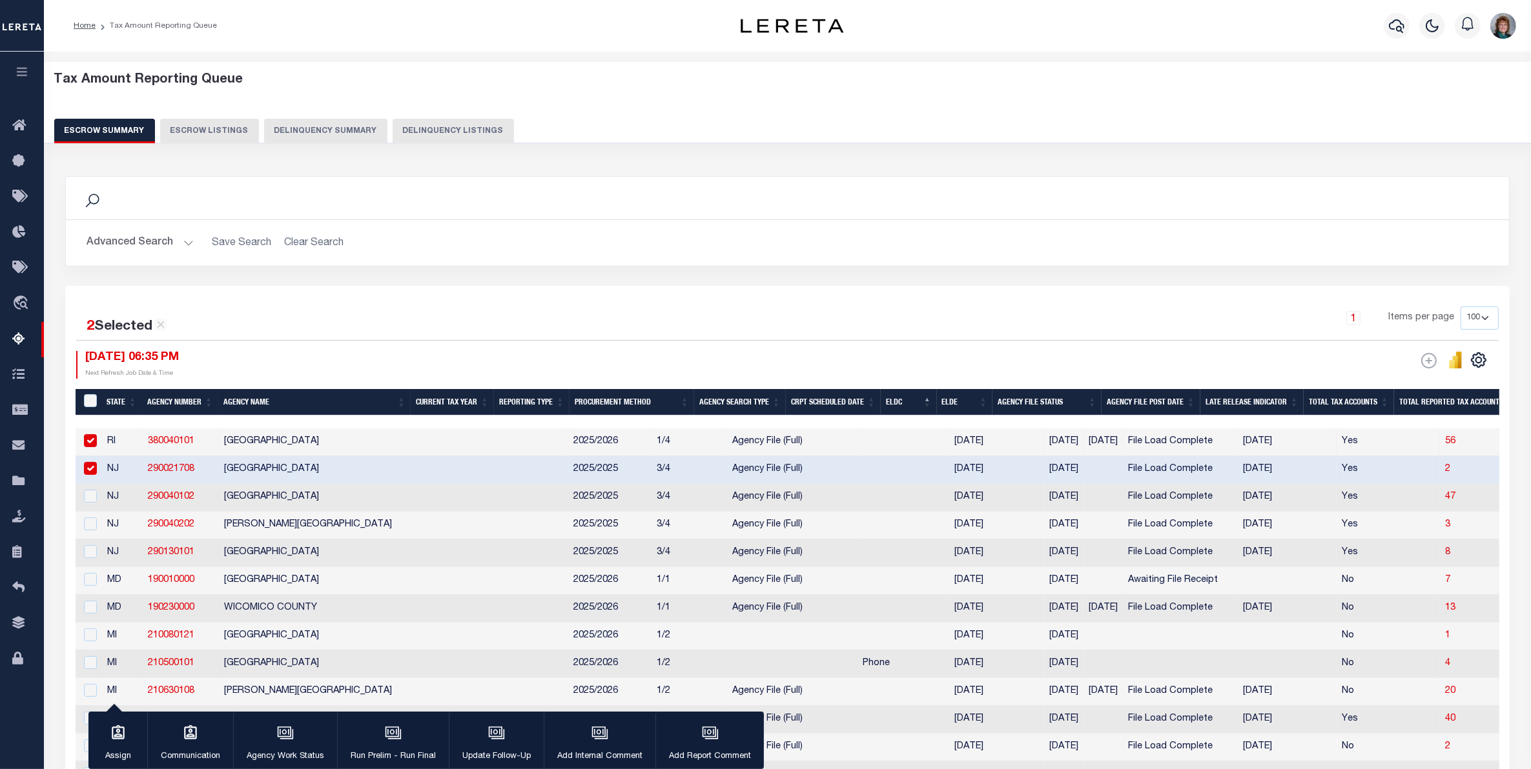
checkbox input "true"
click at [289, 737] on icon "button" at bounding box center [285, 733] width 17 height 17
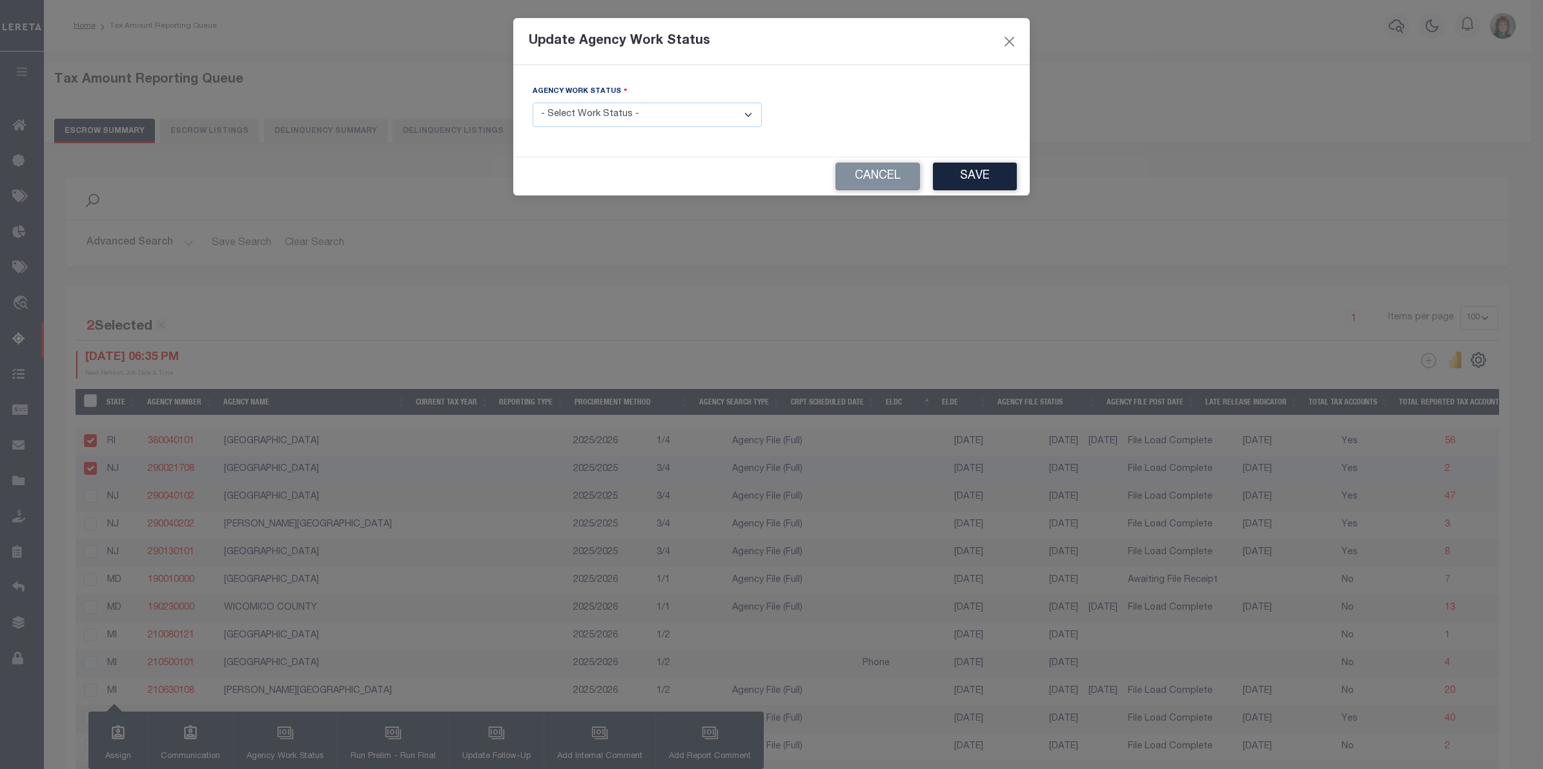
click at [688, 114] on select "- Select Work Status - New In Progress Pending Agency Follow-up Pending QC Read…" at bounding box center [647, 115] width 229 height 25
click at [846, 162] on div "Cancel Save" at bounding box center [771, 177] width 516 height 38
drag, startPoint x: 865, startPoint y: 184, endPoint x: 662, endPoint y: 185, distance: 202.7
click at [862, 183] on button "Cancel" at bounding box center [877, 177] width 85 height 28
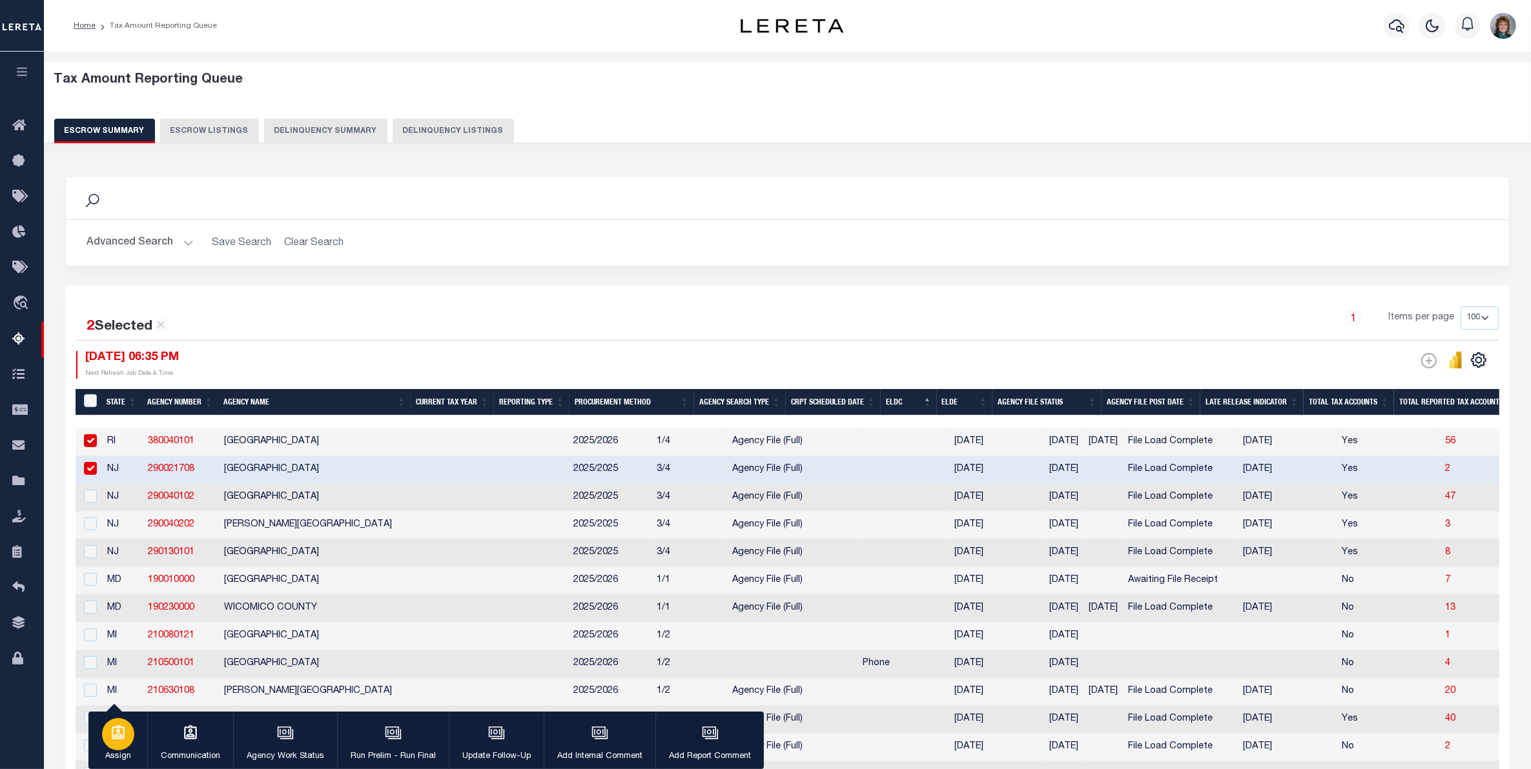
click at [130, 735] on div "button" at bounding box center [118, 734] width 32 height 32
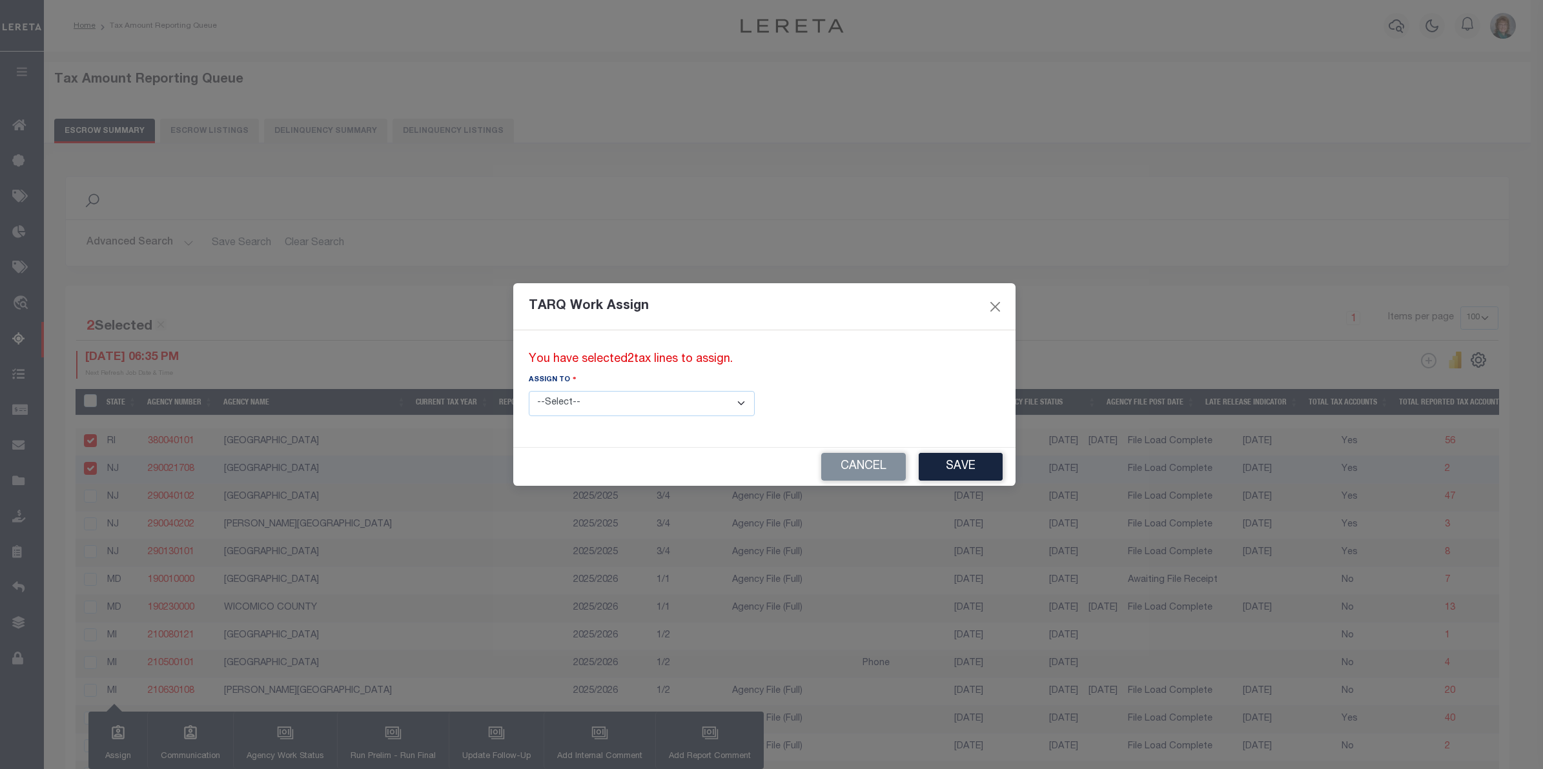
click at [618, 407] on select "--Select-- --Unassigned-- --Unassigned-- Agustin Fernandez Agustin Maturino Ahm…" at bounding box center [642, 403] width 226 height 25
select select "Graham Della"
click at [529, 391] on select "--Select-- --Unassigned-- --Unassigned-- Agustin Fernandez Agustin Maturino Ahm…" at bounding box center [642, 403] width 226 height 25
click at [919, 469] on button "Save" at bounding box center [961, 467] width 84 height 28
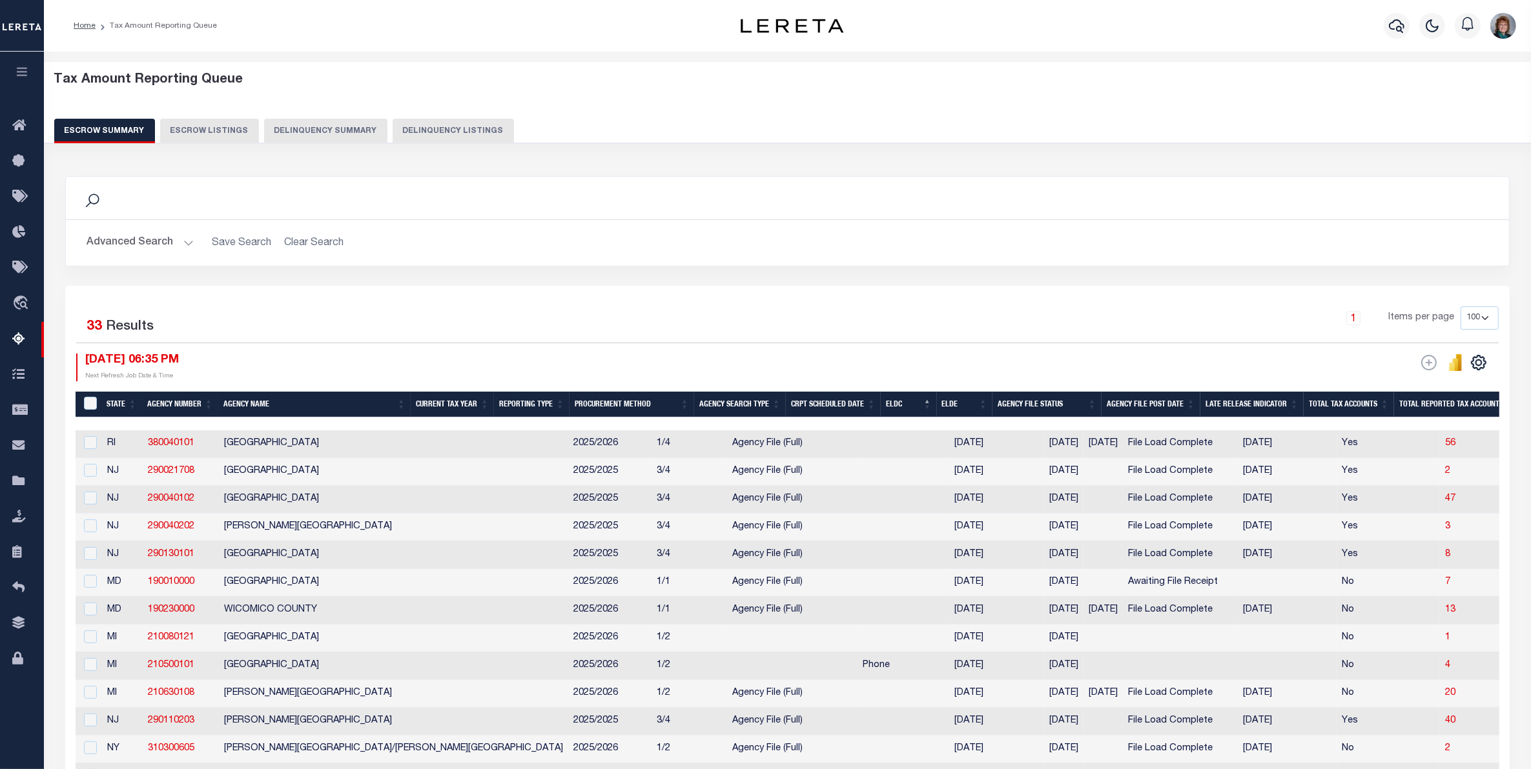
drag, startPoint x: 756, startPoint y: 423, endPoint x: 844, endPoint y: 429, distance: 88.0
click at [891, 431] on div at bounding box center [781, 424] width 1411 height 13
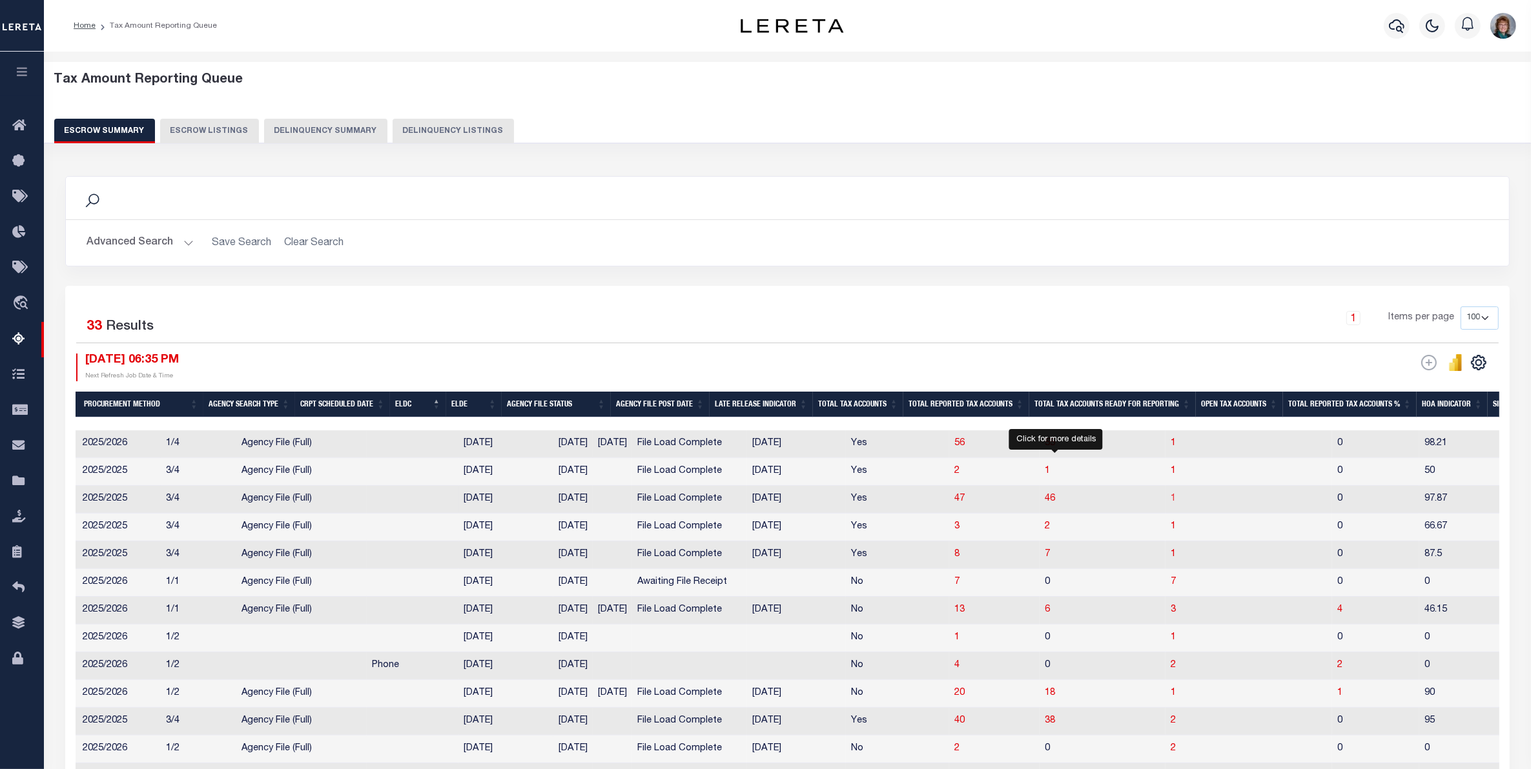
click at [1170, 503] on span "1" at bounding box center [1172, 498] width 5 height 9
select select "100"
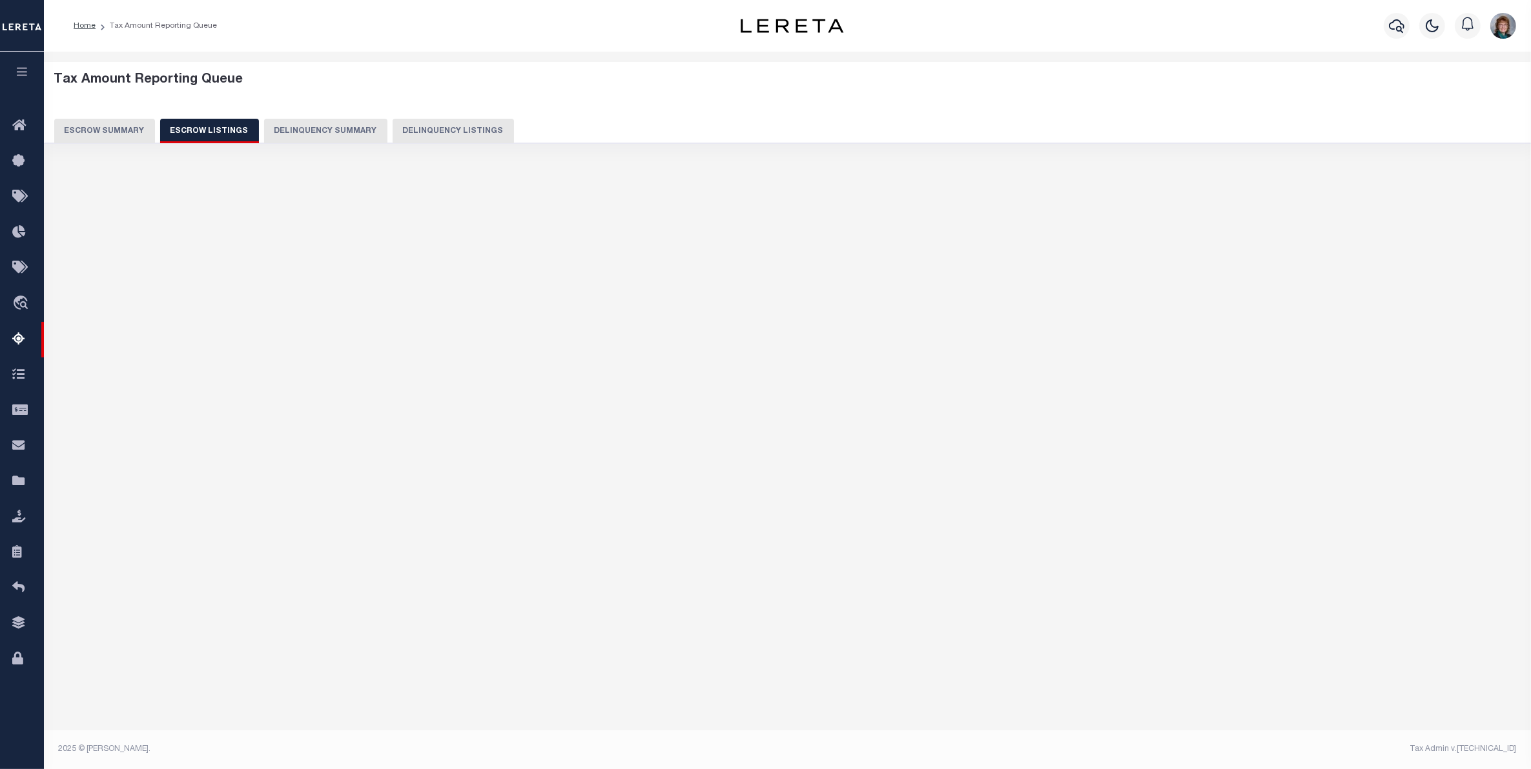
select select "100"
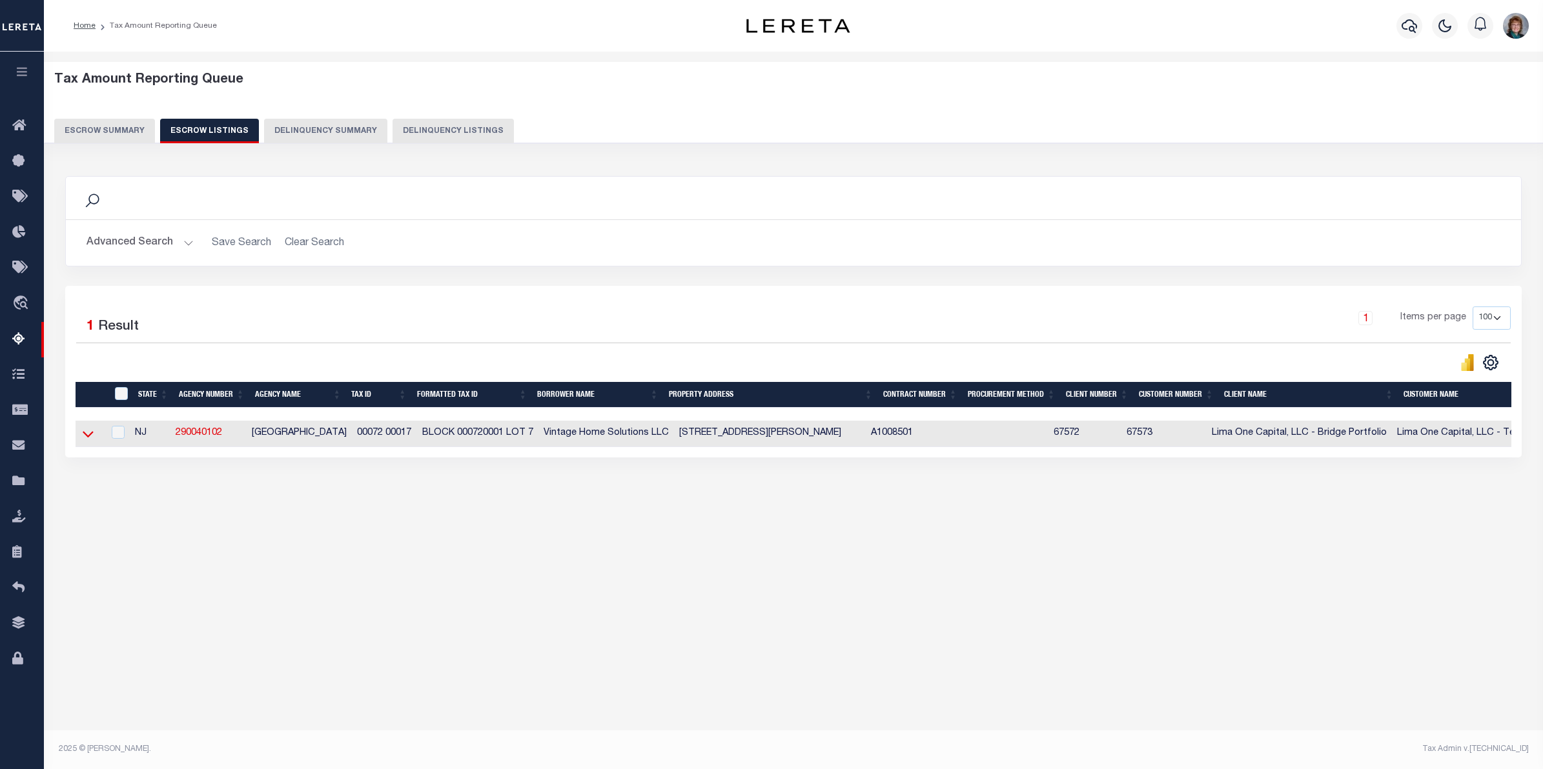
click at [90, 440] on icon at bounding box center [88, 434] width 11 height 14
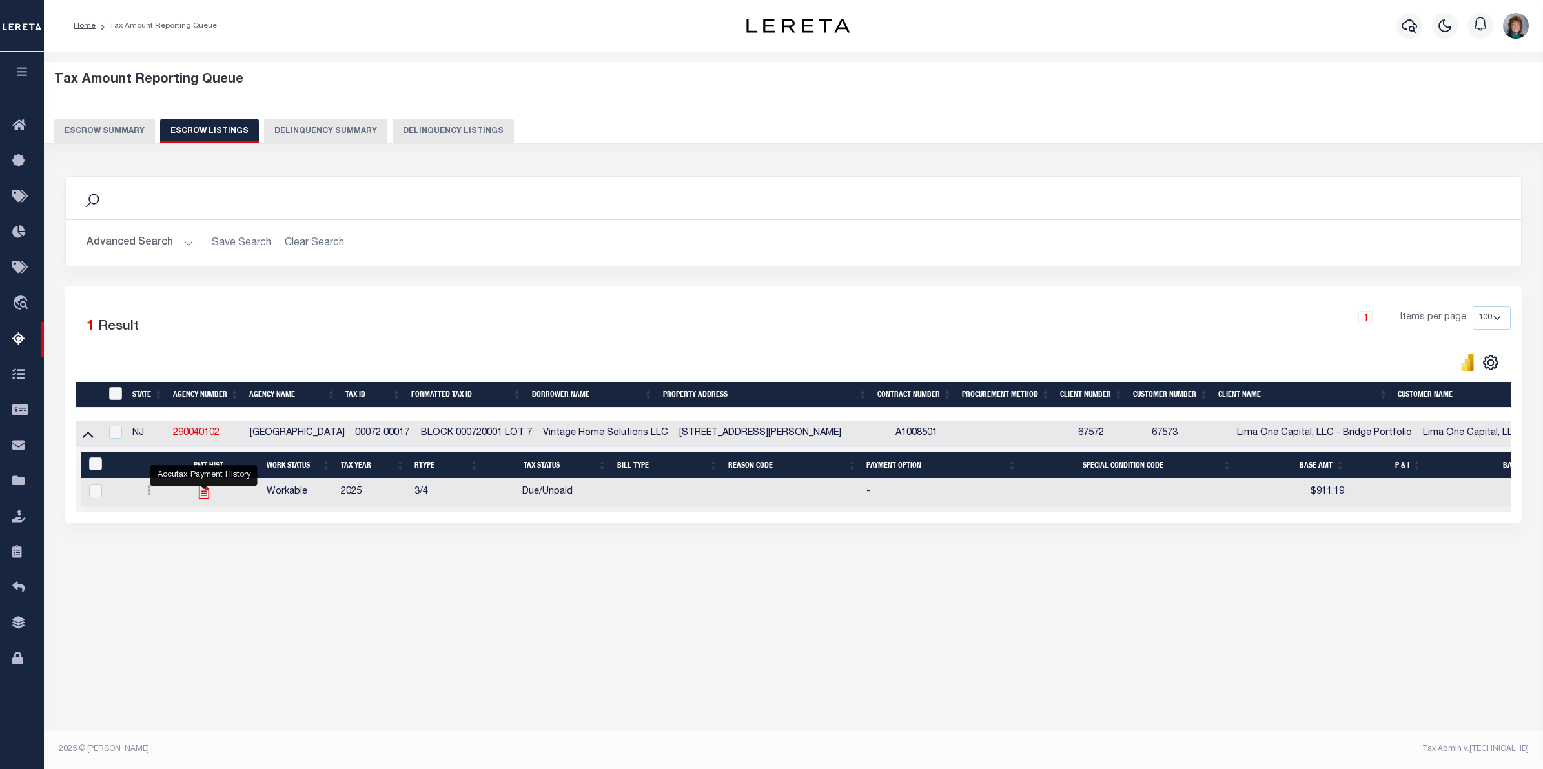
click at [205, 495] on icon "" at bounding box center [204, 492] width 17 height 17
checkbox input "true"
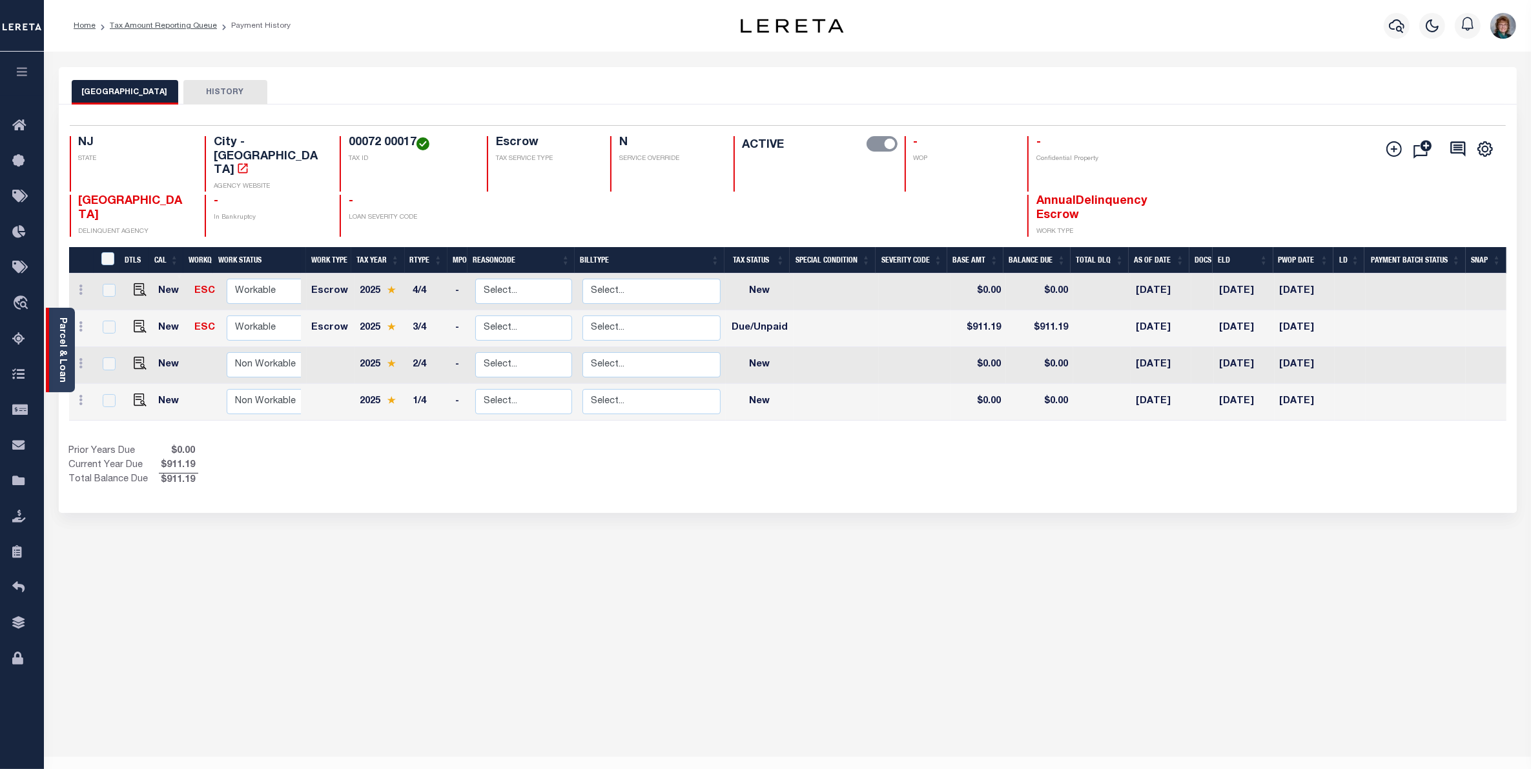
click at [60, 321] on link "Parcel & Loan" at bounding box center [61, 350] width 9 height 65
